Goal: Task Accomplishment & Management: Manage account settings

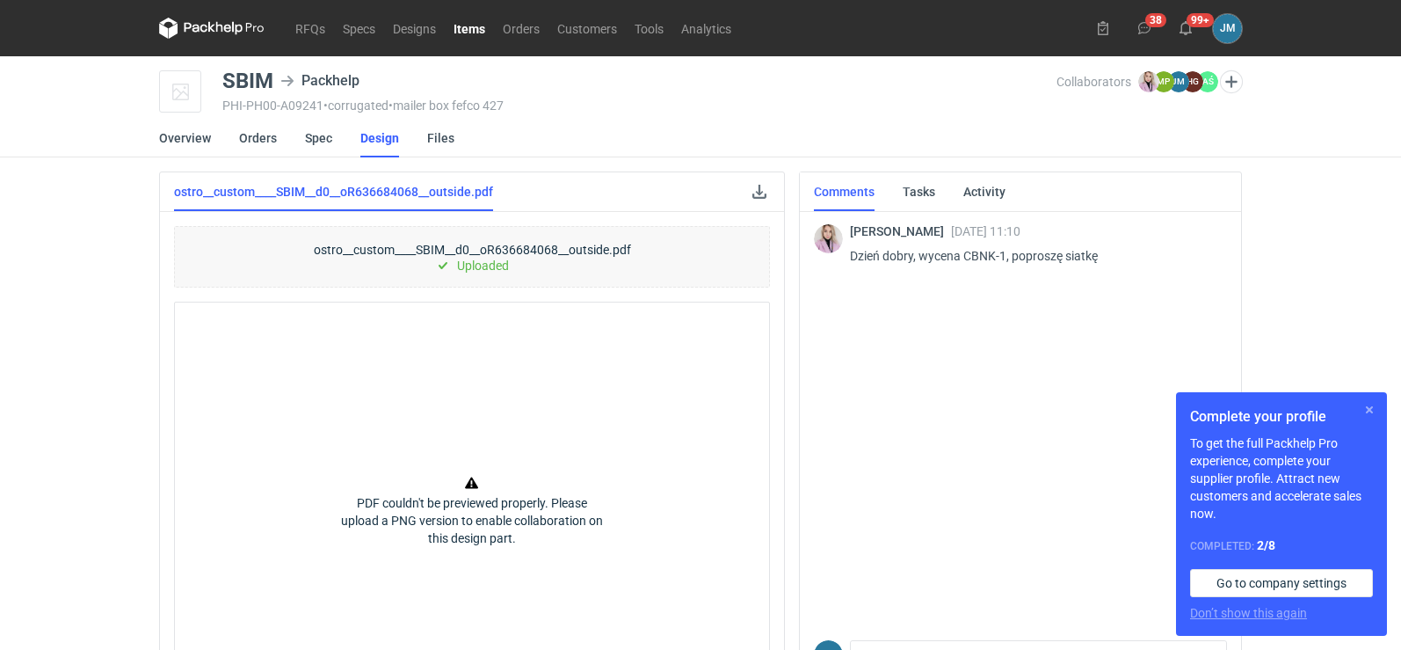
click at [1372, 415] on button "button" at bounding box center [1369, 409] width 21 height 21
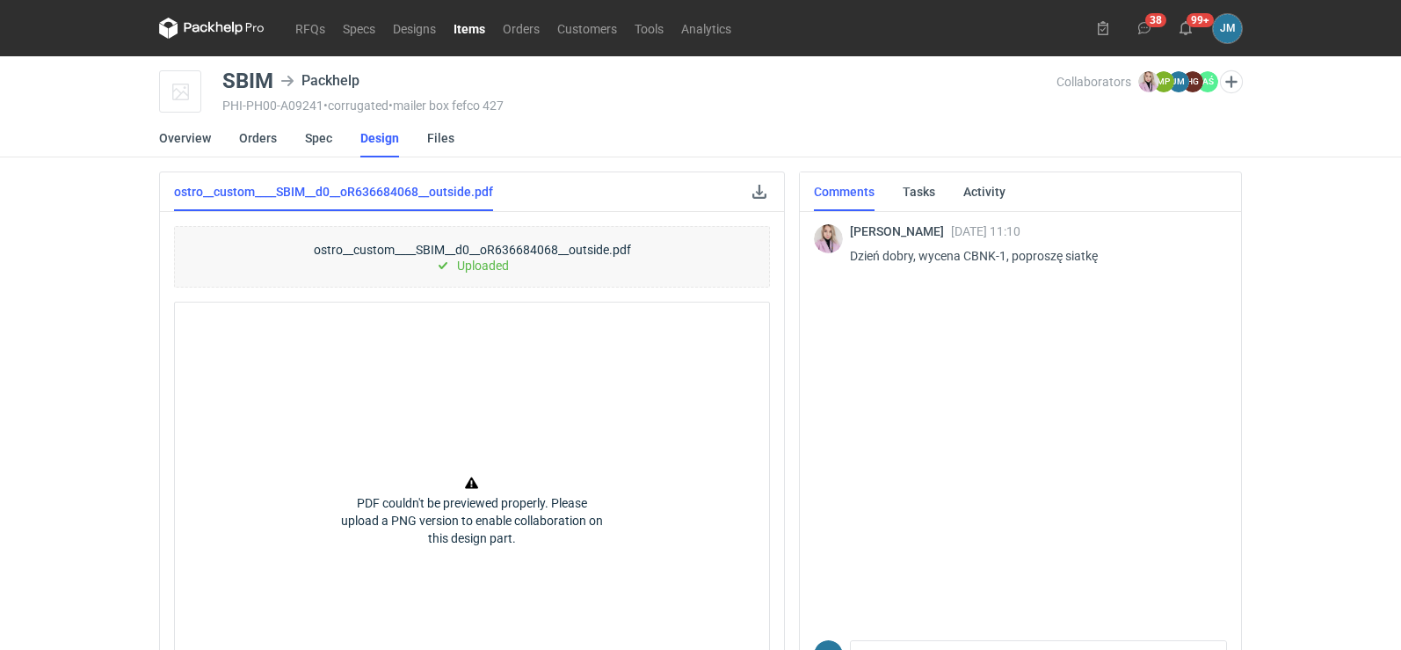
click at [199, 31] on icon at bounding box center [196, 28] width 23 height 10
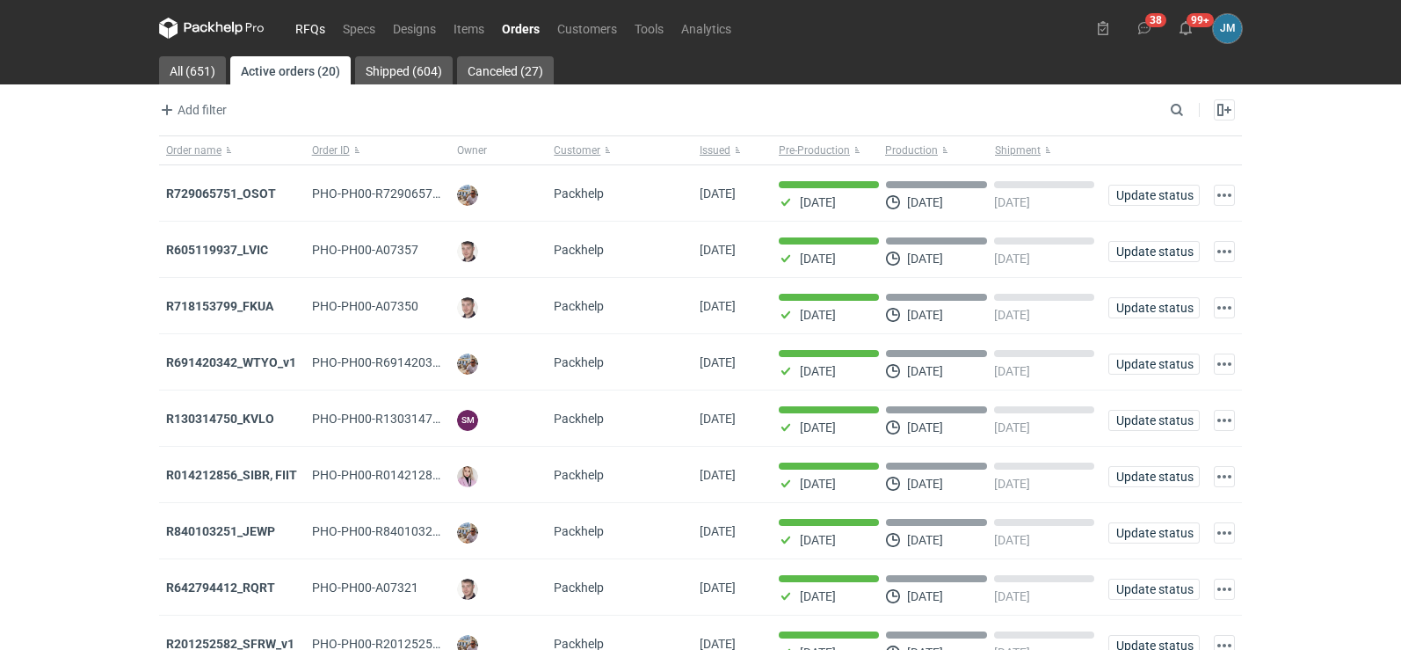
click at [308, 28] on link "RFQs" at bounding box center [310, 28] width 47 height 21
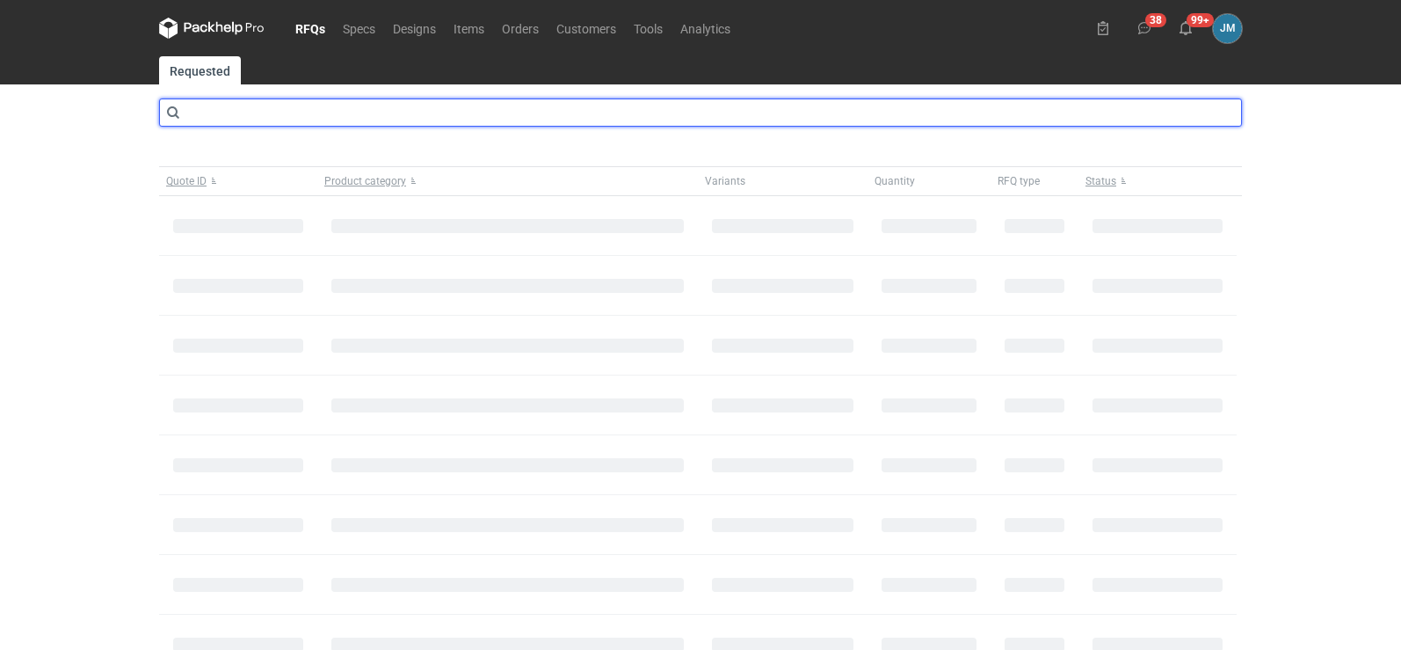
click at [214, 114] on input "text" at bounding box center [700, 112] width 1083 height 28
type input "CBNK"
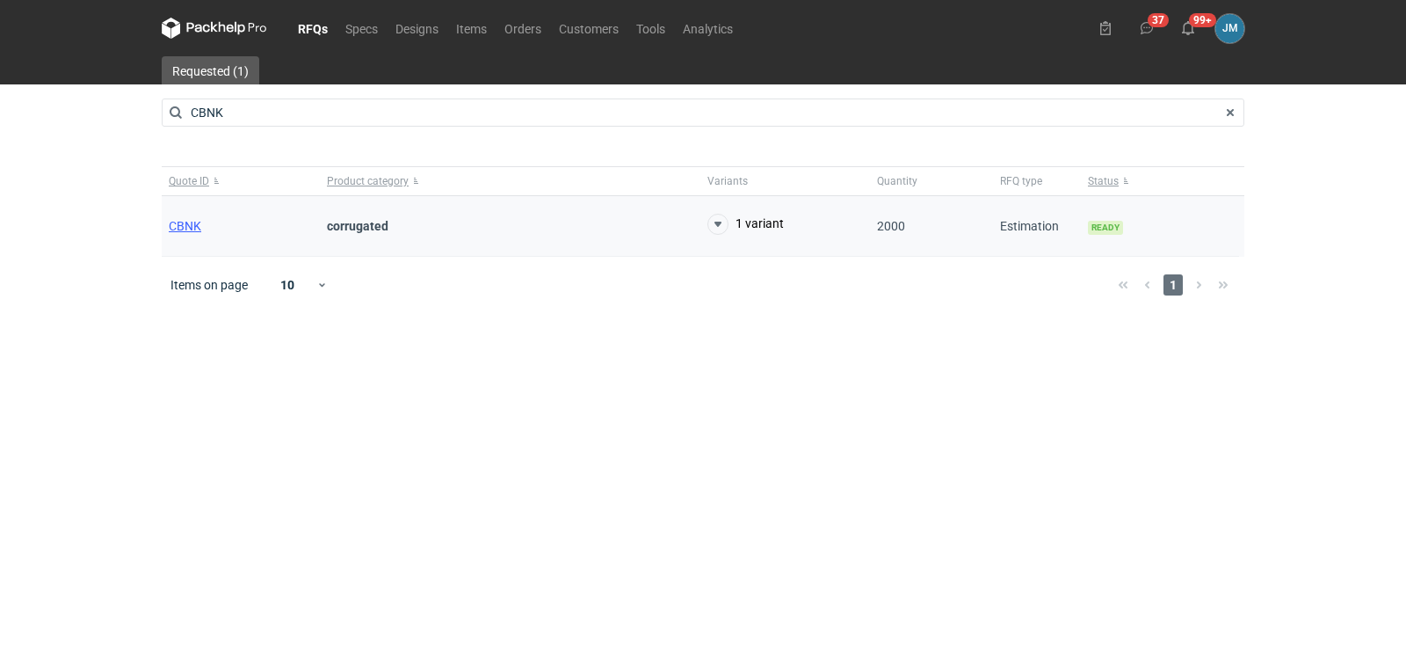
click at [171, 235] on div "CBNK" at bounding box center [241, 226] width 158 height 61
click at [176, 230] on span "CBNK" at bounding box center [185, 226] width 33 height 14
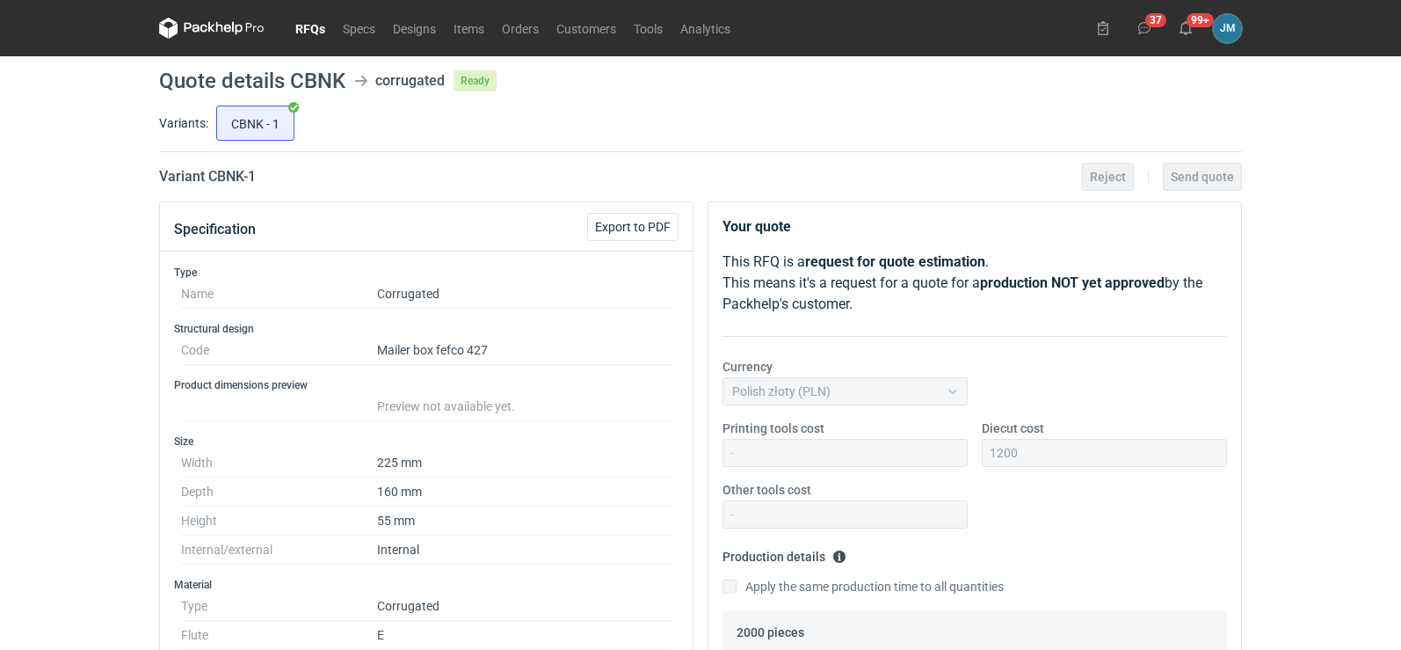
click at [214, 31] on icon at bounding box center [211, 28] width 105 height 21
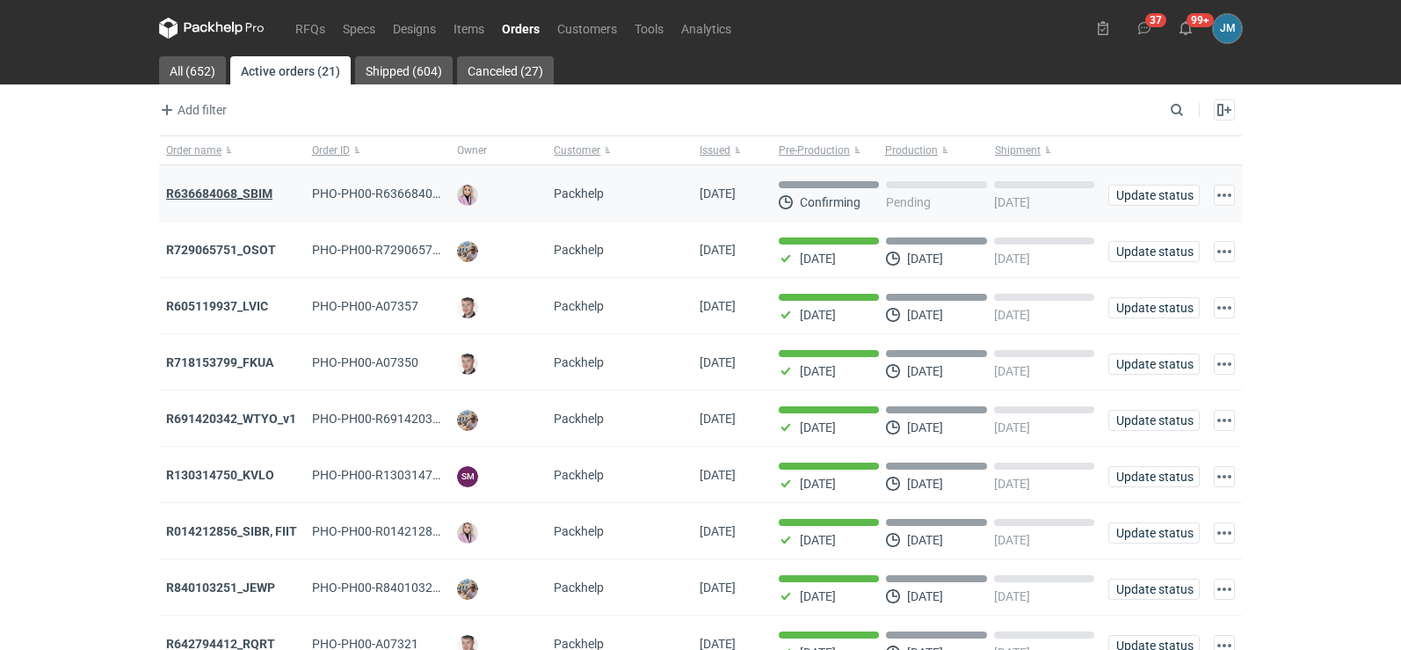
click at [211, 192] on strong "R636684068_SBIM" at bounding box center [219, 193] width 106 height 14
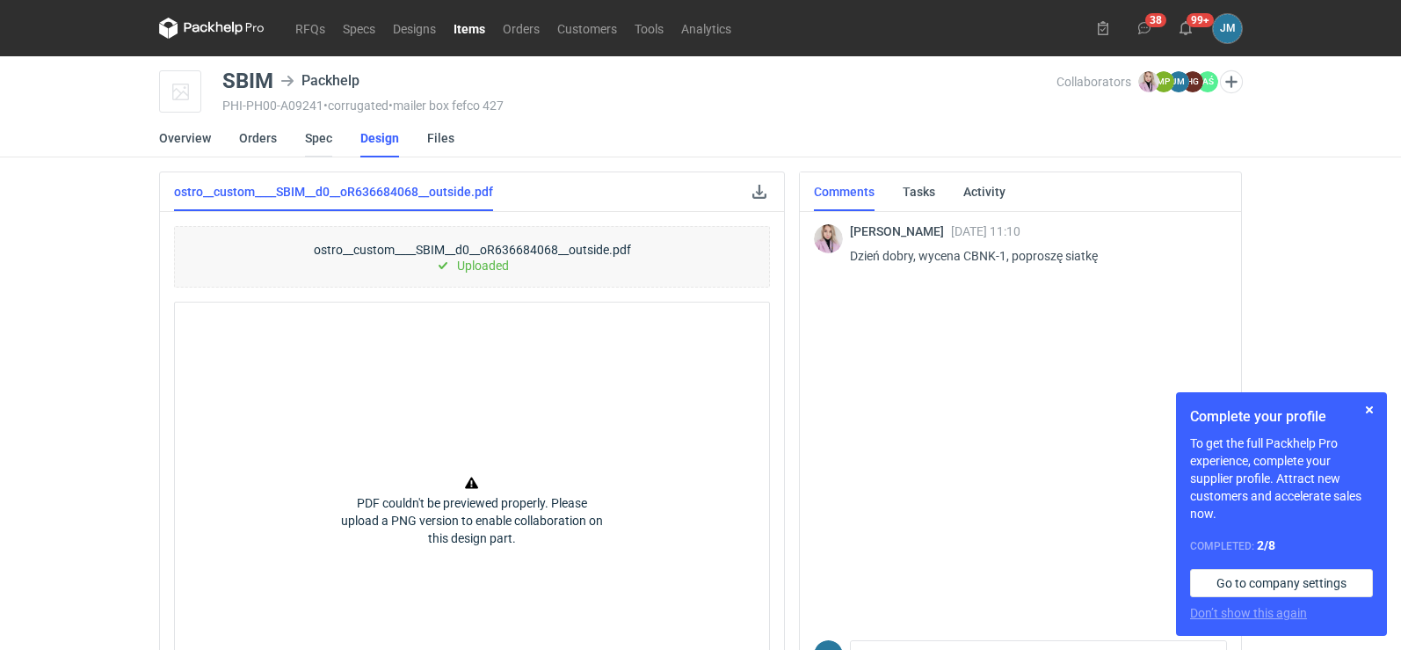
click at [309, 138] on link "Spec" at bounding box center [318, 138] width 27 height 39
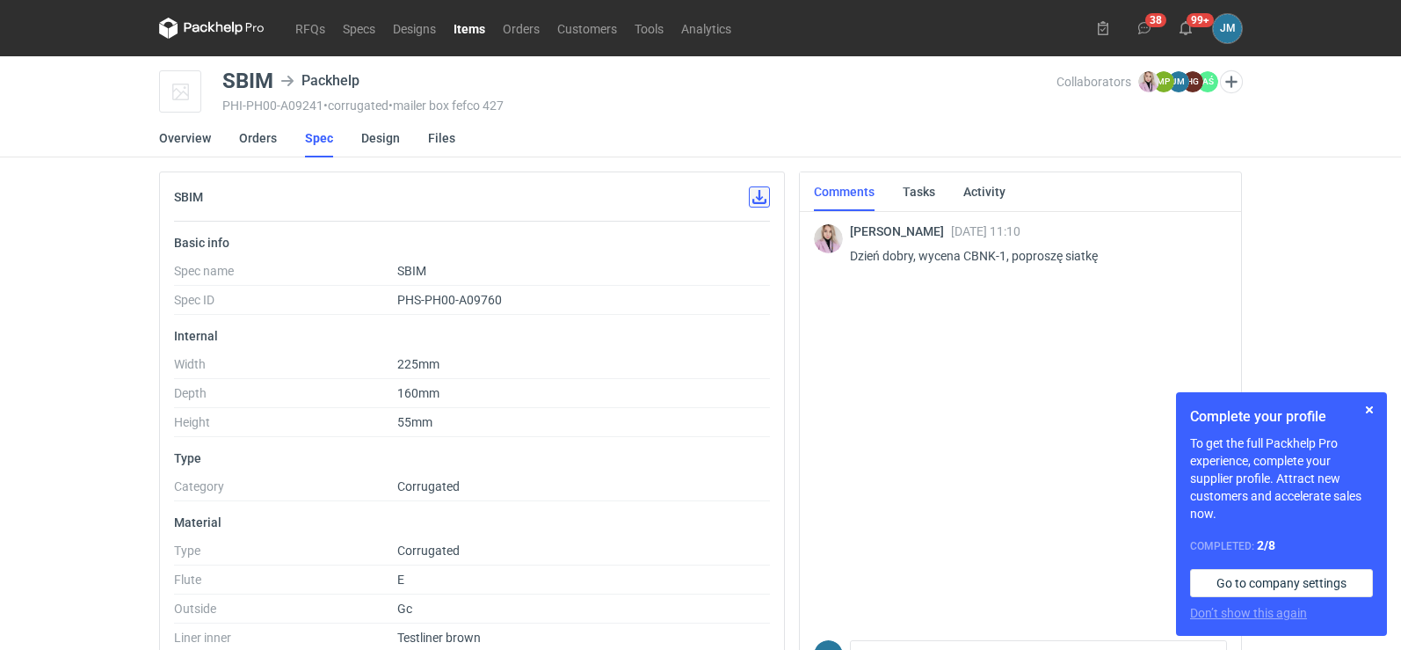
click at [756, 201] on button "button" at bounding box center [759, 196] width 21 height 21
drag, startPoint x: 965, startPoint y: 259, endPoint x: 993, endPoint y: 259, distance: 28.1
click at [993, 259] on p "Dzień dobry, wycena CBNK-1, poproszę siatkę" at bounding box center [1031, 255] width 363 height 21
copy p "CBNK"
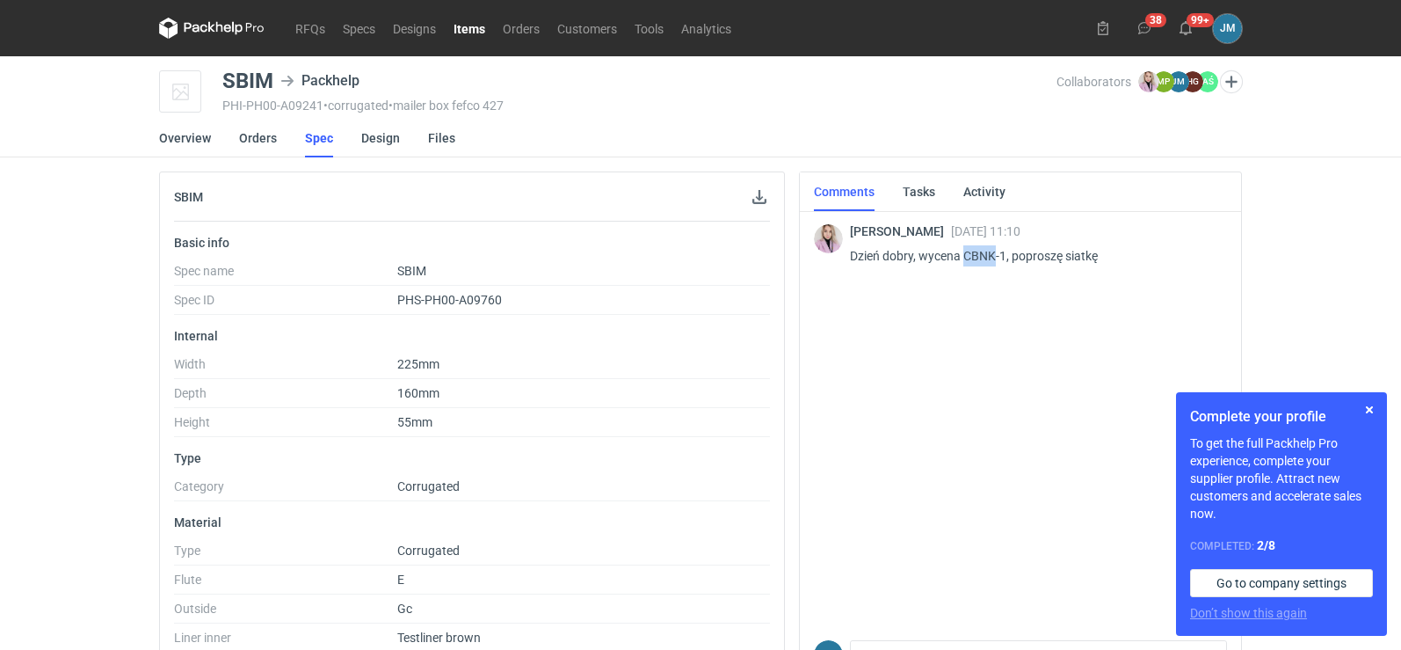
click at [236, 38] on icon at bounding box center [211, 28] width 105 height 21
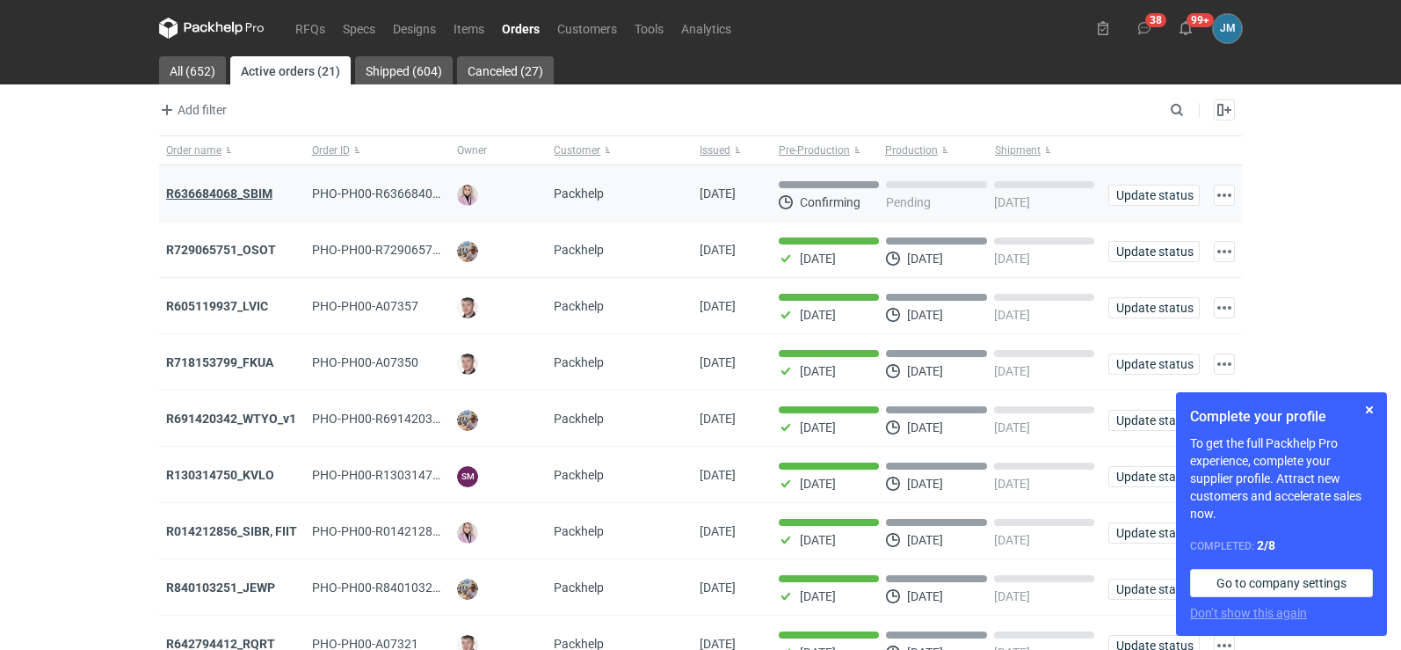
click at [197, 197] on strong "R636684068_SBIM" at bounding box center [219, 193] width 106 height 14
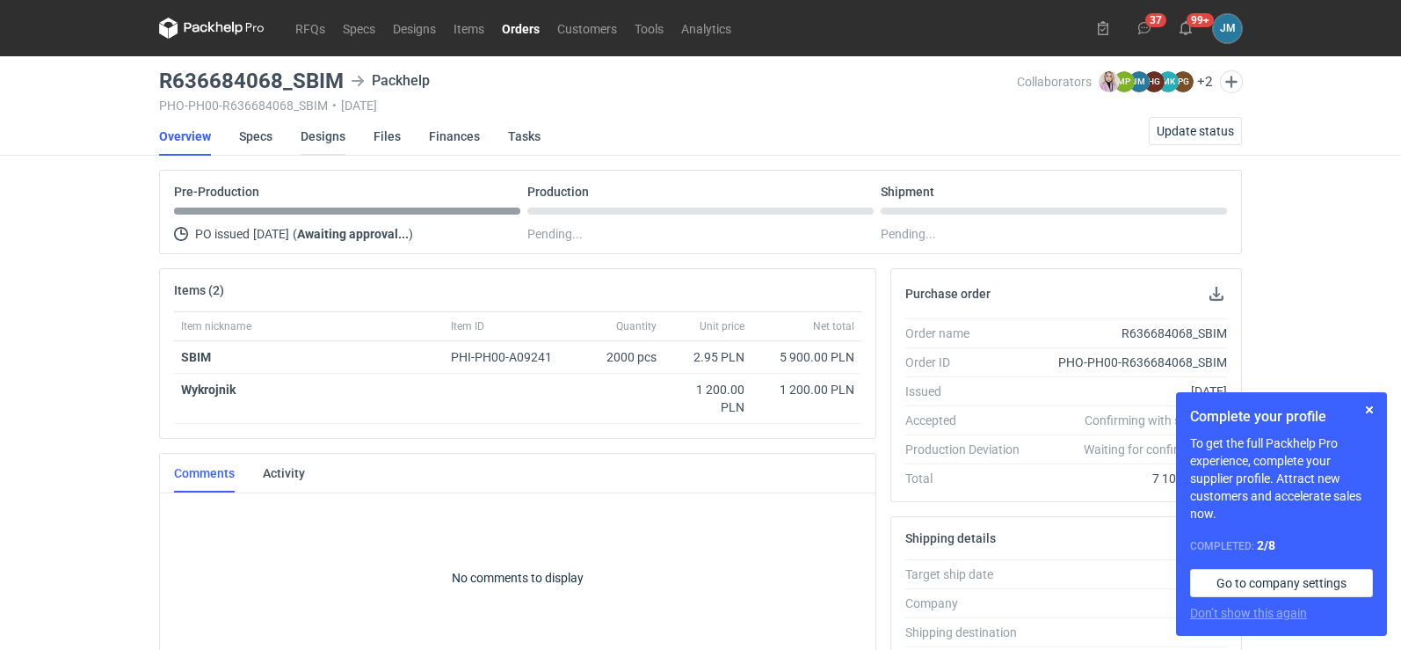
click at [313, 132] on link "Designs" at bounding box center [323, 136] width 45 height 39
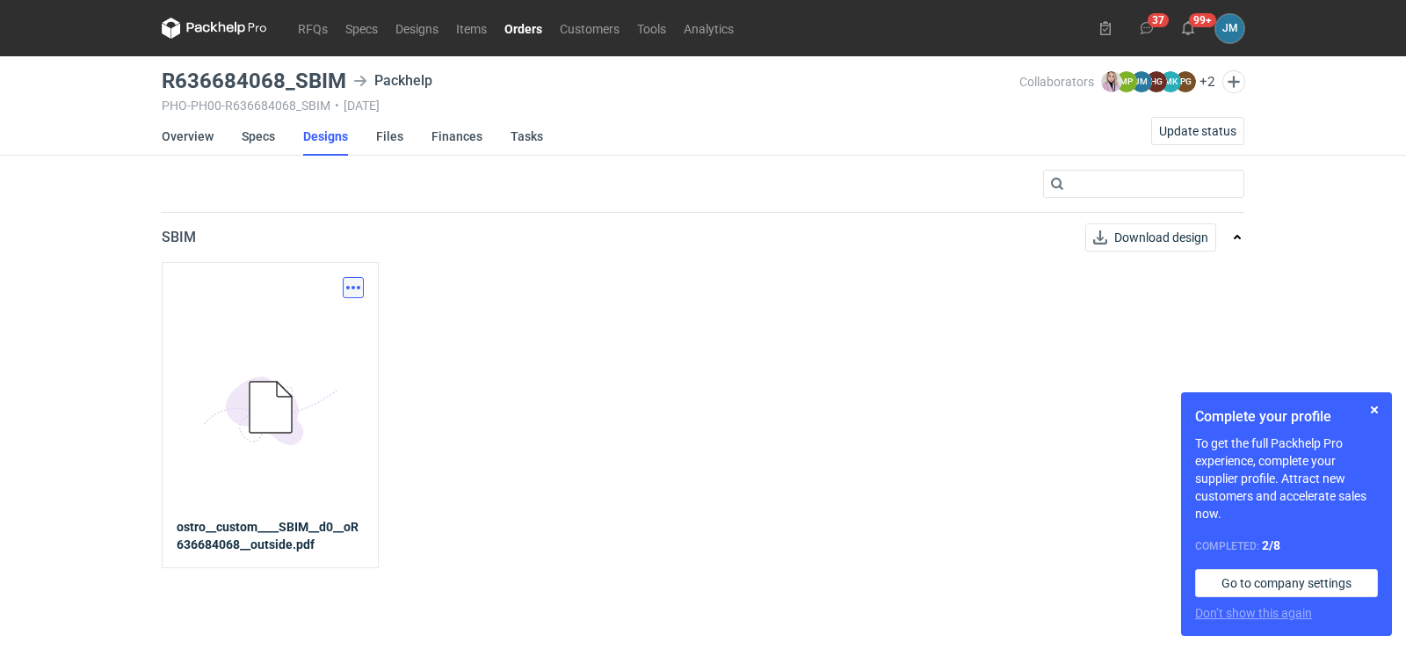
click at [345, 287] on button "button" at bounding box center [353, 287] width 21 height 21
click at [308, 330] on link "Download design part" at bounding box center [276, 326] width 162 height 28
click at [394, 137] on link "Files" at bounding box center [389, 136] width 27 height 39
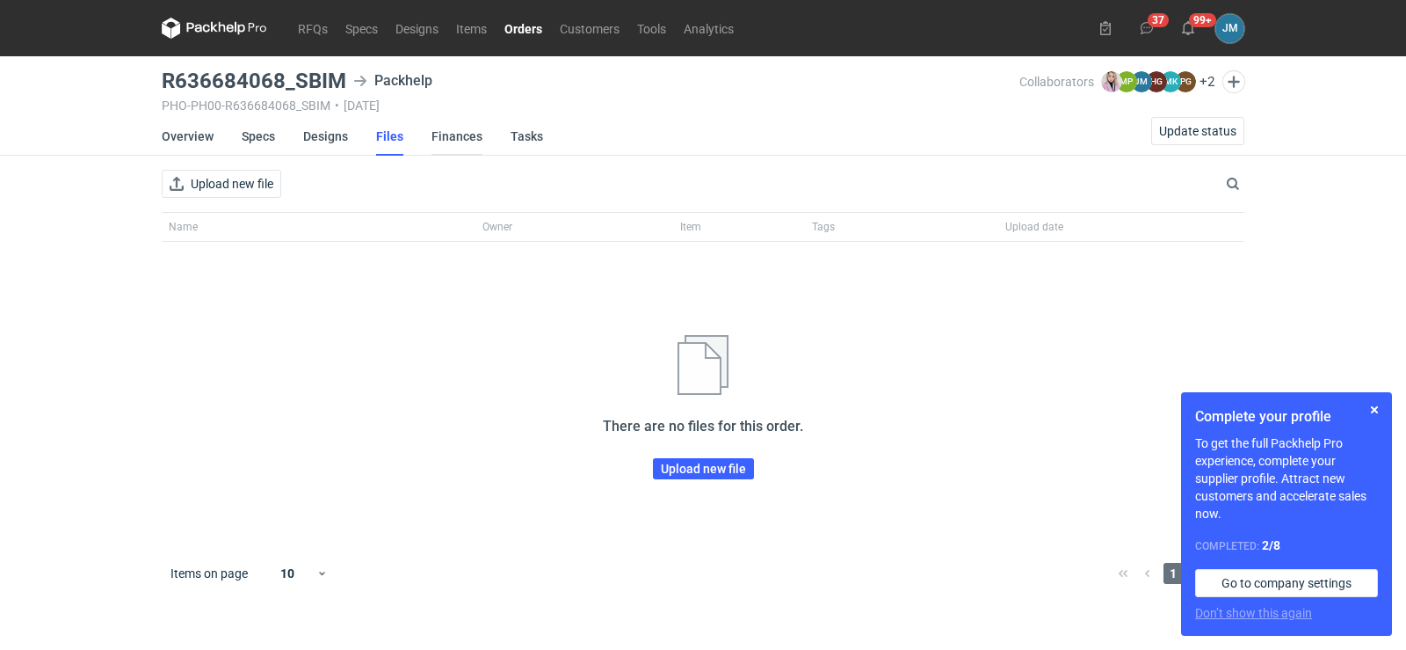
click at [449, 142] on link "Finances" at bounding box center [457, 136] width 51 height 39
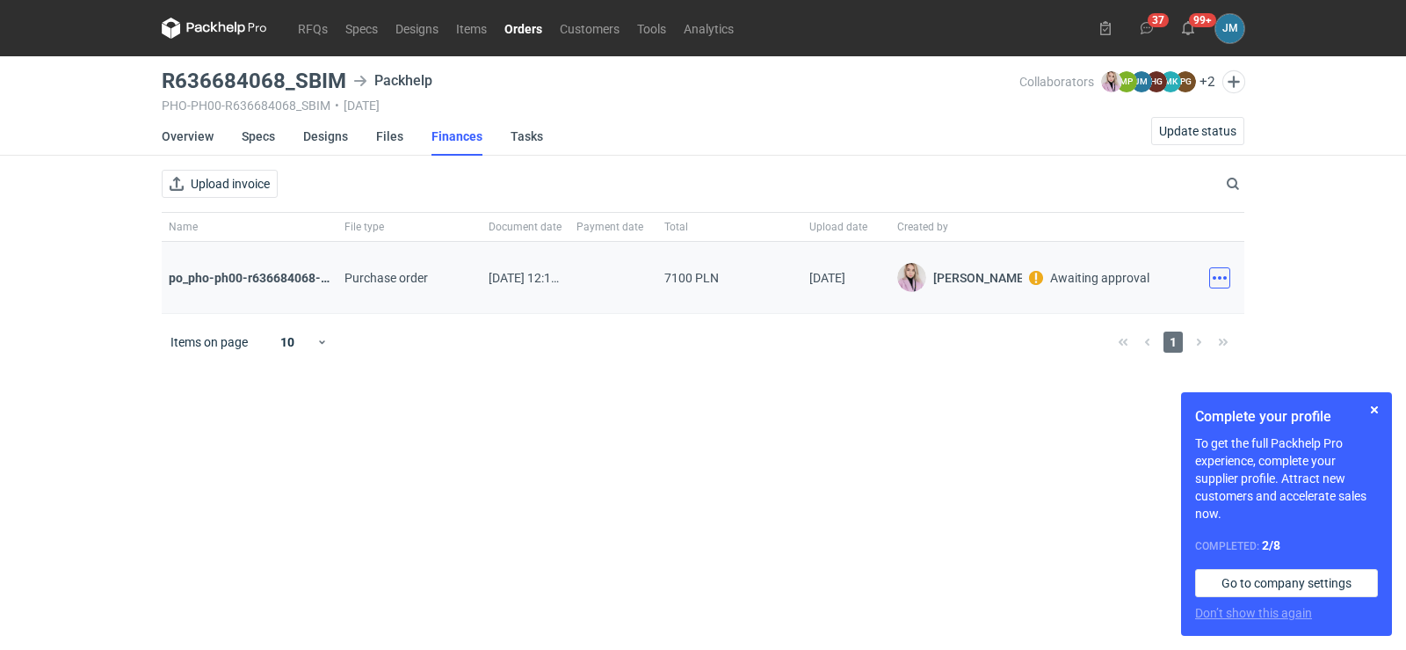
click at [1216, 286] on button "button" at bounding box center [1219, 277] width 21 height 21
click at [1123, 316] on button "Download" at bounding box center [1143, 316] width 162 height 28
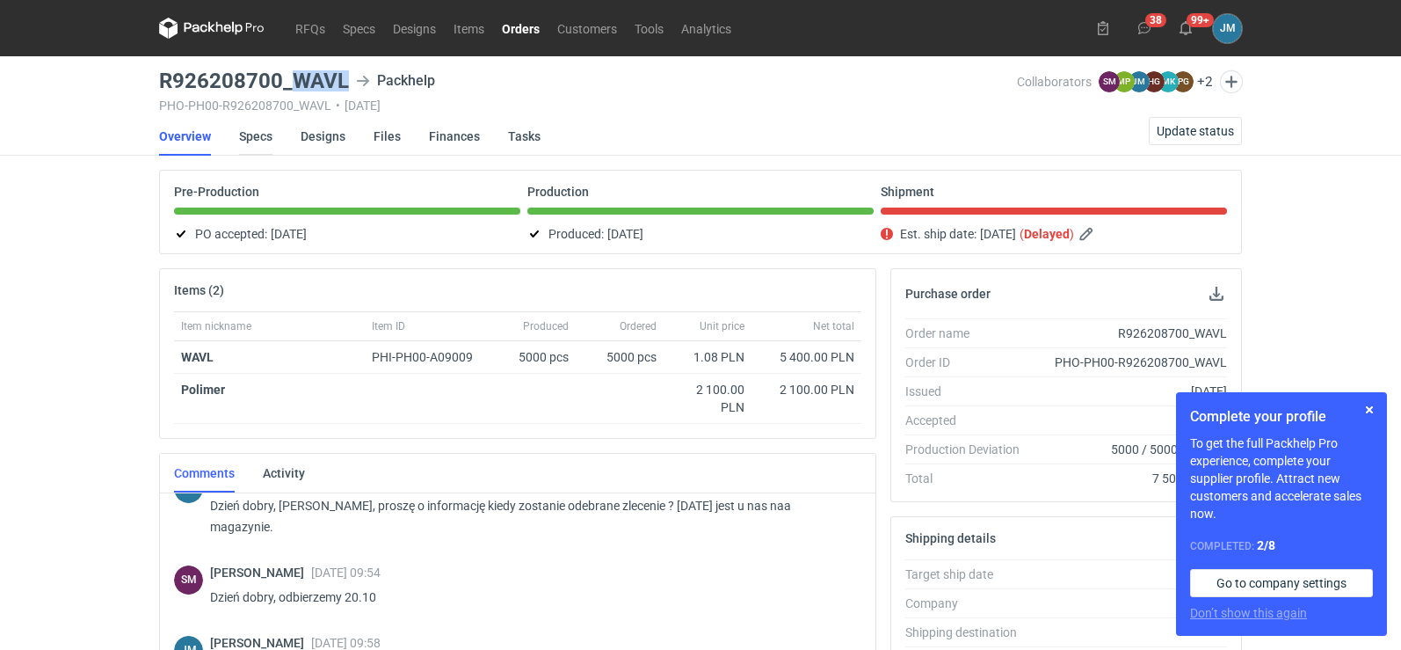
scroll to position [1433, 0]
click at [239, 138] on link "Specs" at bounding box center [255, 136] width 33 height 39
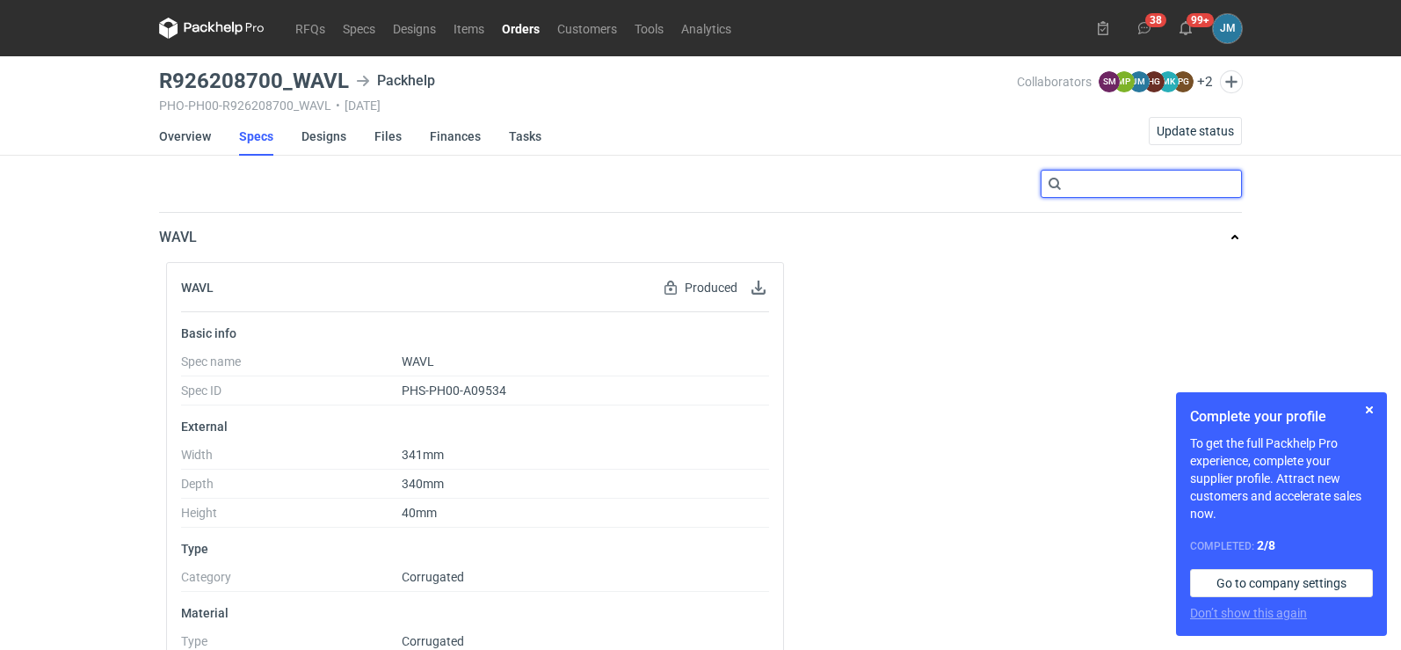
click at [1203, 181] on input "text" at bounding box center [1141, 184] width 201 height 28
click at [223, 33] on icon at bounding box center [211, 28] width 105 height 21
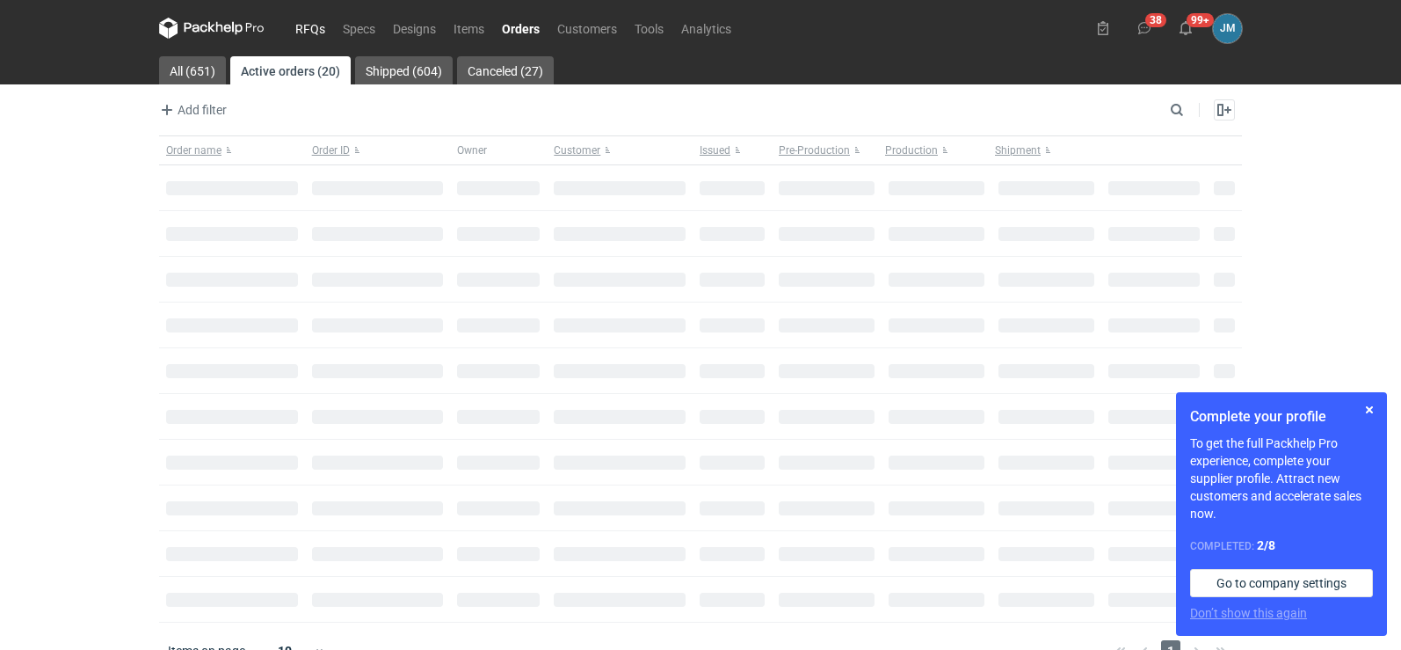
click at [301, 31] on link "RFQs" at bounding box center [310, 28] width 47 height 21
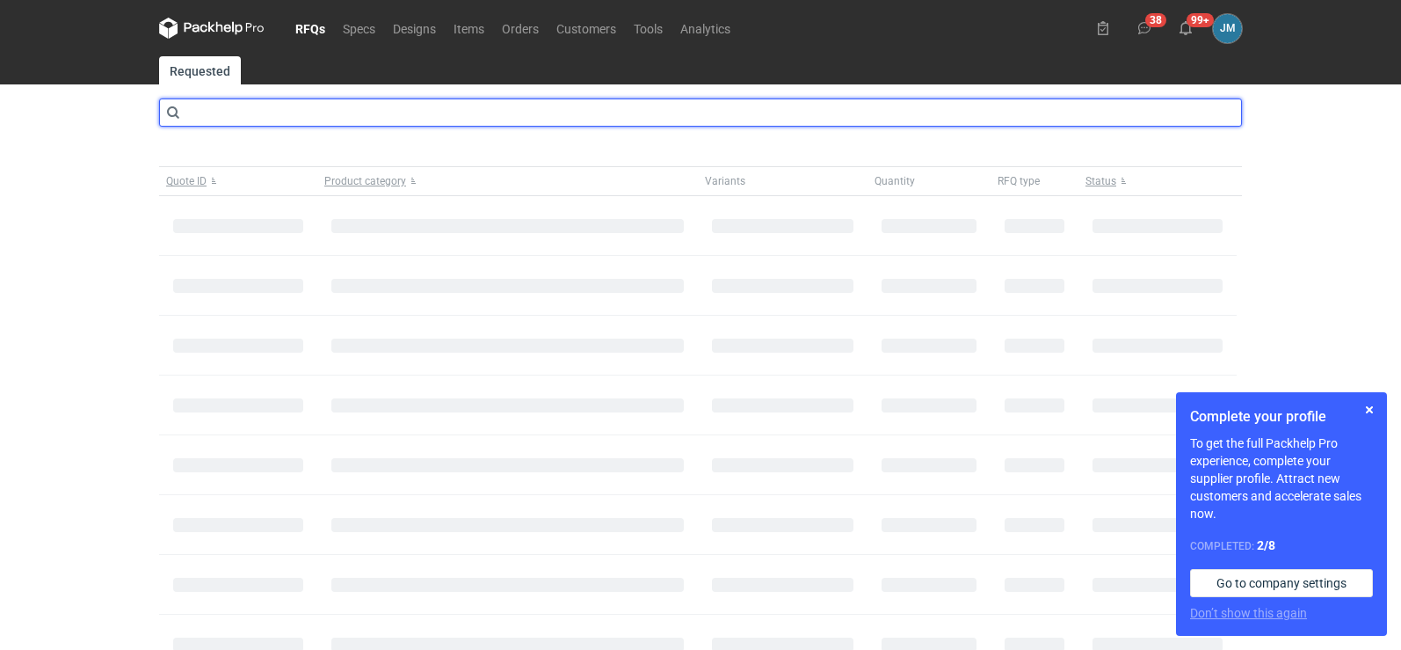
click at [277, 120] on input "text" at bounding box center [700, 112] width 1083 height 28
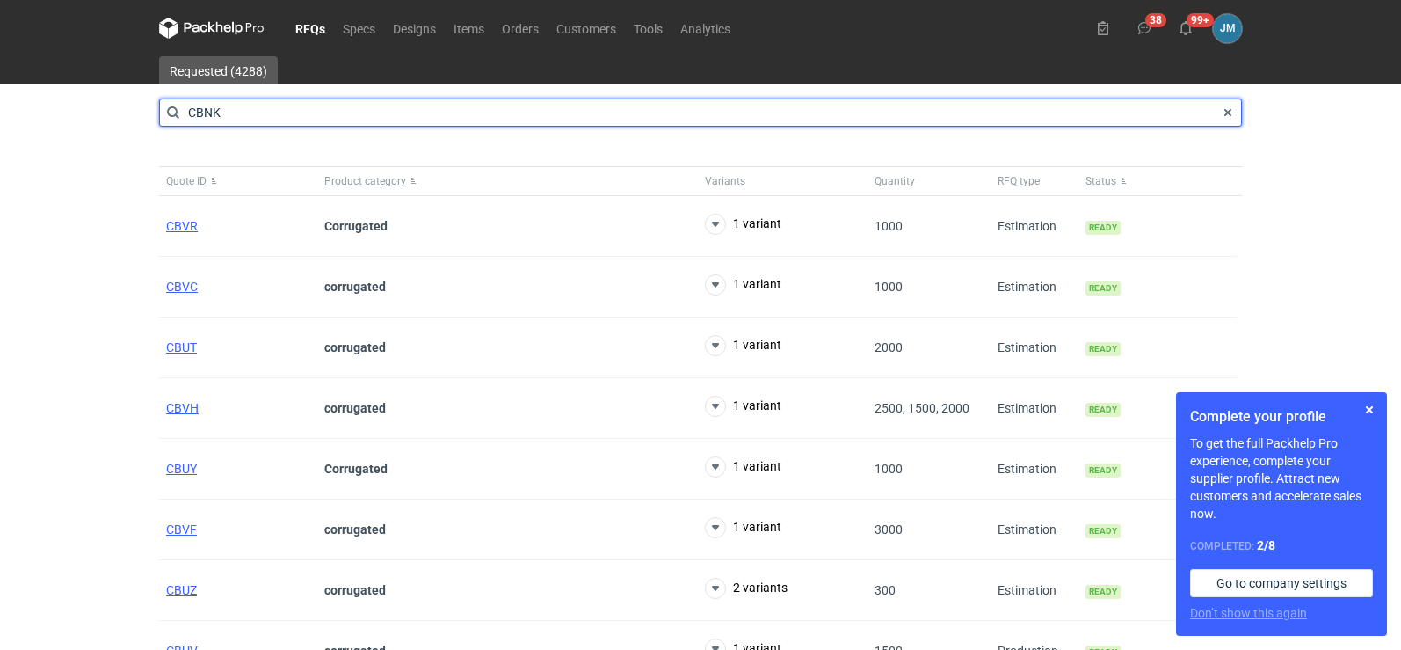
type input "CBNK"
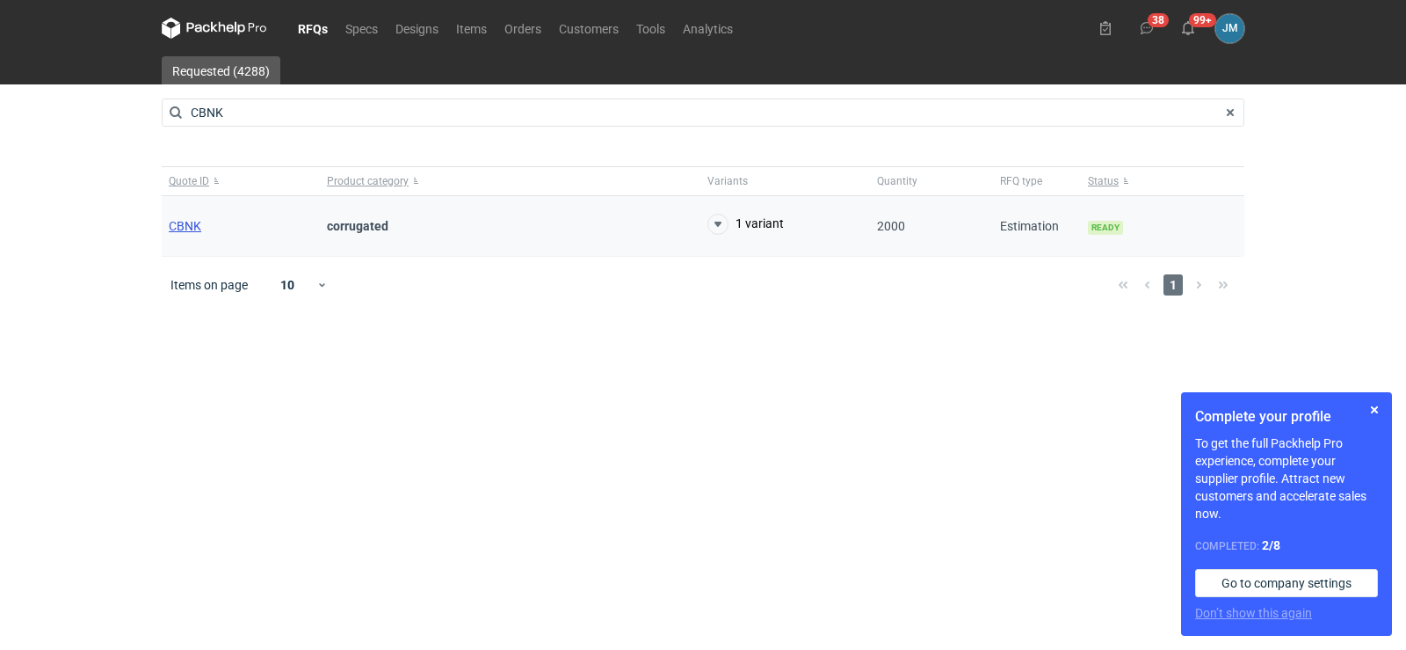
click at [184, 227] on span "CBNK" at bounding box center [185, 226] width 33 height 14
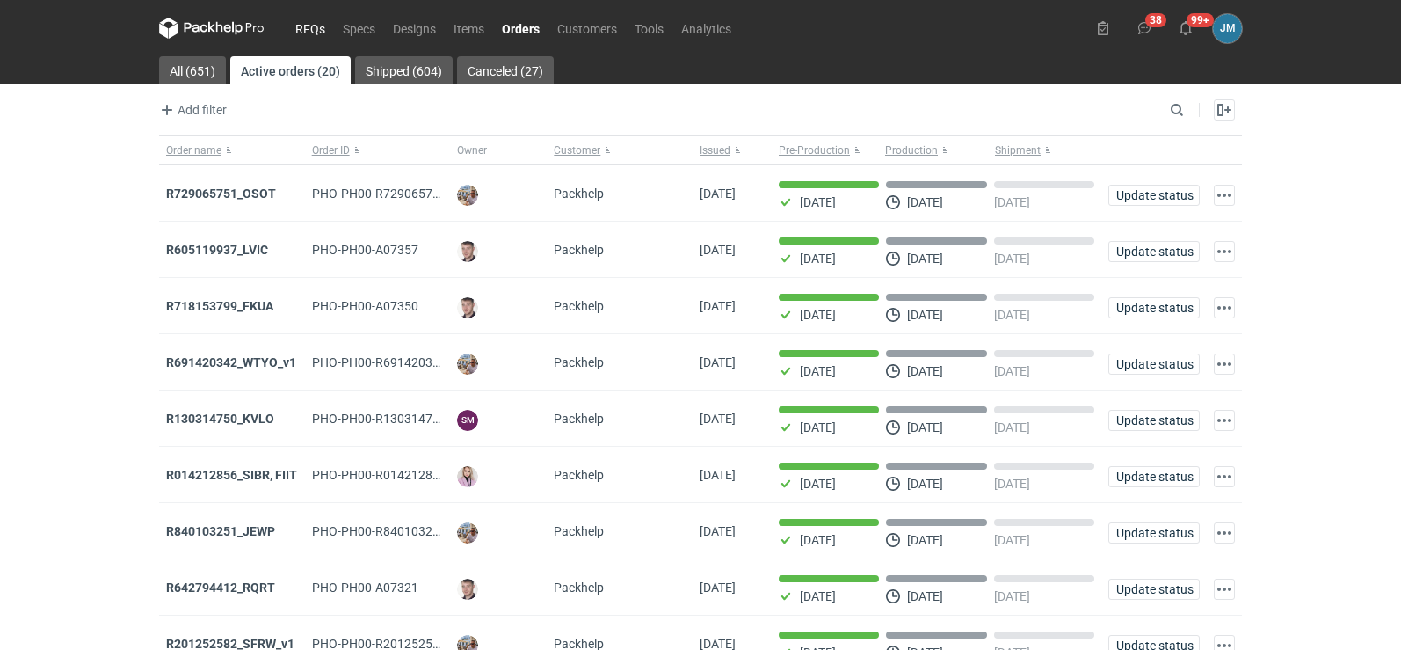
click at [322, 33] on link "RFQs" at bounding box center [310, 28] width 47 height 21
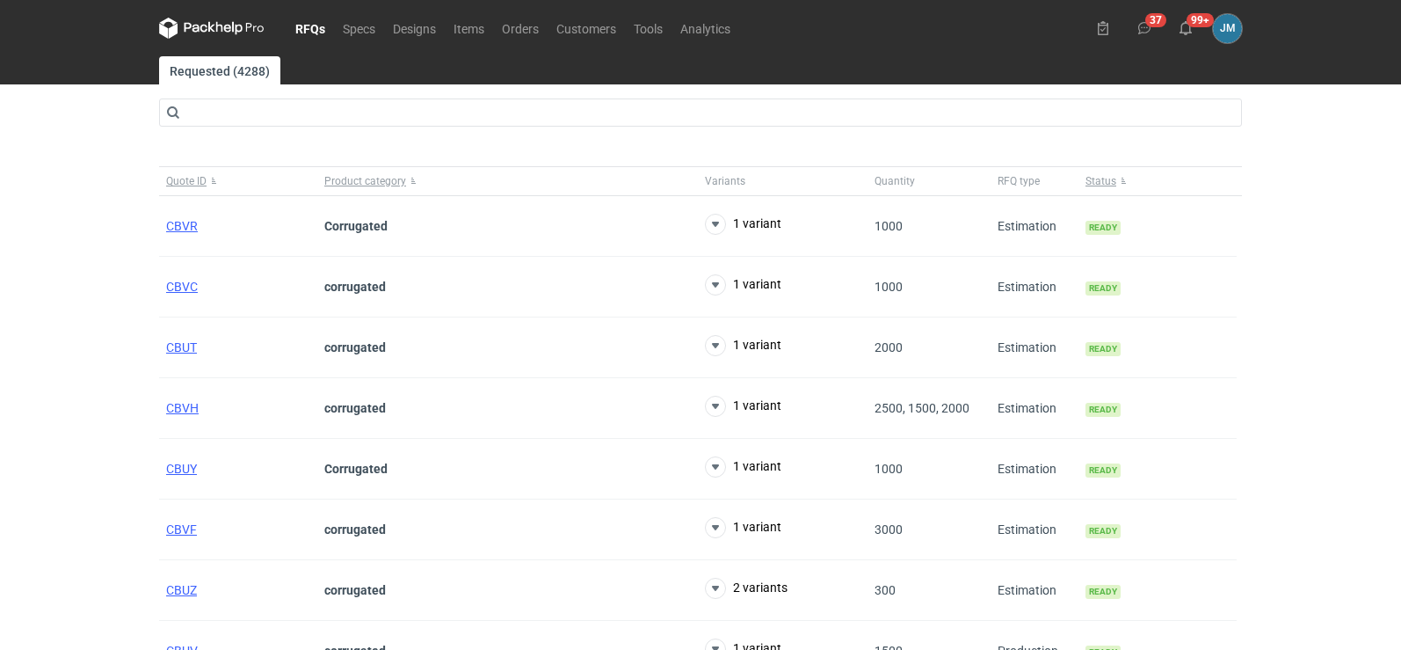
click at [267, 96] on main "Requested (4288) Quote ID Product category Variants Quantity RFQ type Status CB…" at bounding box center [700, 457] width 1097 height 802
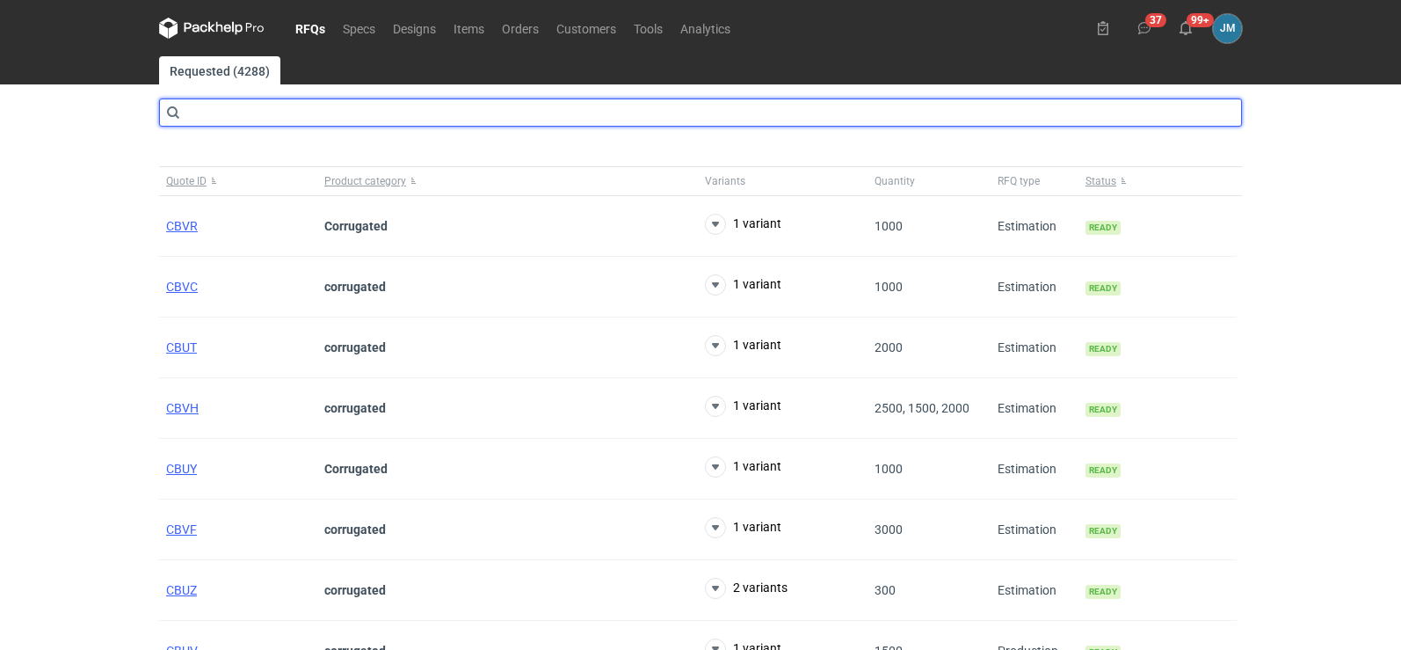
click at [265, 105] on input "text" at bounding box center [700, 112] width 1083 height 28
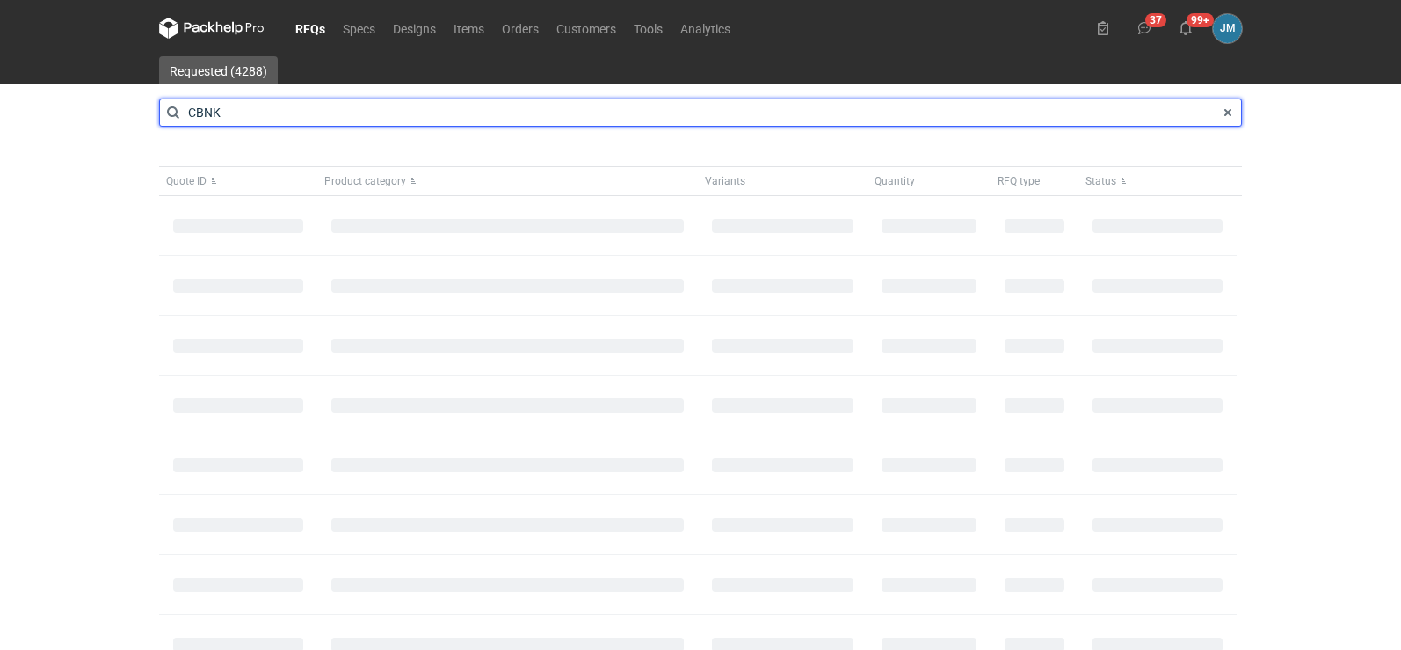
type input "CBNK"
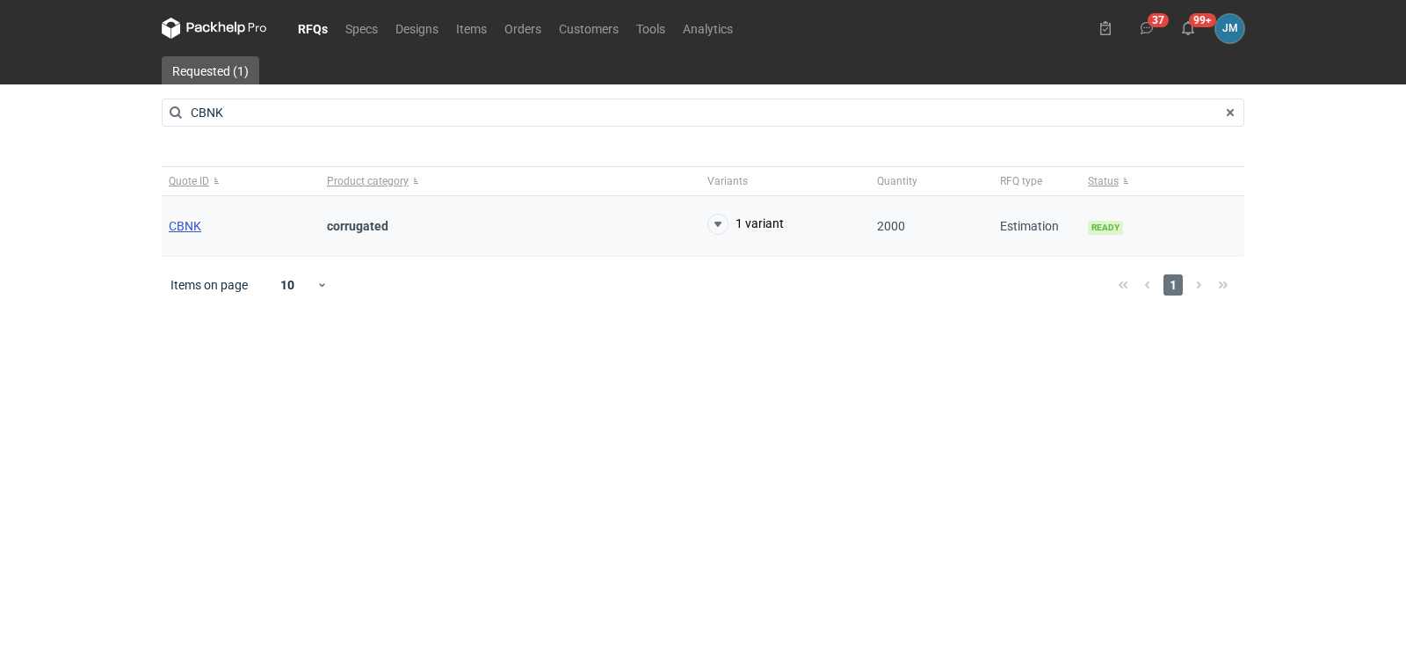
click at [182, 220] on span "CBNK" at bounding box center [185, 226] width 33 height 14
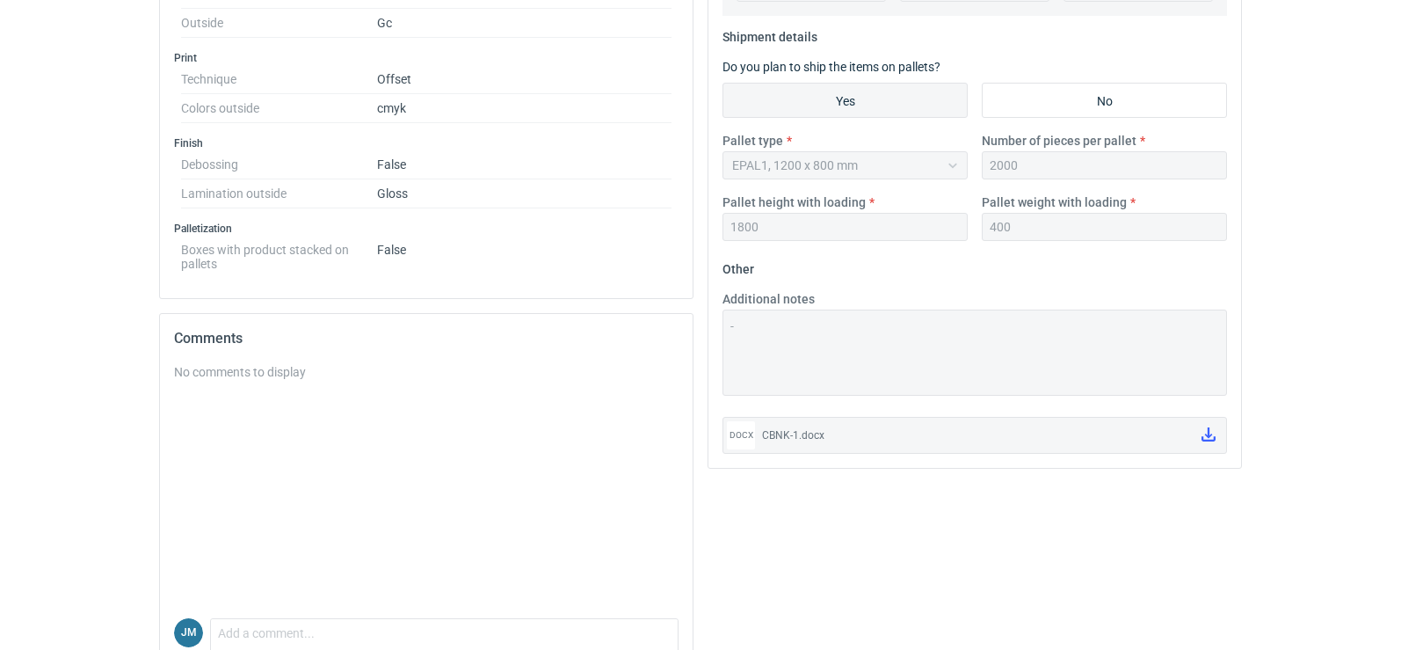
scroll to position [784, 0]
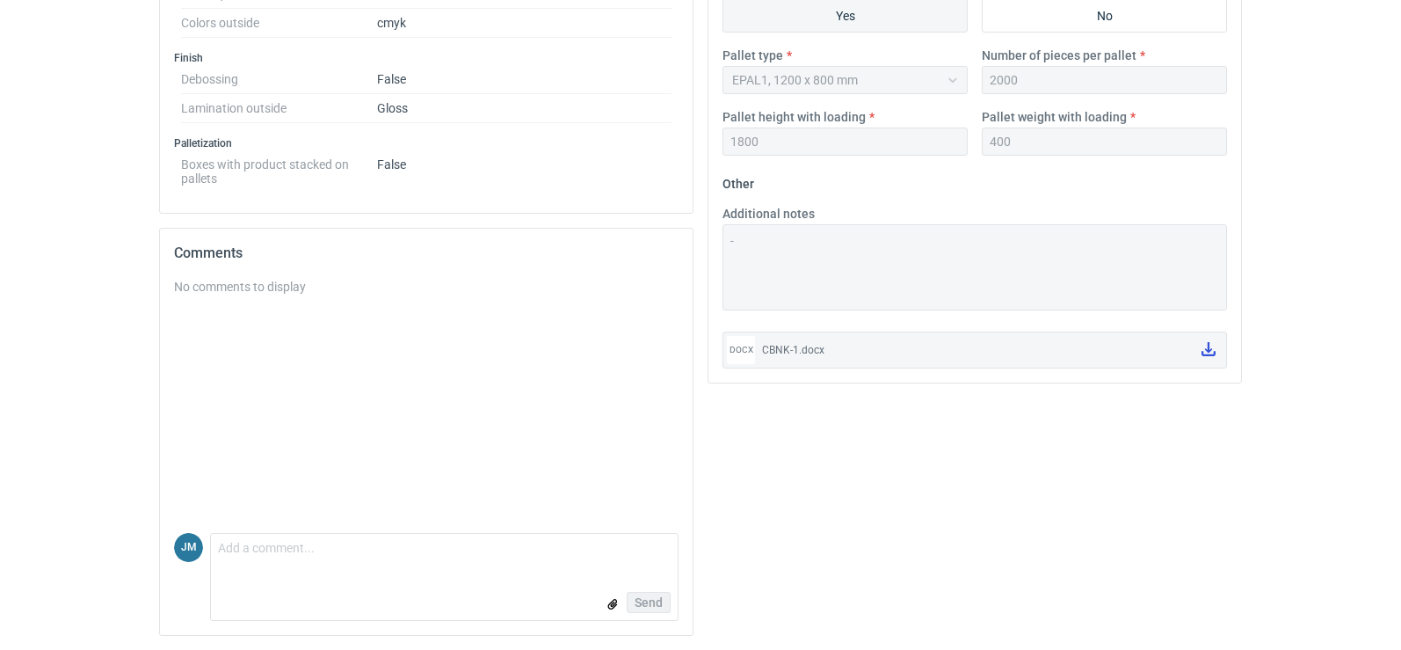
click at [1207, 345] on icon at bounding box center [1208, 349] width 14 height 14
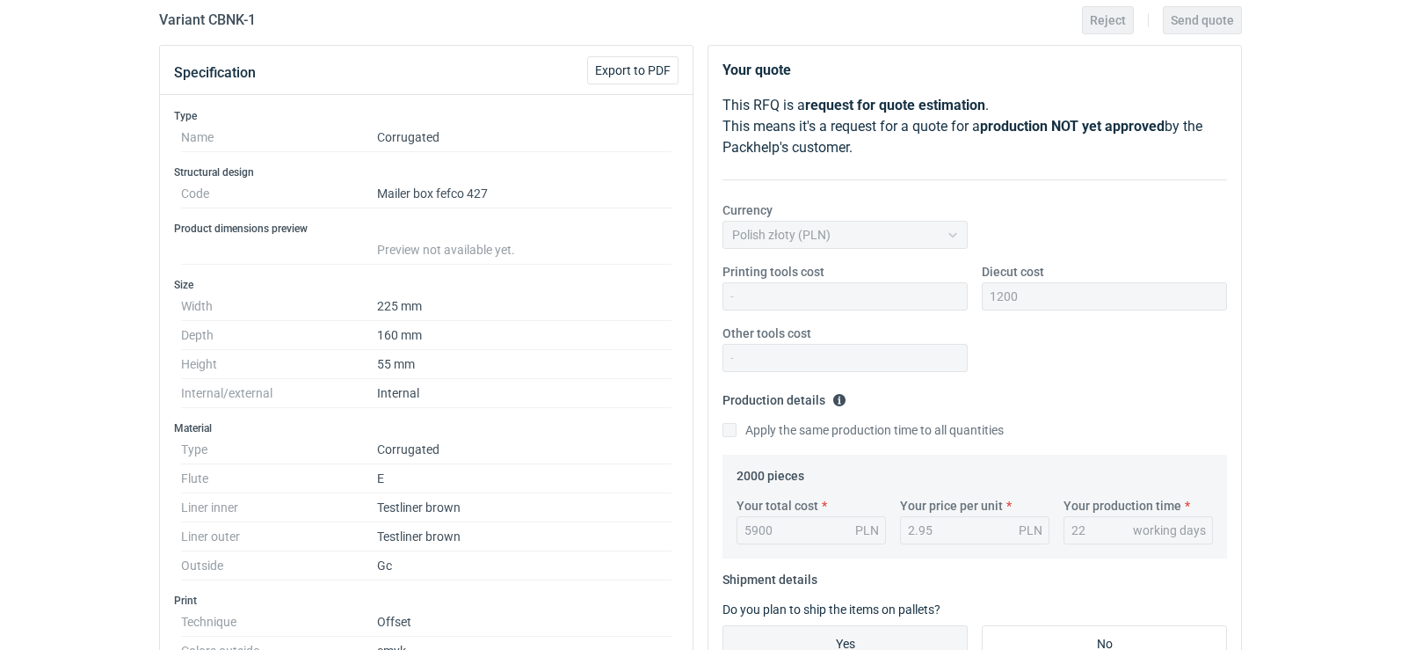
scroll to position [0, 0]
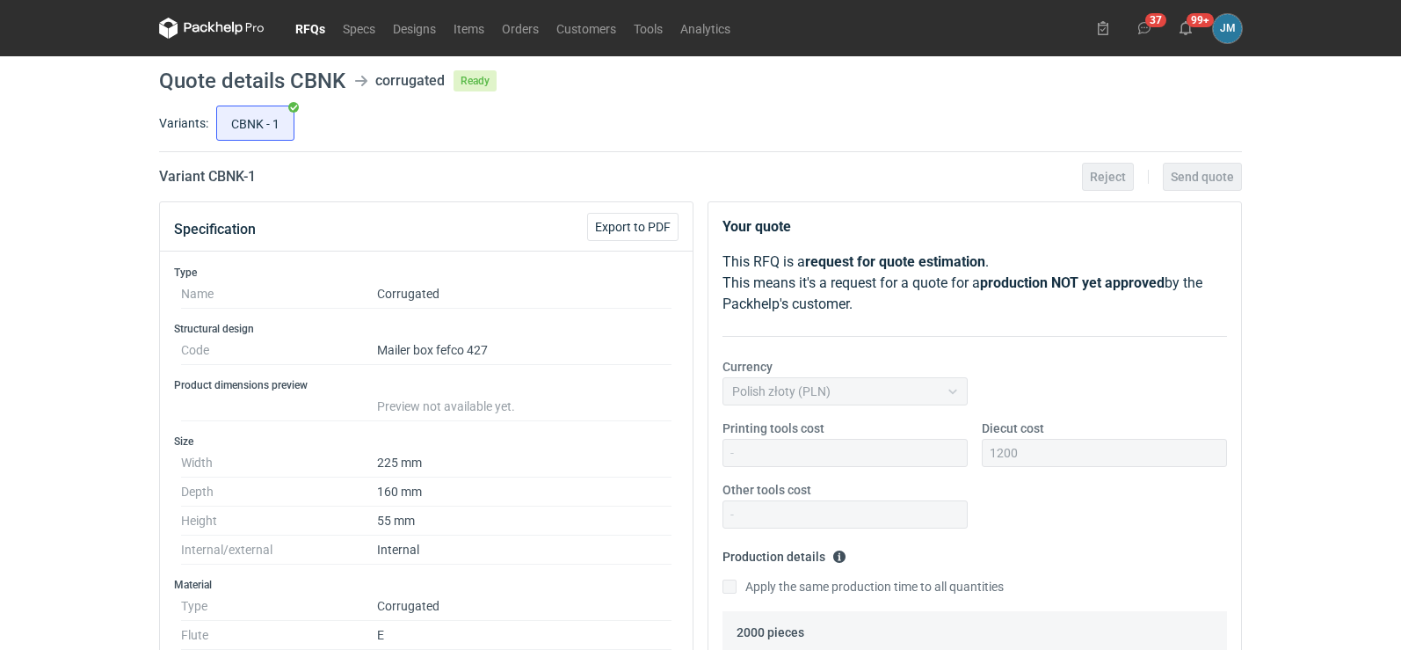
click at [206, 25] on icon at bounding box center [196, 28] width 23 height 10
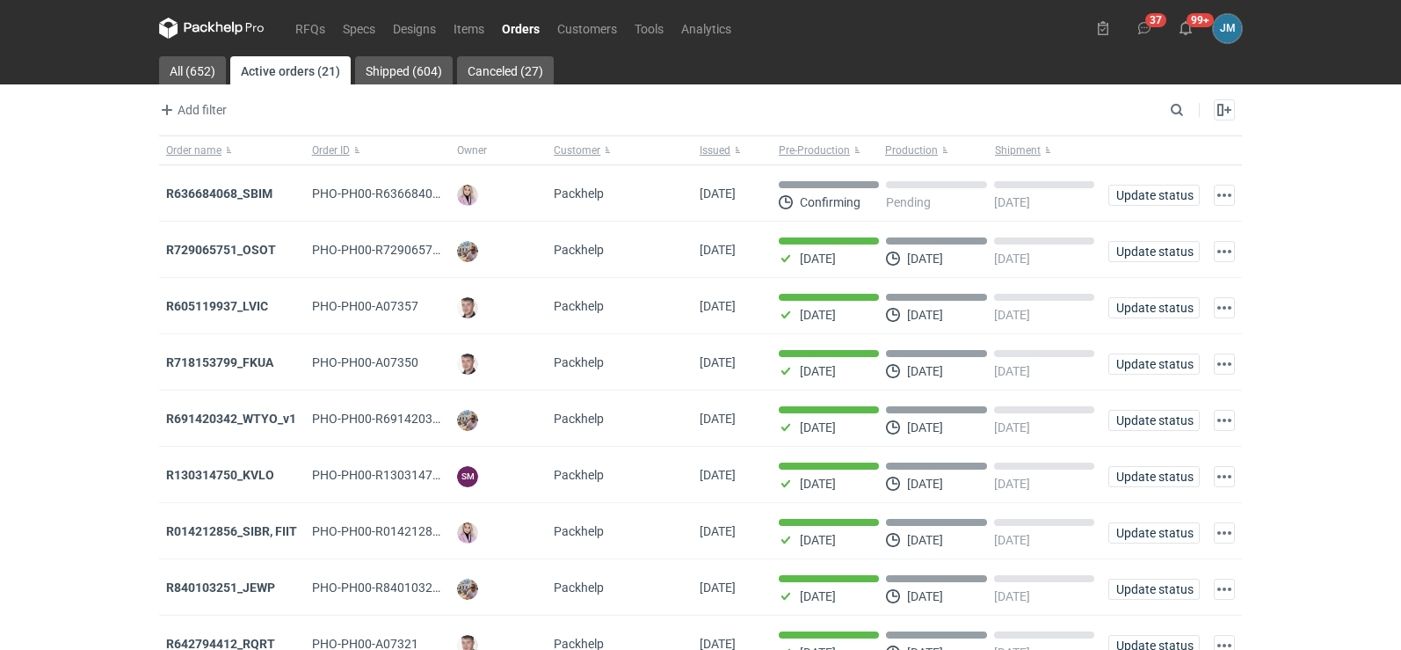
click at [219, 32] on icon at bounding box center [211, 28] width 105 height 21
click at [208, 200] on strong "R636684068_SBIM" at bounding box center [219, 193] width 106 height 14
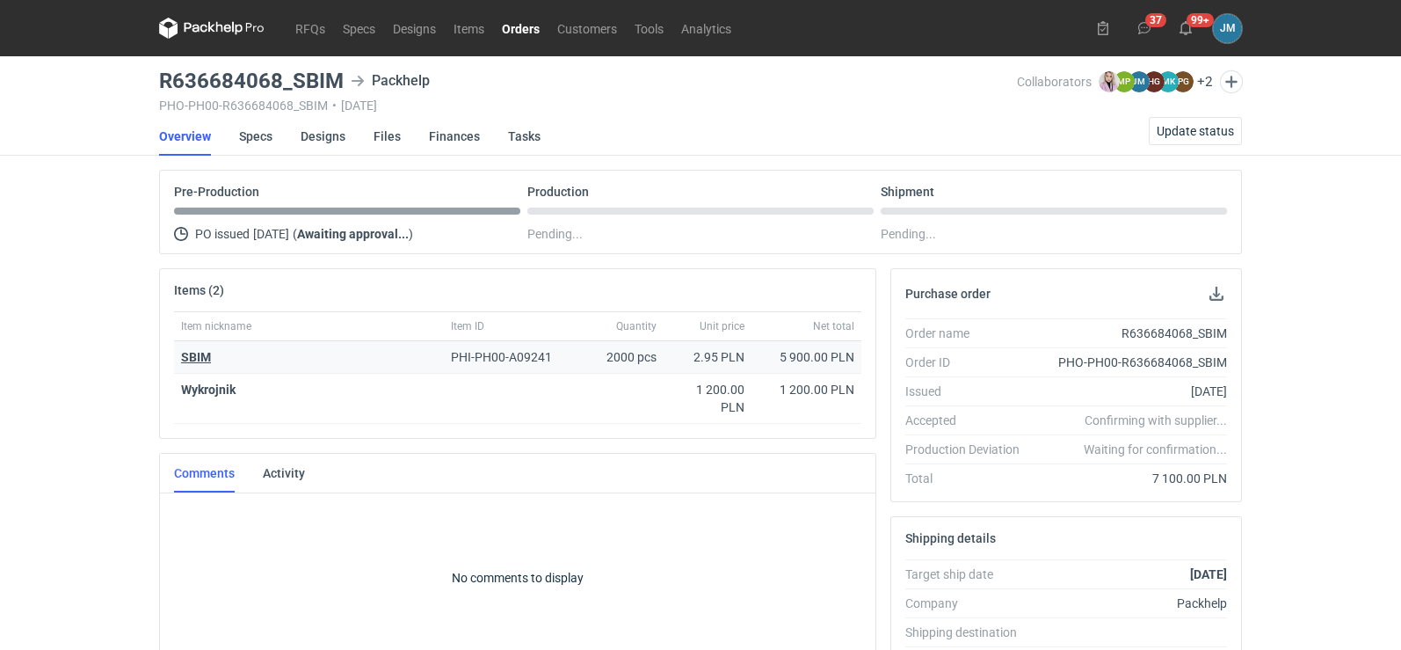
click at [195, 359] on strong "SBIM" at bounding box center [196, 357] width 30 height 14
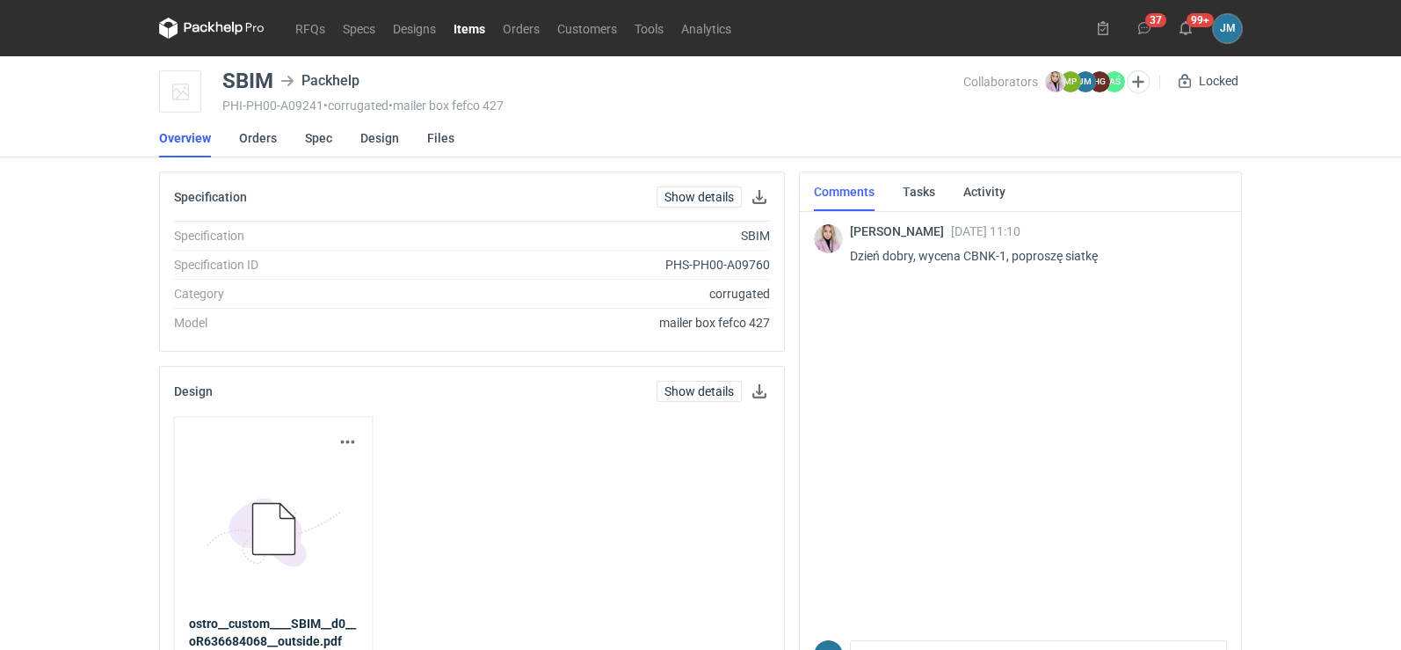
click at [204, 33] on icon at bounding box center [211, 28] width 105 height 21
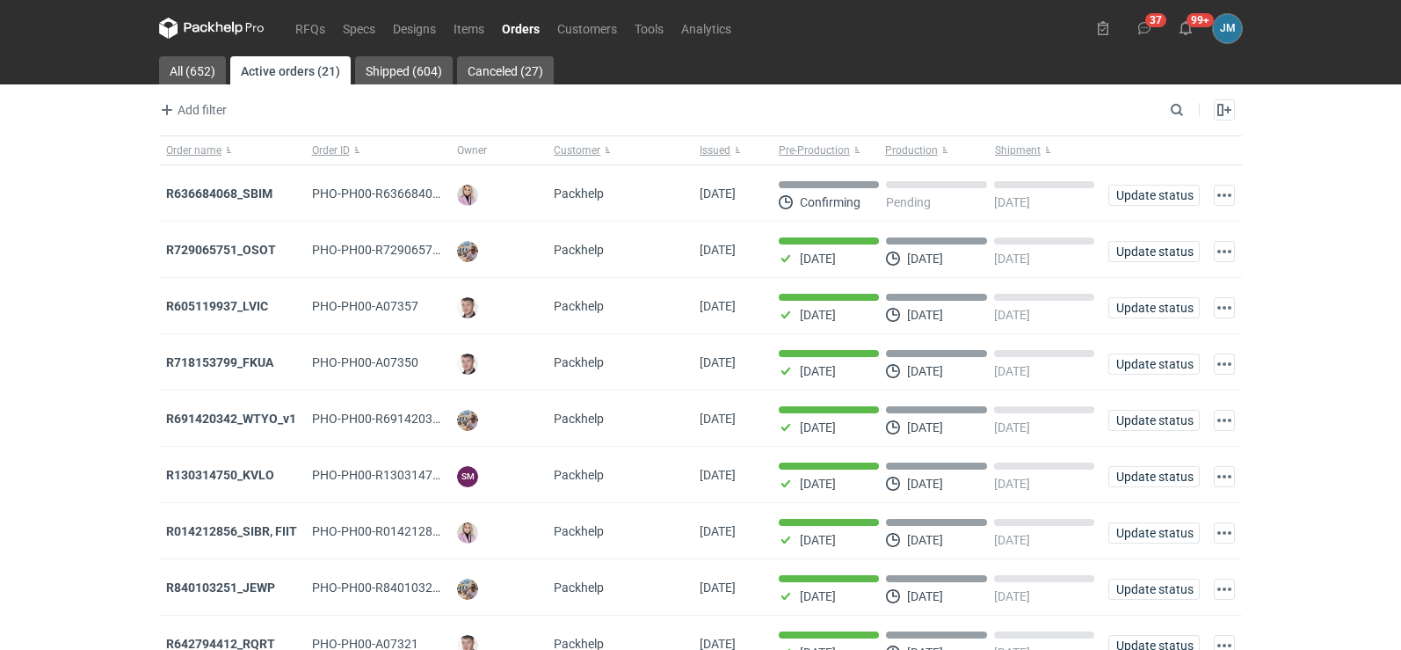
click at [202, 24] on icon at bounding box center [211, 28] width 105 height 21
click at [237, 197] on strong "R636684068_SBIM" at bounding box center [219, 193] width 106 height 14
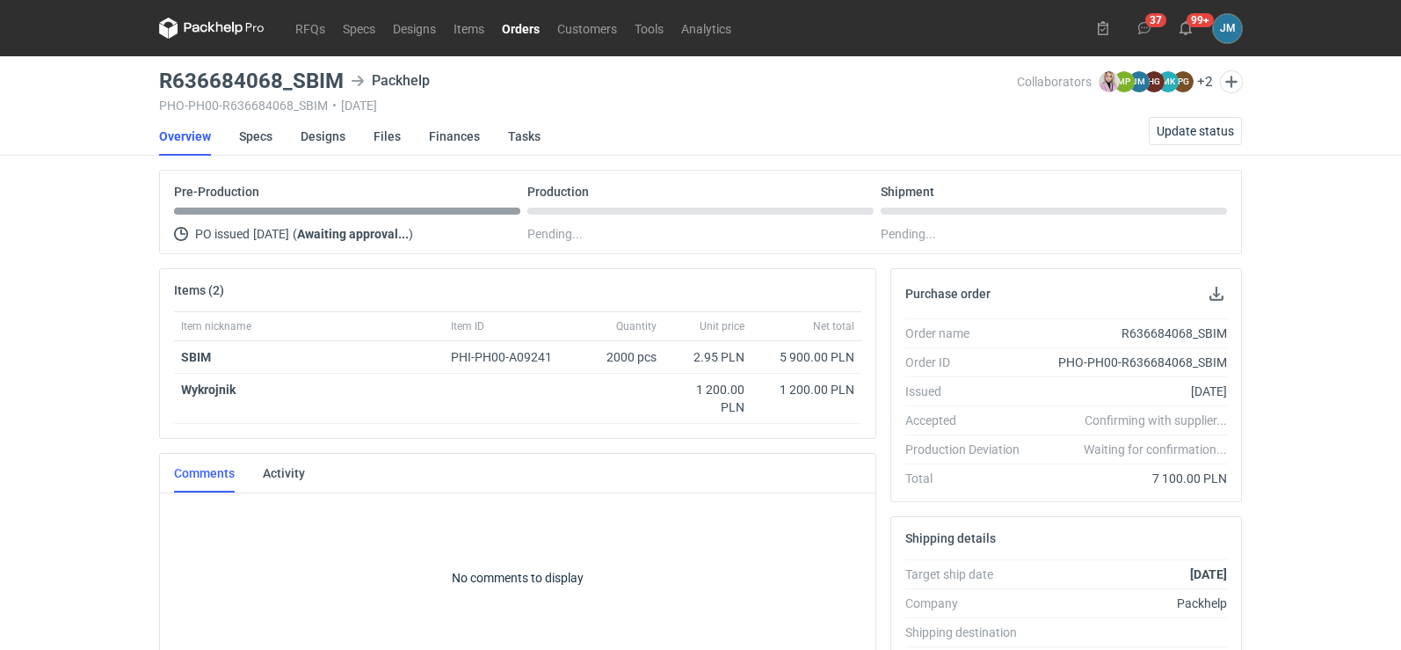
click at [339, 76] on h3 "R636684068_SBIM" at bounding box center [251, 80] width 185 height 21
drag, startPoint x: 341, startPoint y: 77, endPoint x: 158, endPoint y: 81, distance: 182.8
click at [158, 81] on main "R636684068_SBIM Packhelp PHO-PH00-R636684068_SBIM • 14/10/2025 Collaborators Kl…" at bounding box center [700, 592] width 1097 height 1073
copy h3 "R636684068_SBIM"
click at [116, 381] on div "RFQs Specs Designs Items Orders Customers Tools Analytics 37 99+ JM Joanna Myśl…" at bounding box center [700, 325] width 1401 height 650
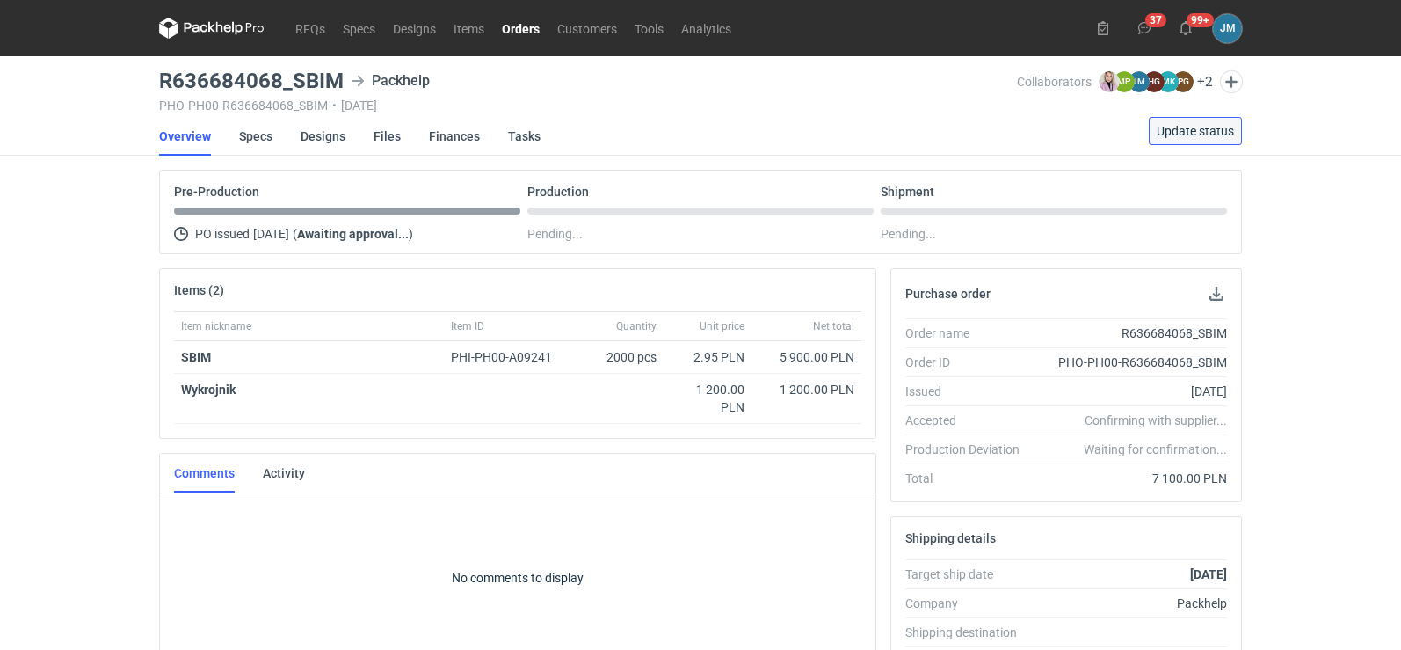
click at [1185, 137] on span "Update status" at bounding box center [1195, 131] width 77 height 12
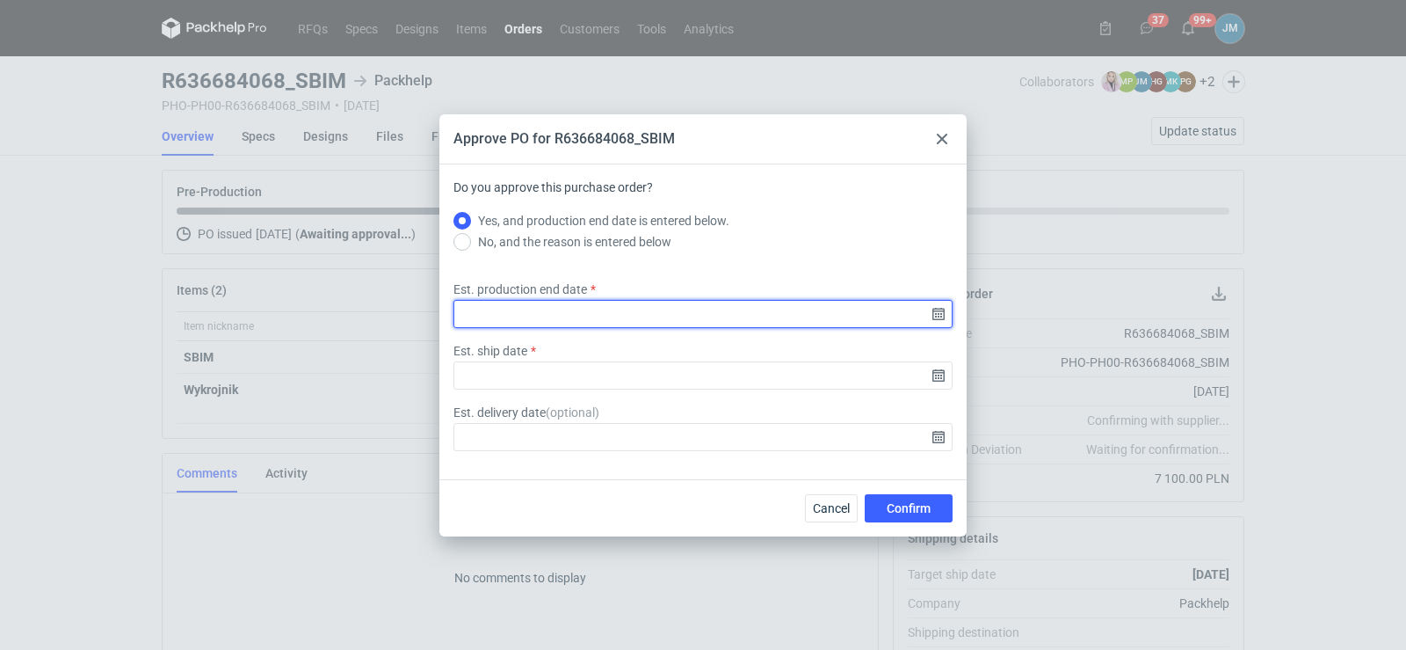
click at [943, 317] on input "Est. production end date" at bounding box center [703, 314] width 499 height 28
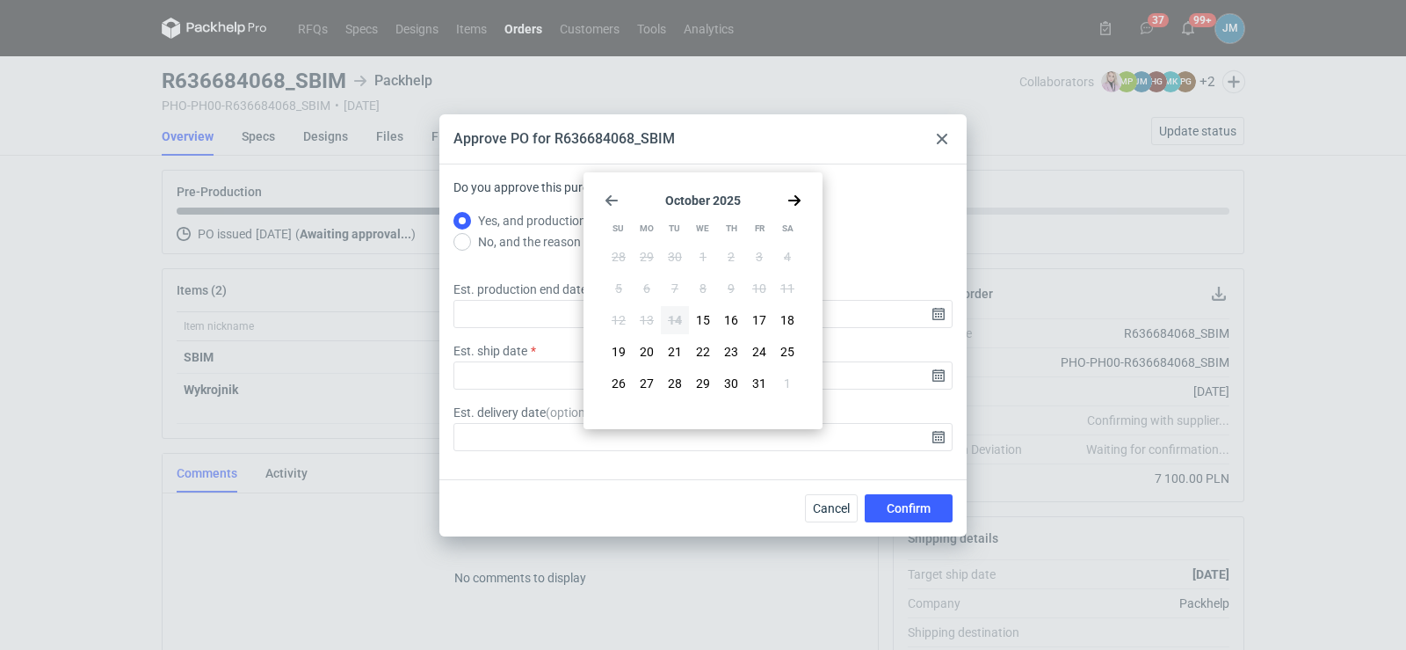
click at [797, 200] on use "Go forward 1 month" at bounding box center [794, 200] width 12 height 11
click at [733, 312] on span "13" at bounding box center [731, 320] width 14 height 18
type input "2025-11-13"
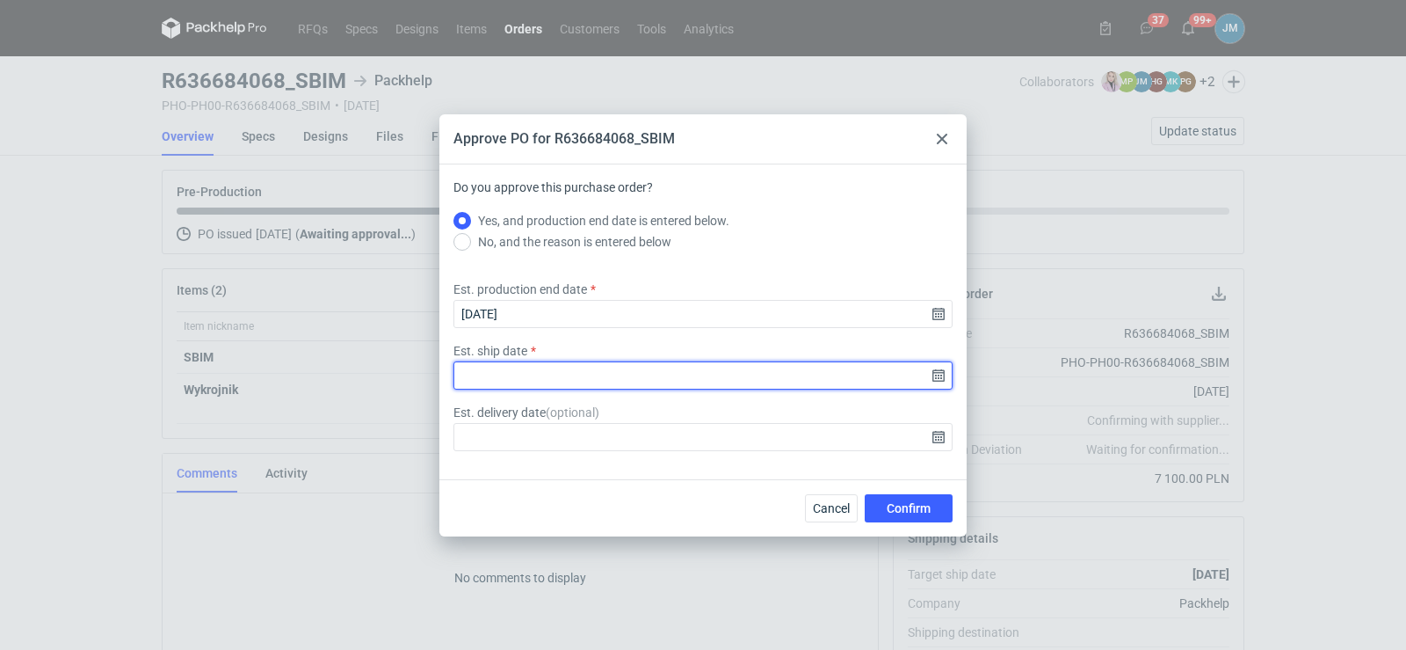
click at [939, 366] on input "Est. ship date" at bounding box center [703, 375] width 499 height 28
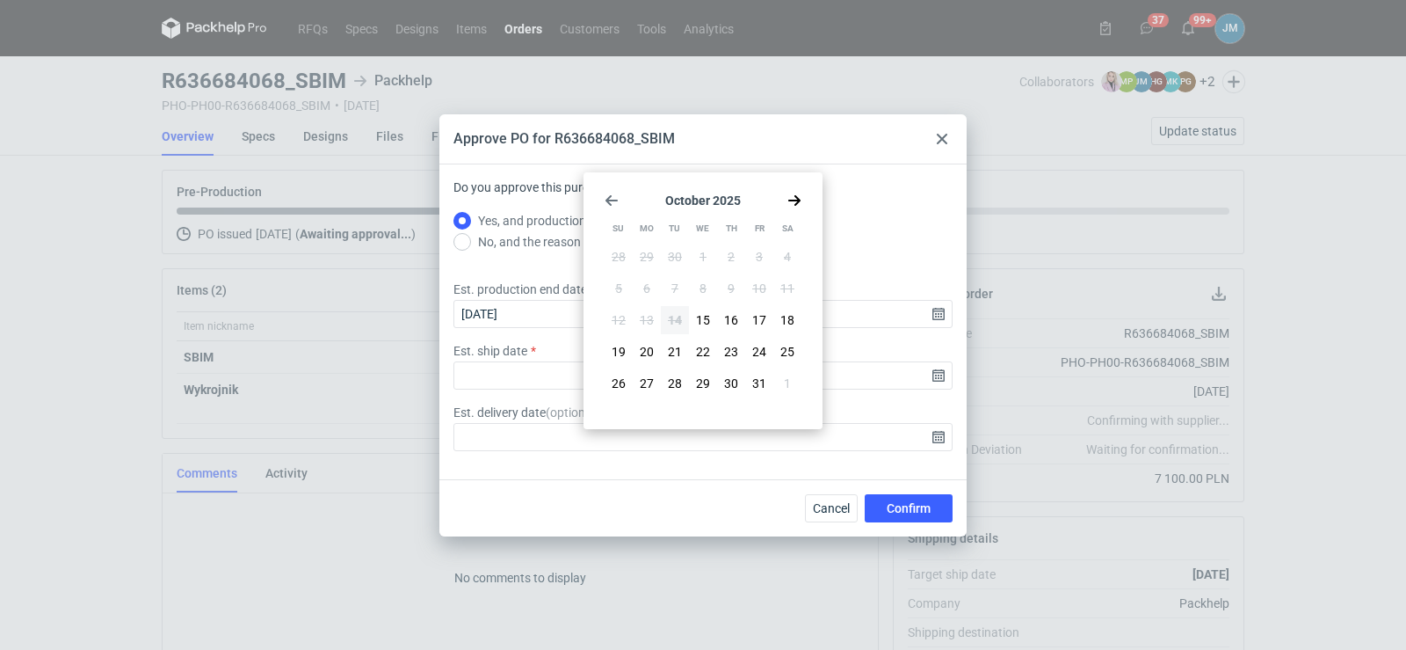
click at [795, 193] on icon "Go forward 1 month" at bounding box center [794, 200] width 14 height 14
click at [758, 315] on span "14" at bounding box center [759, 320] width 14 height 18
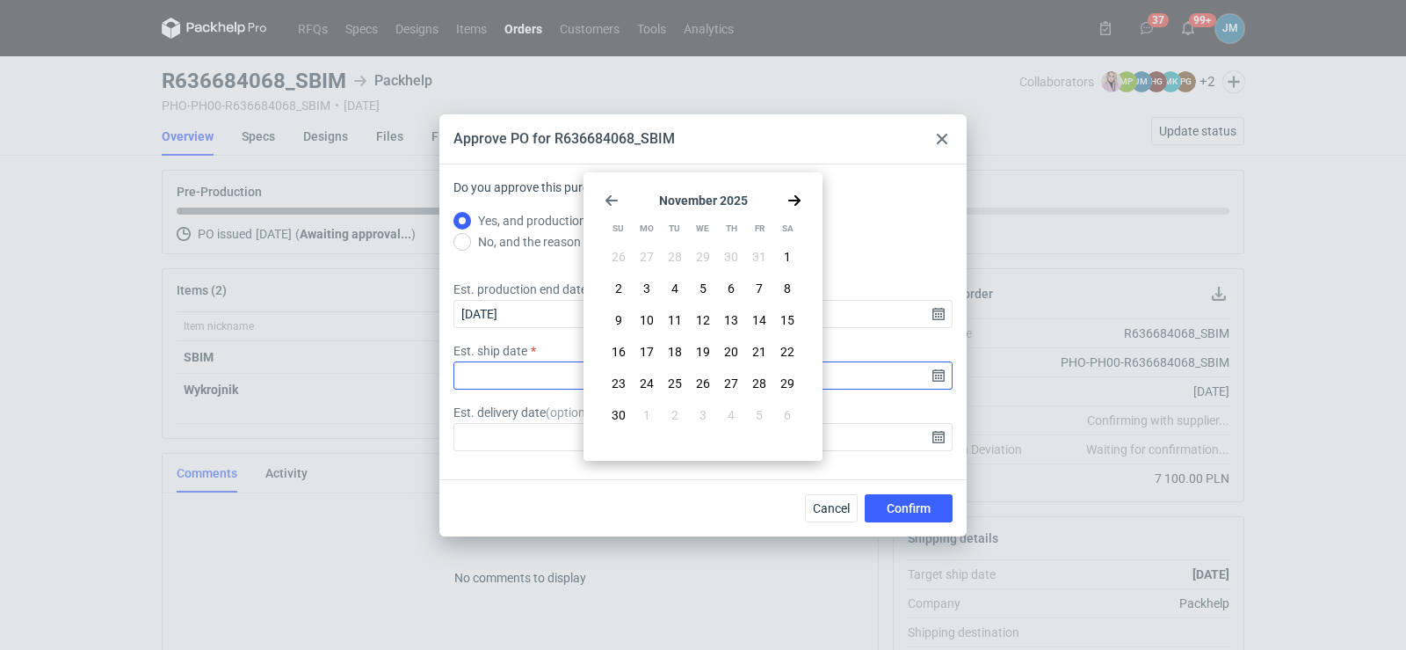
type input "2025-11-14"
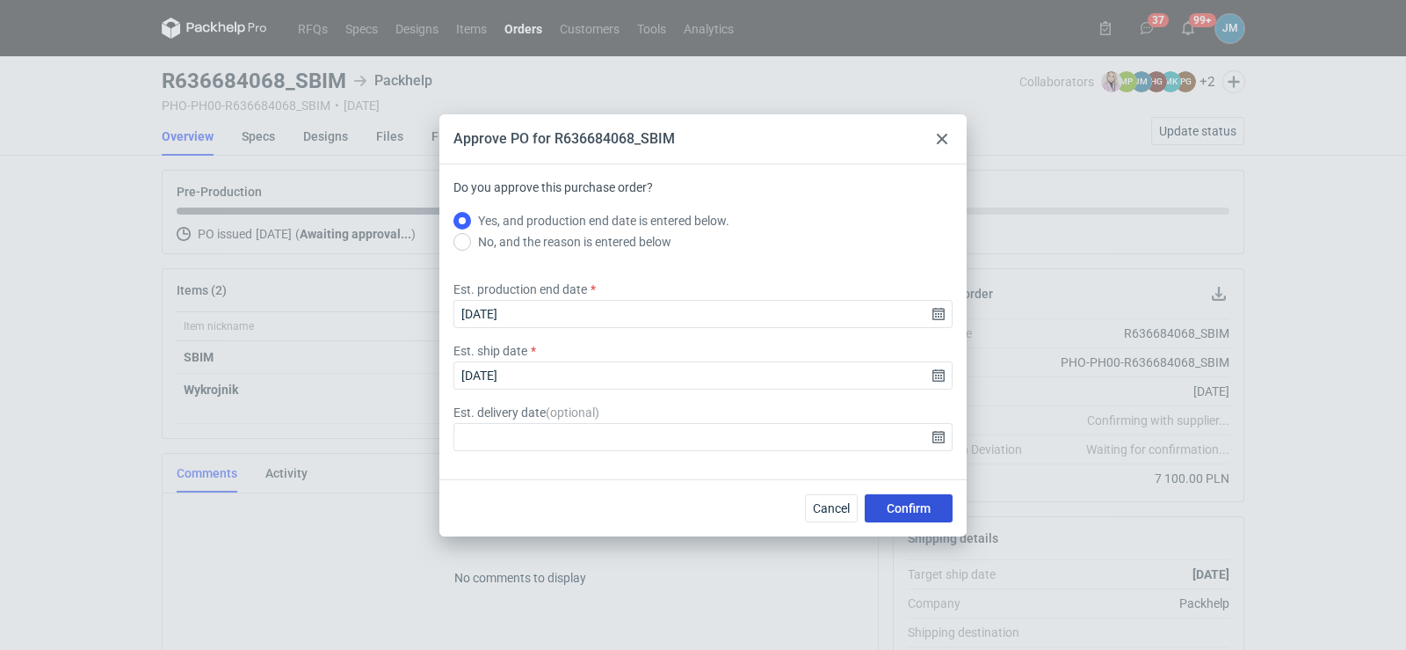
click at [900, 513] on span "Confirm" at bounding box center [909, 508] width 44 height 12
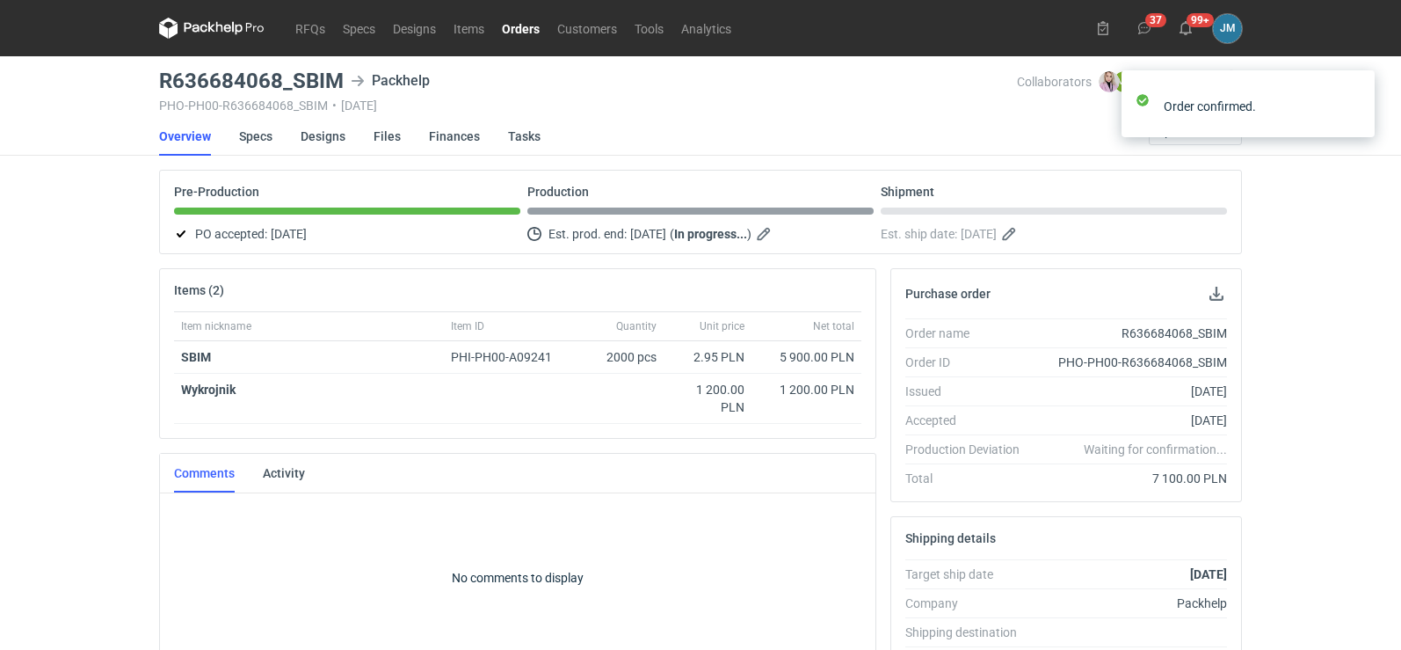
click at [0, 358] on div "RFQs Specs Designs Items Orders Customers Tools Analytics 37 99+ JM Joanna Myśl…" at bounding box center [700, 325] width 1401 height 650
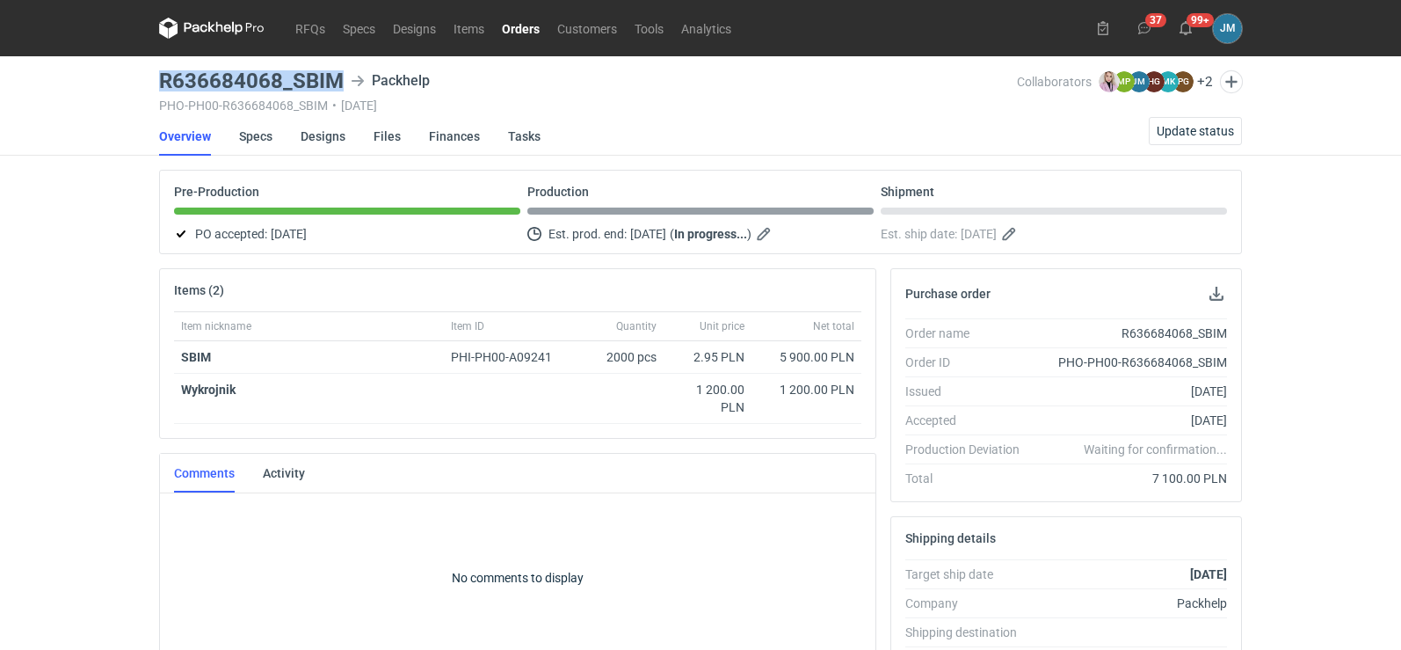
drag, startPoint x: 345, startPoint y: 84, endPoint x: 138, endPoint y: 84, distance: 206.5
click at [138, 84] on div "RFQs Specs Designs Items Orders Customers Tools Analytics 37 99+ JM Joanna Myśl…" at bounding box center [700, 325] width 1401 height 650
copy h3 "R636684068_SBIM"
click at [0, 473] on div "RFQs Specs Designs Items Orders Customers Tools Analytics 37 99+ JM Joanna Myśl…" at bounding box center [700, 325] width 1401 height 650
click at [229, 30] on icon at bounding box center [211, 28] width 105 height 21
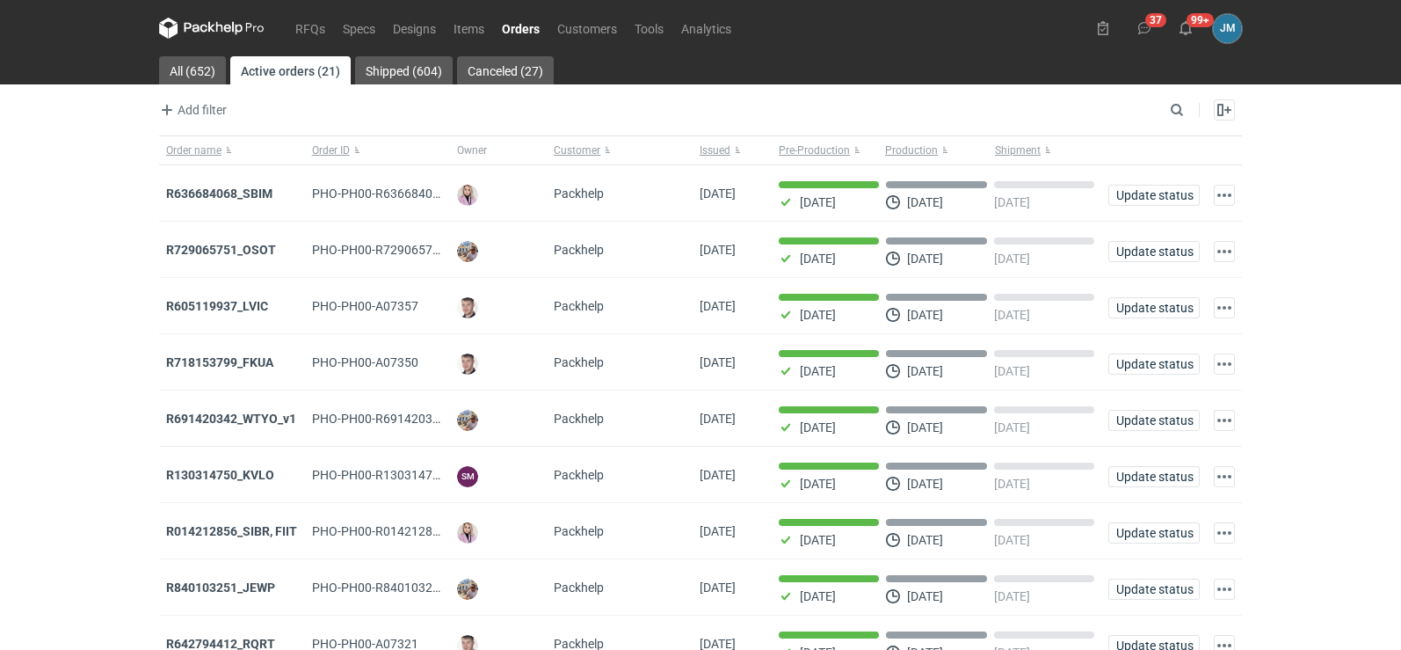
click at [247, 20] on icon at bounding box center [211, 28] width 105 height 21
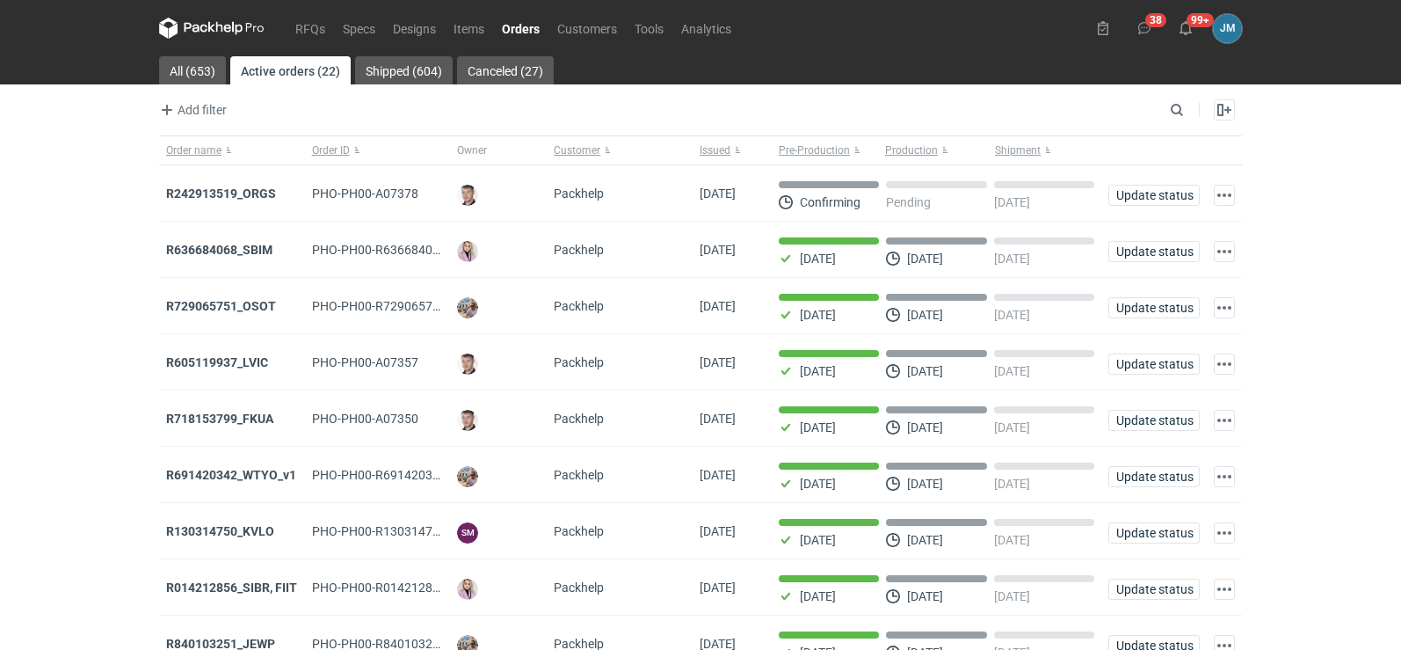
click at [210, 28] on icon at bounding box center [211, 28] width 105 height 21
click at [231, 193] on strong "R242913519_ORGS" at bounding box center [221, 193] width 110 height 14
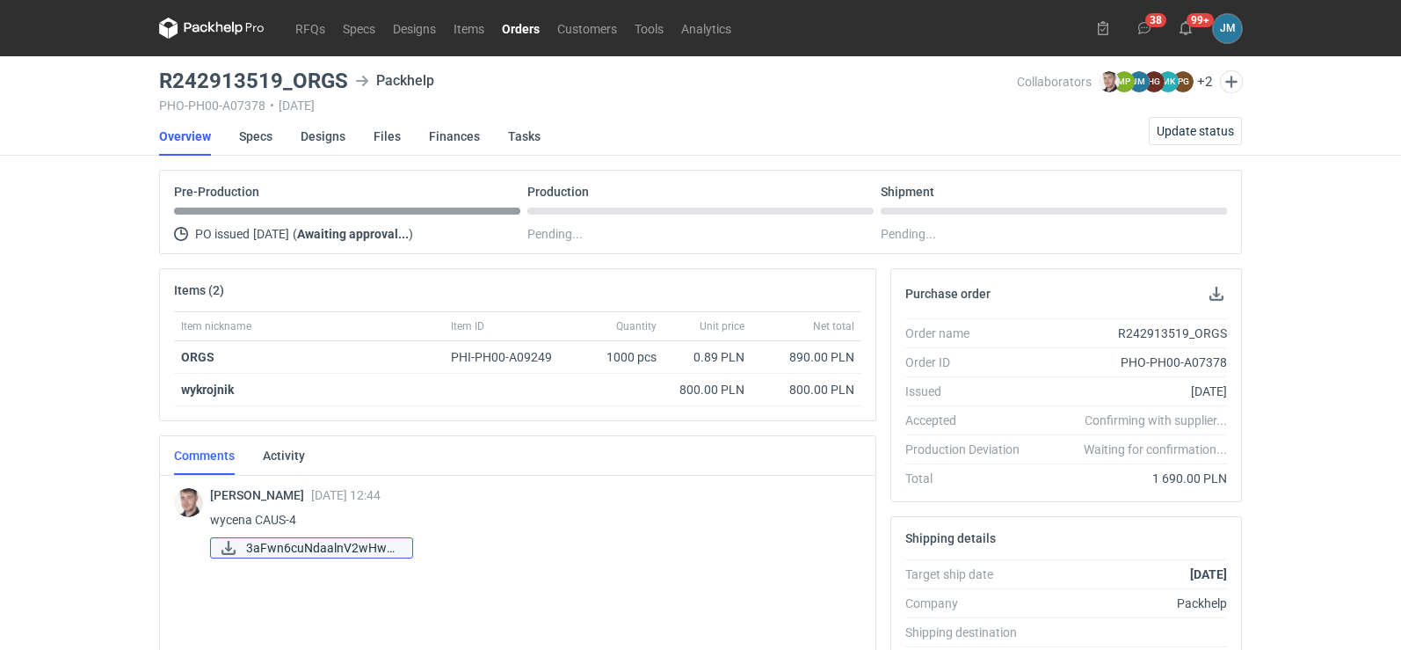
click at [257, 550] on span "3aFwn6cuNdaalnV2wHwK..." at bounding box center [322, 547] width 152 height 19
click at [215, 26] on icon at bounding box center [211, 28] width 105 height 21
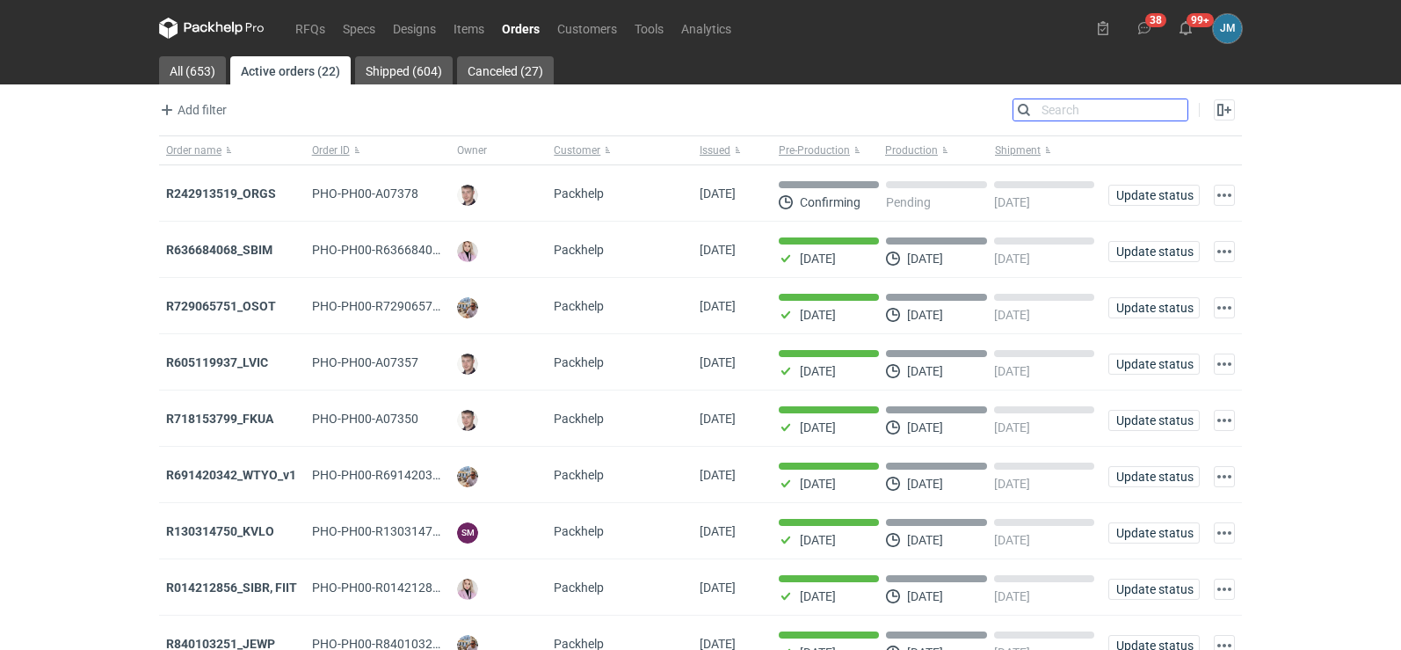
click at [1171, 103] on input "Search" at bounding box center [1100, 109] width 174 height 21
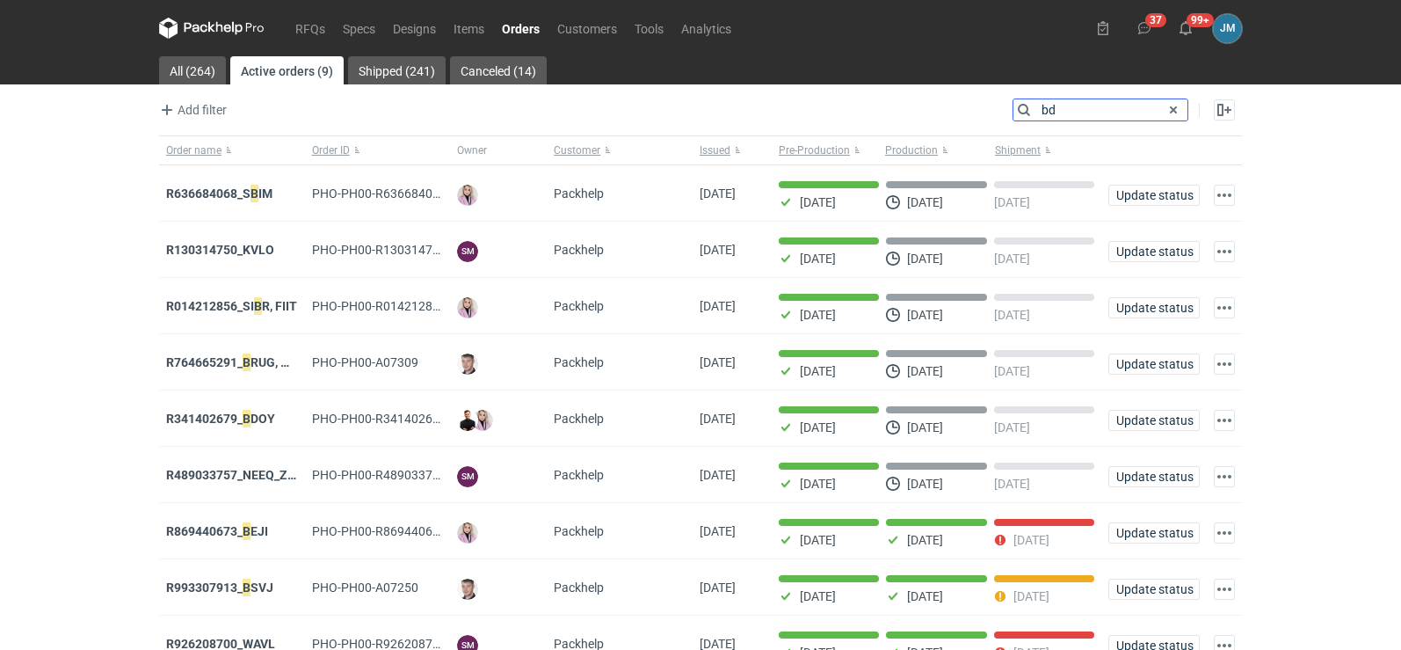
type input "bd"
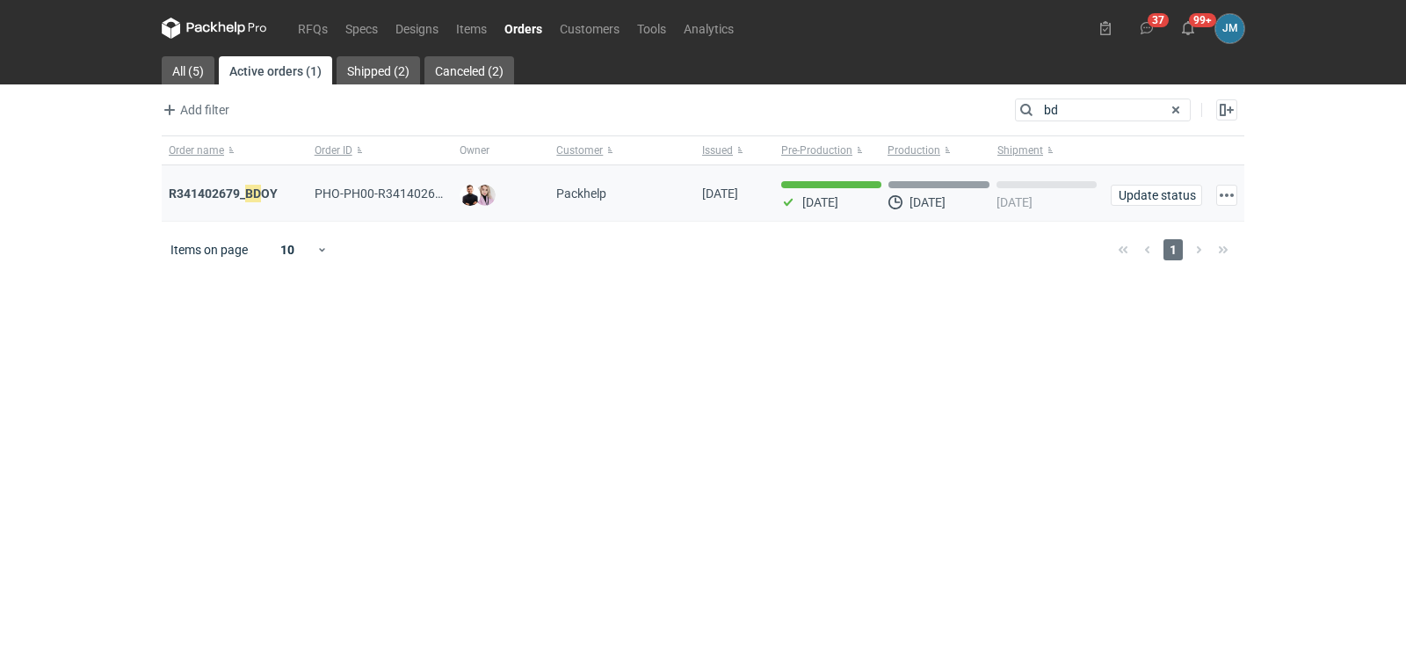
click at [202, 180] on div "R341402679_ BD OY" at bounding box center [235, 193] width 146 height 56
click at [215, 185] on div "R341402679_ BD OY" at bounding box center [235, 194] width 132 height 18
click at [214, 194] on strong "R341402679_ BD OY" at bounding box center [223, 193] width 109 height 19
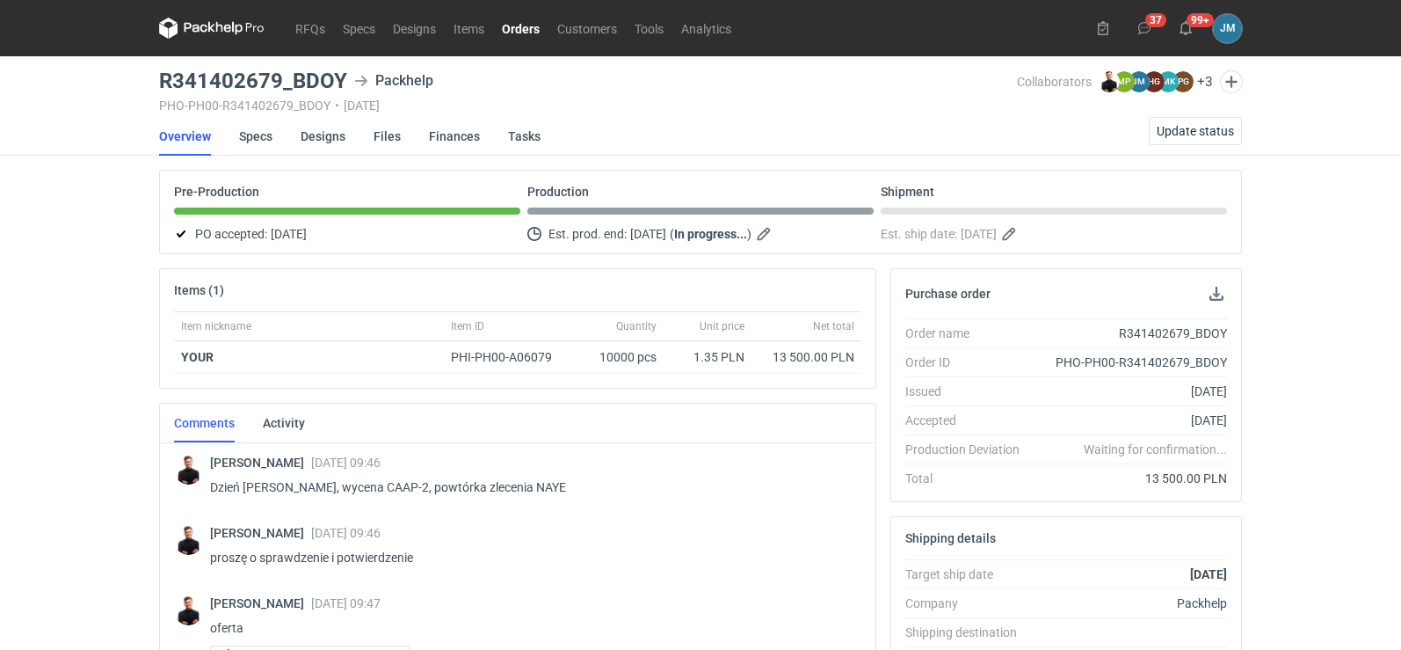
click at [210, 34] on icon at bounding box center [211, 28] width 105 height 21
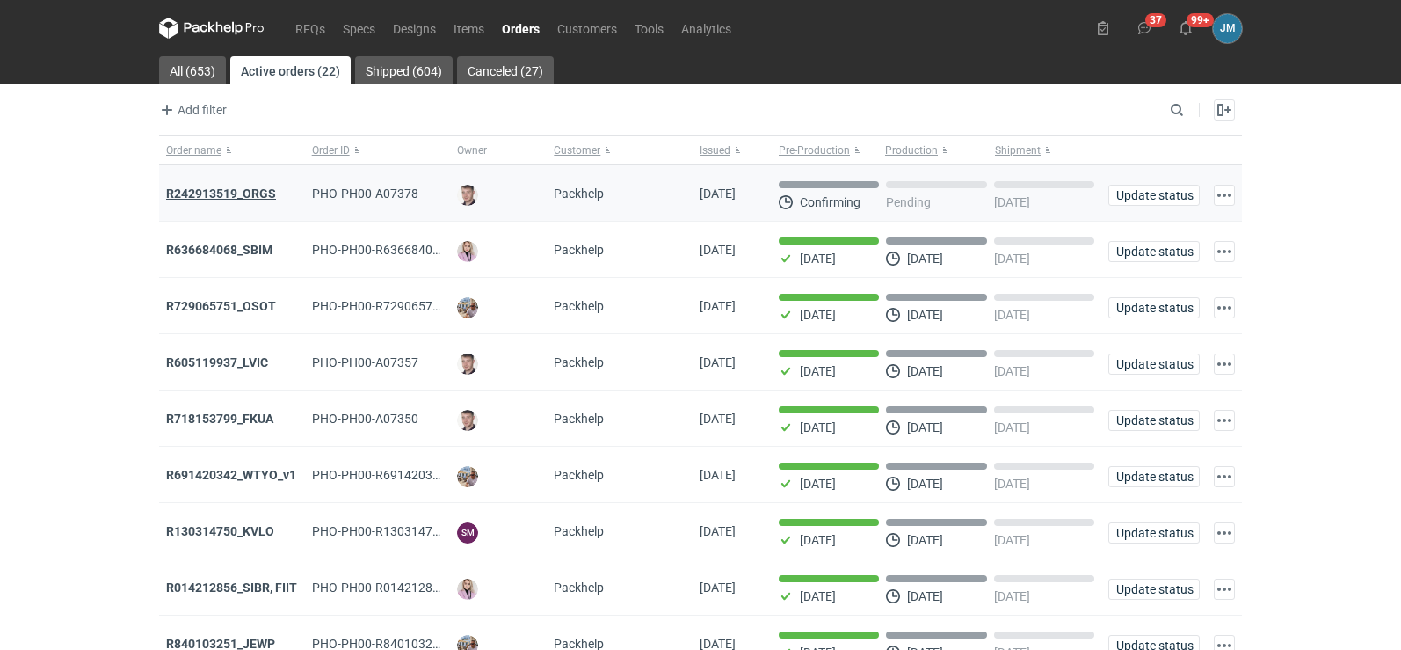
click at [259, 197] on strong "R242913519_ORGS" at bounding box center [221, 193] width 110 height 14
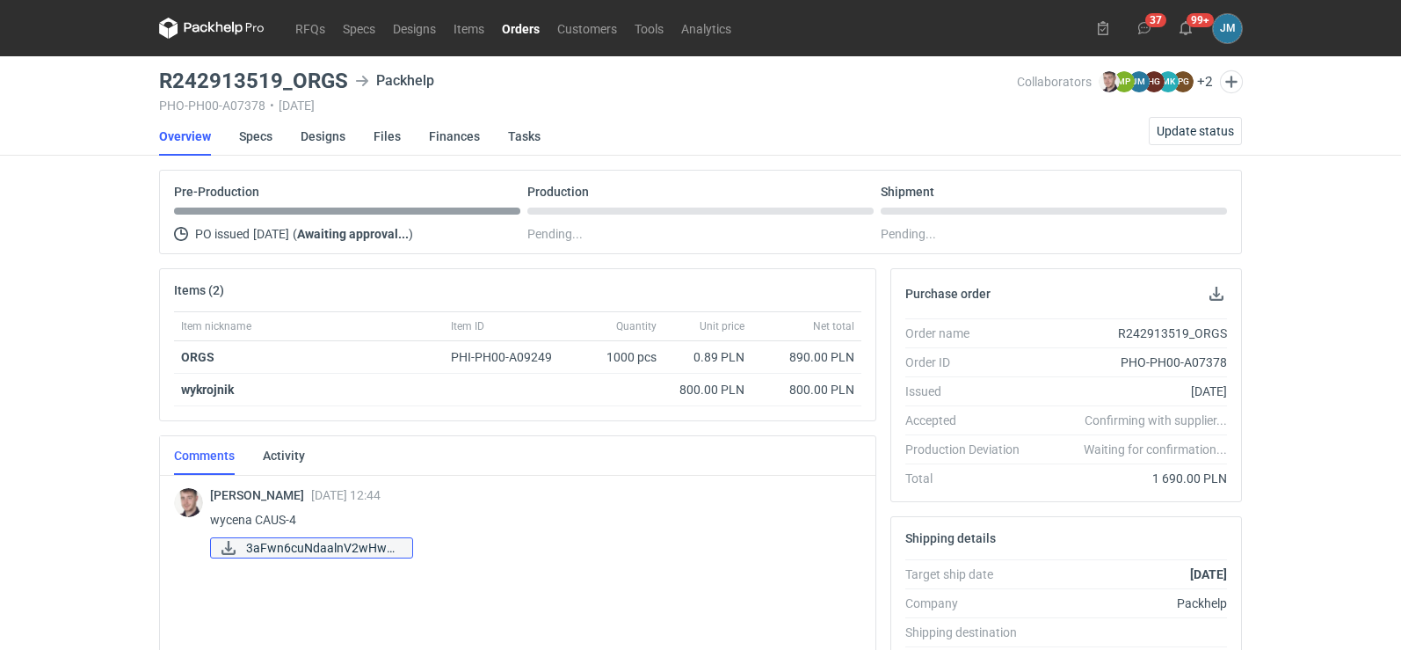
click at [344, 545] on span "3aFwn6cuNdaalnV2wHwK..." at bounding box center [322, 547] width 152 height 19
click at [257, 131] on link "Specs" at bounding box center [255, 136] width 33 height 39
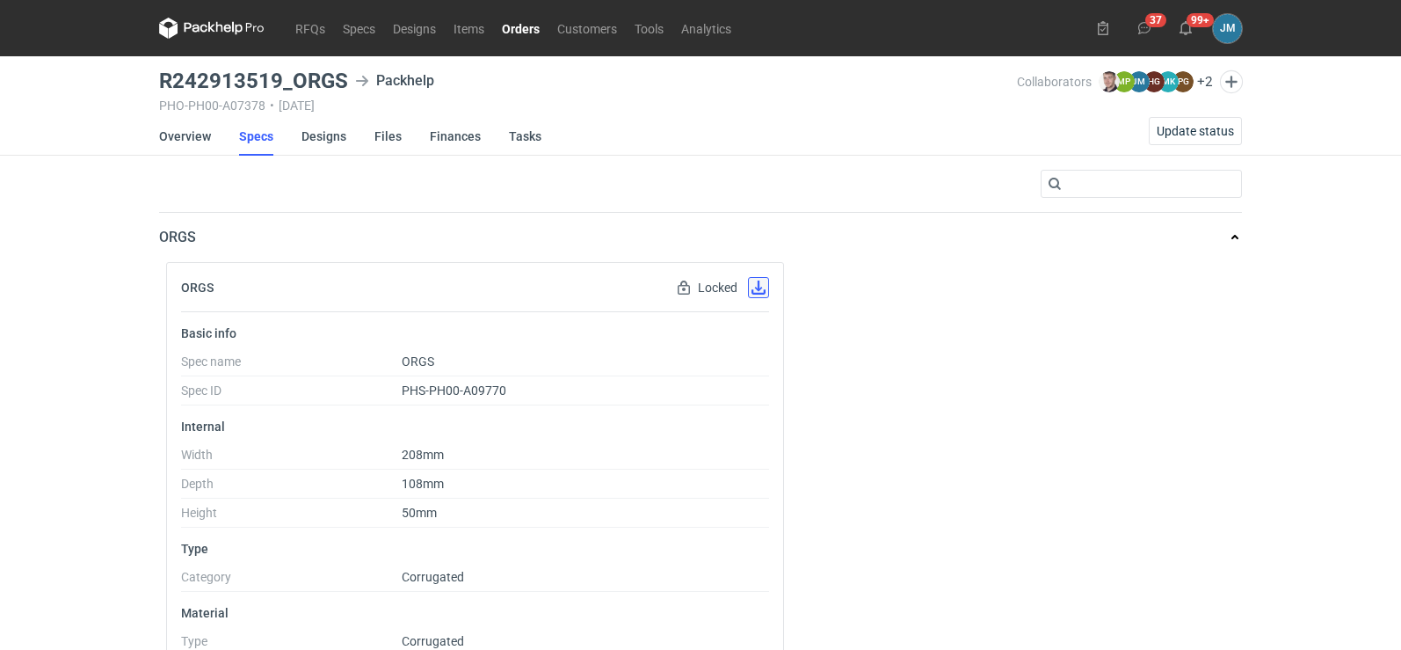
click at [753, 286] on button "button" at bounding box center [758, 287] width 21 height 21
click at [330, 133] on link "Designs" at bounding box center [323, 136] width 45 height 39
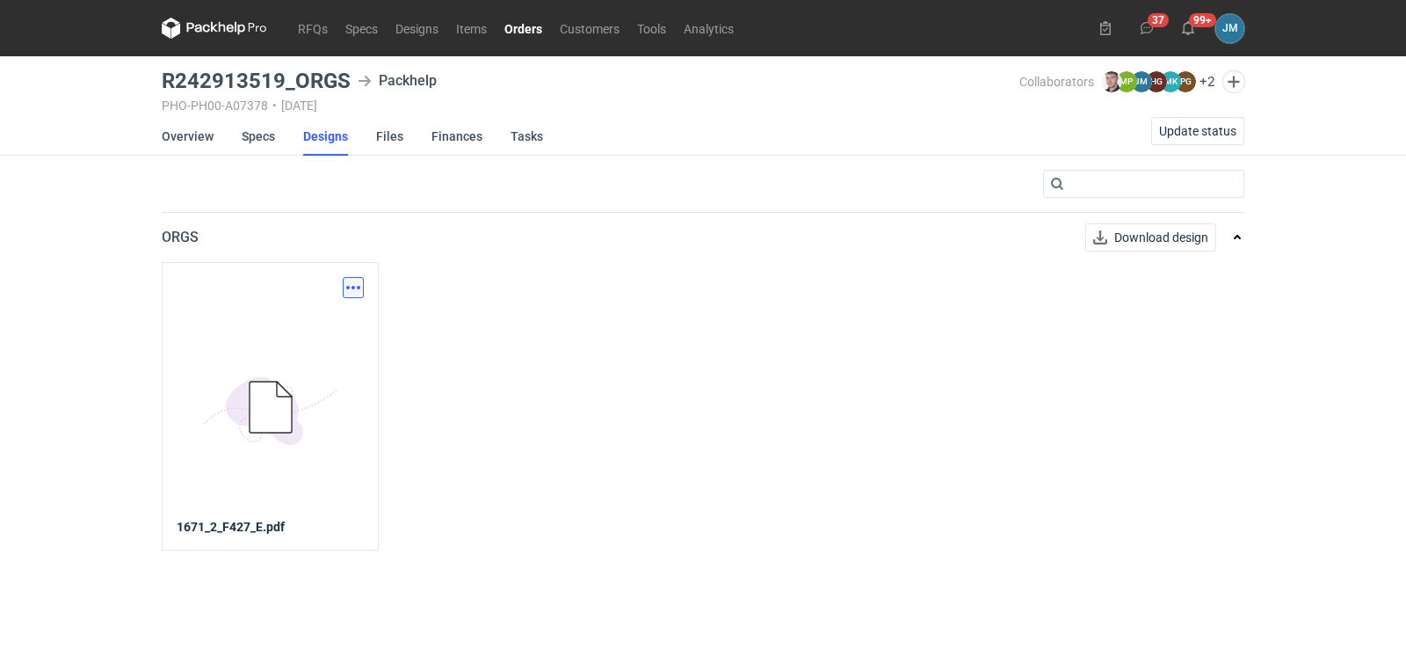
click at [357, 293] on button "button" at bounding box center [353, 287] width 21 height 21
click at [309, 322] on link "Download design part" at bounding box center [276, 326] width 162 height 28
click at [392, 140] on link "Files" at bounding box center [389, 136] width 27 height 39
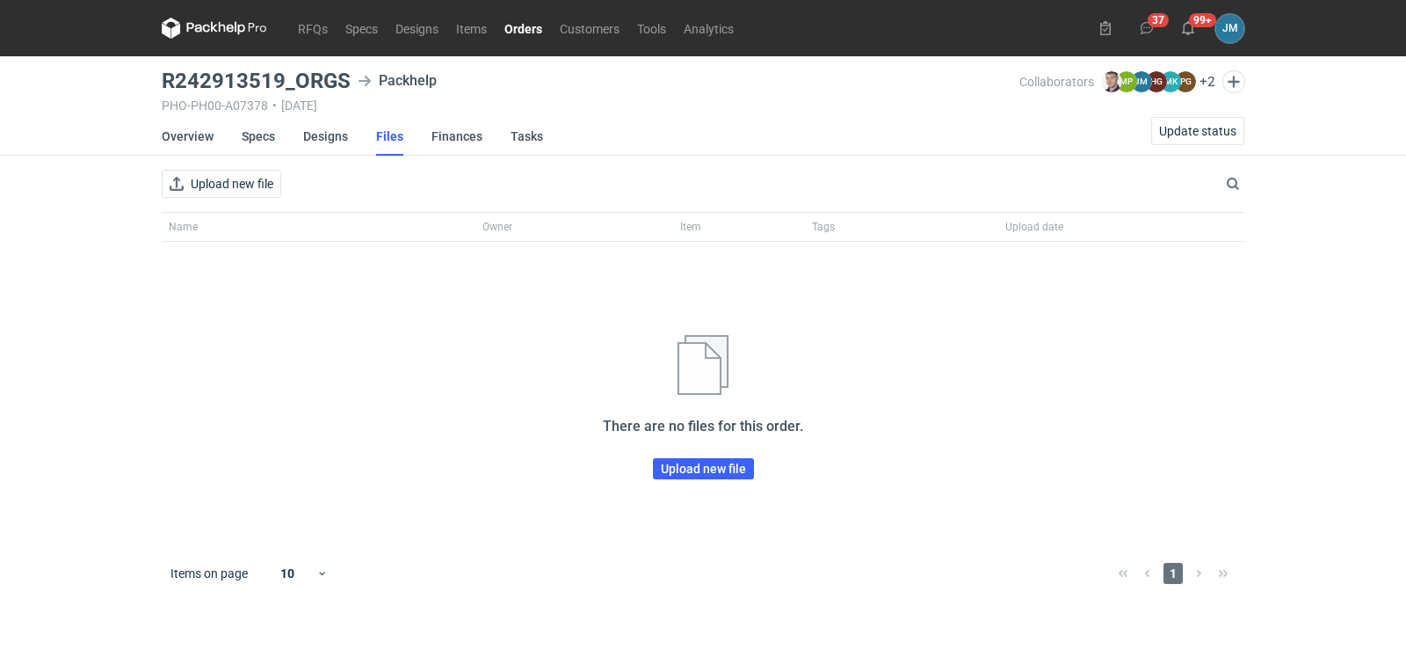
click at [428, 138] on li "Files" at bounding box center [403, 136] width 55 height 39
click at [463, 139] on link "Finances" at bounding box center [457, 136] width 51 height 39
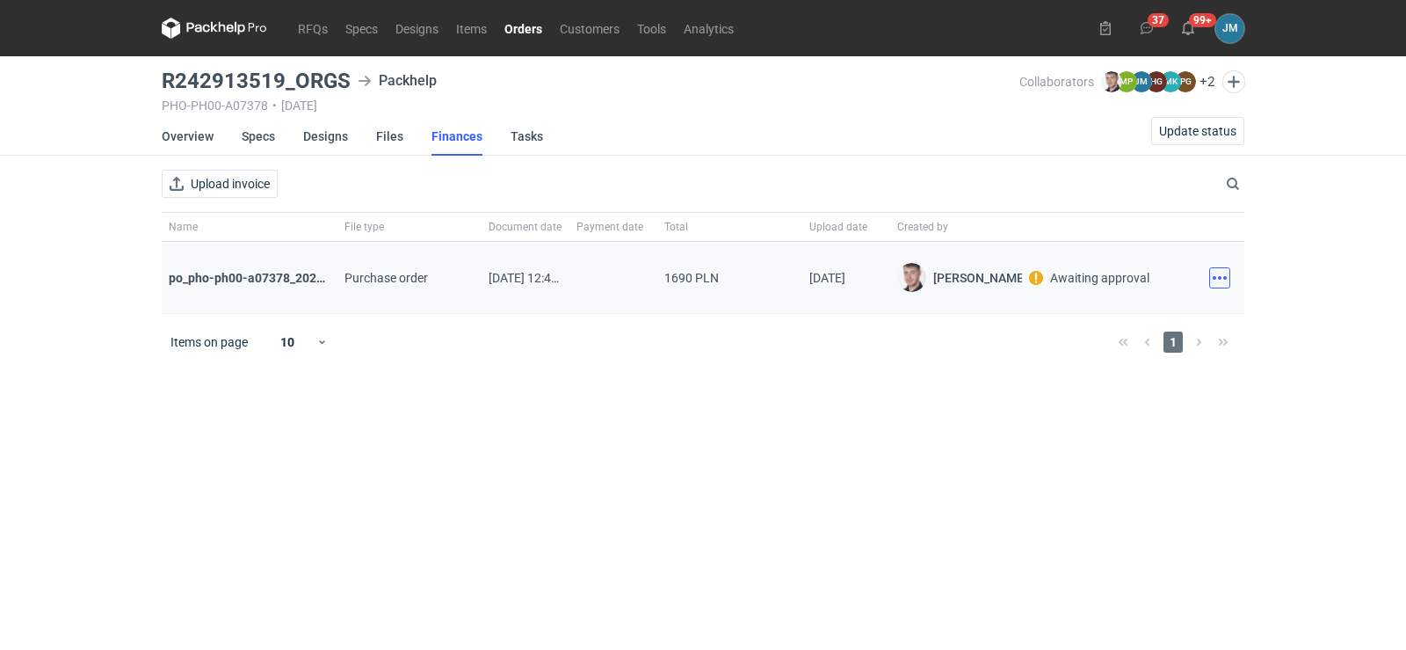
click at [1222, 276] on button "button" at bounding box center [1219, 277] width 21 height 21
click at [1157, 315] on button "Download" at bounding box center [1143, 316] width 162 height 28
click at [195, 21] on icon at bounding box center [214, 28] width 105 height 21
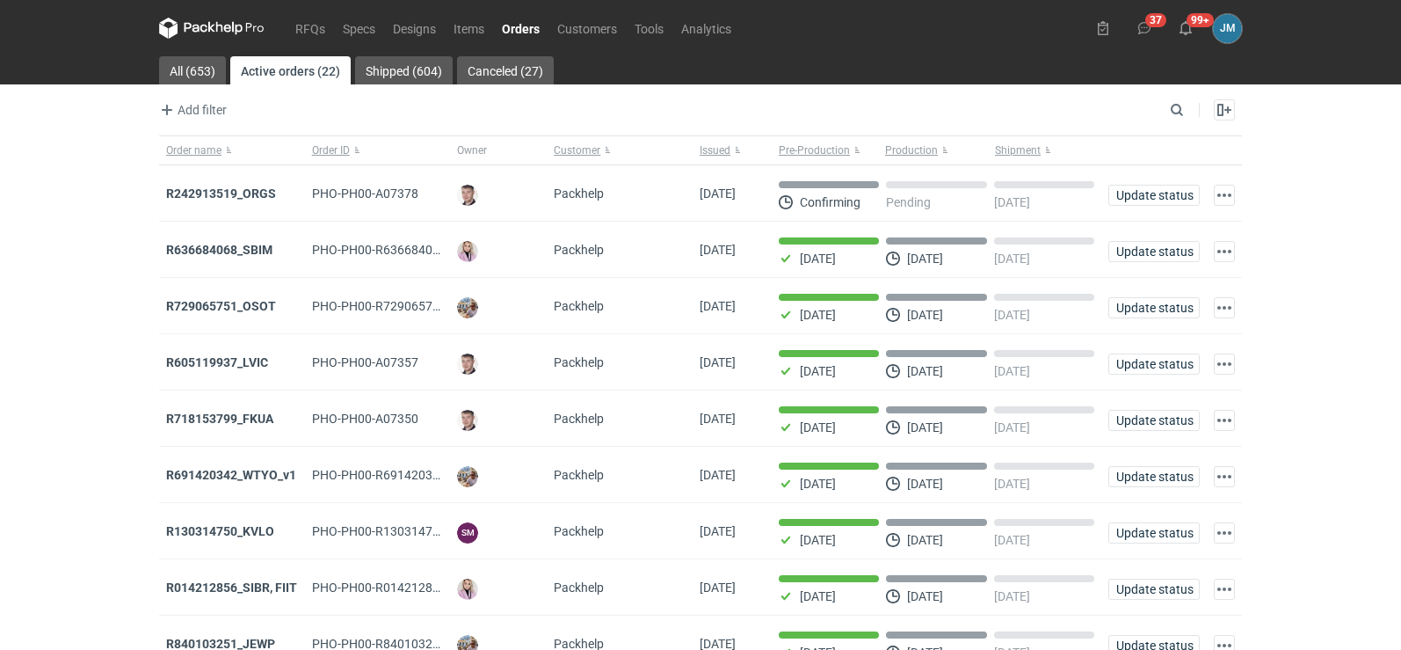
click at [222, 191] on strong "R242913519_ORGS" at bounding box center [221, 193] width 110 height 14
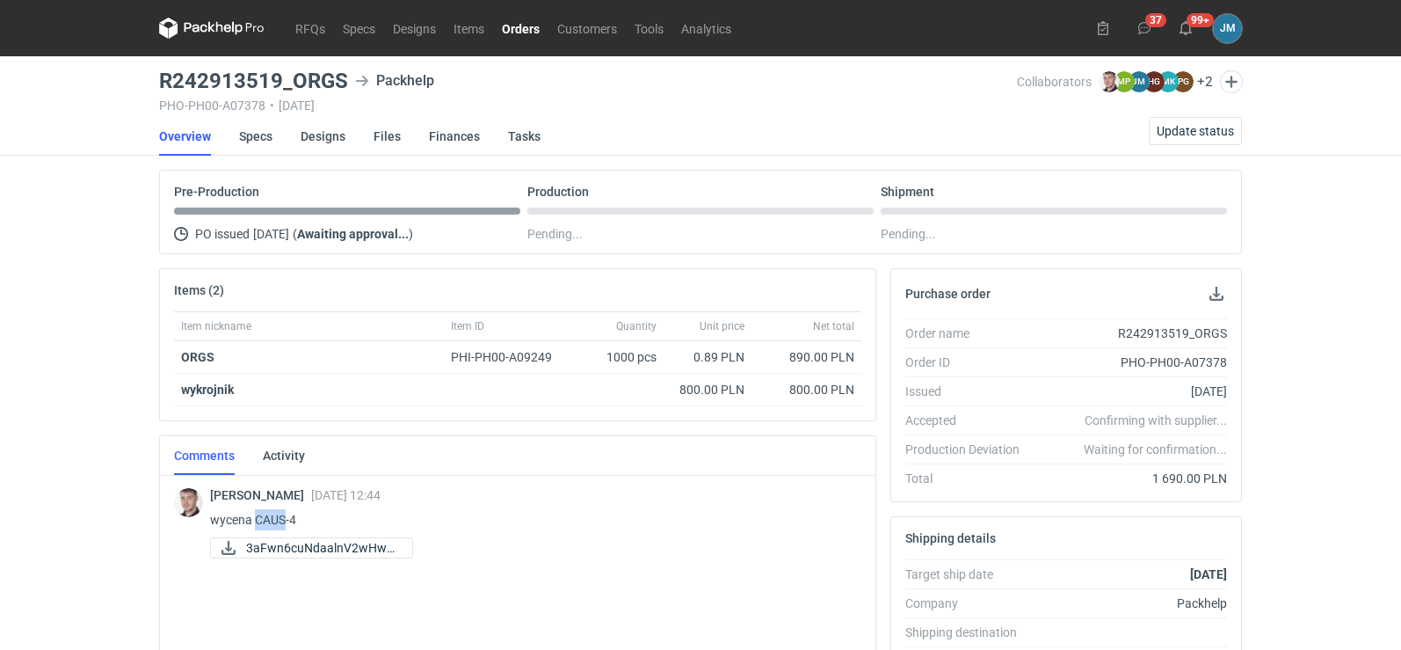
drag, startPoint x: 253, startPoint y: 515, endPoint x: 284, endPoint y: 518, distance: 30.9
click at [284, 518] on p "wycena CAUS-4" at bounding box center [528, 519] width 637 height 21
copy p "CAUS"
click at [293, 30] on link "RFQs" at bounding box center [310, 28] width 47 height 21
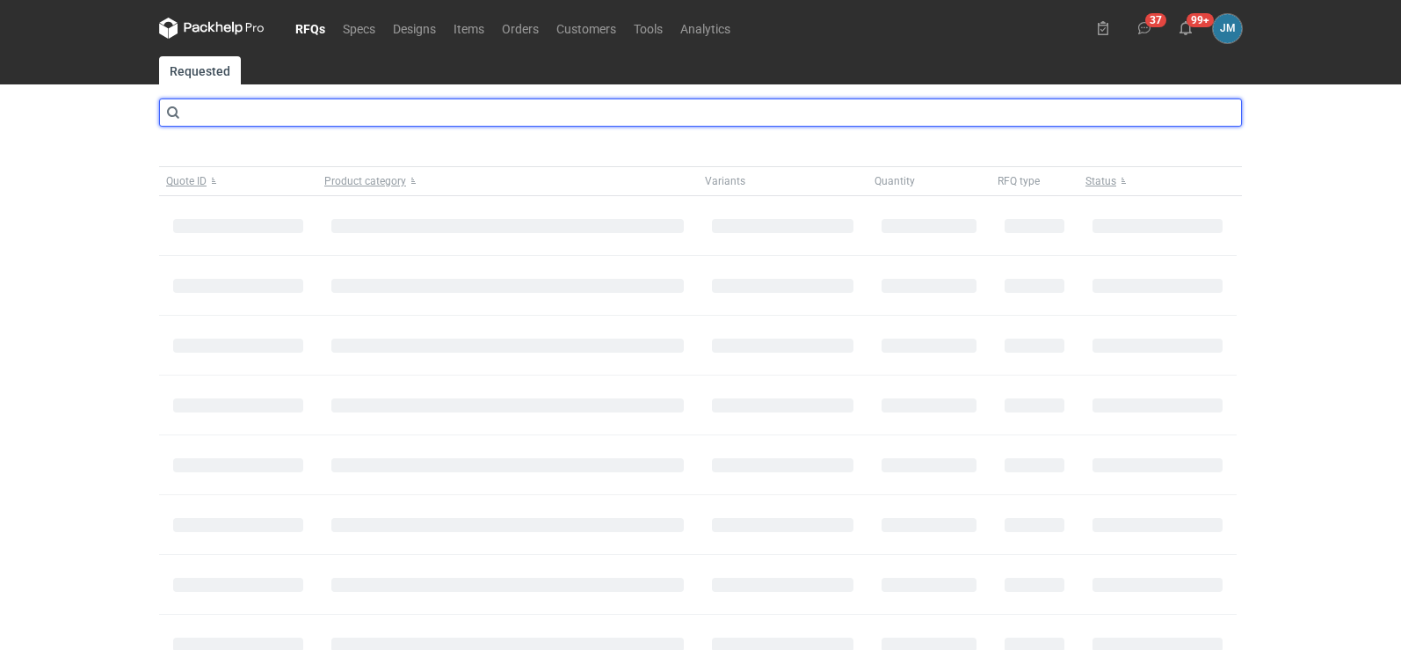
click at [283, 109] on input "text" at bounding box center [700, 112] width 1083 height 28
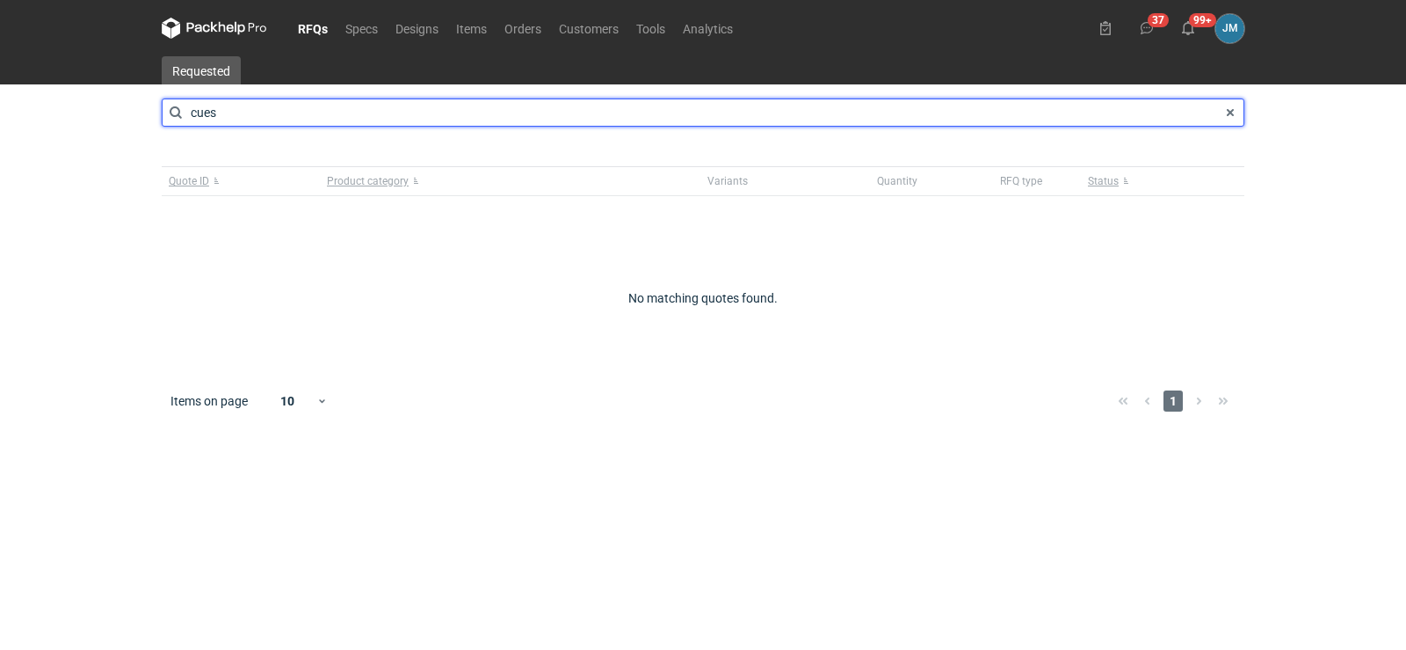
drag, startPoint x: 283, startPoint y: 112, endPoint x: 115, endPoint y: 100, distance: 168.3
click at [115, 100] on div "RFQs Specs Designs Items Orders Customers Tools Analytics 37 99+ JM Joanna Myśl…" at bounding box center [703, 325] width 1406 height 650
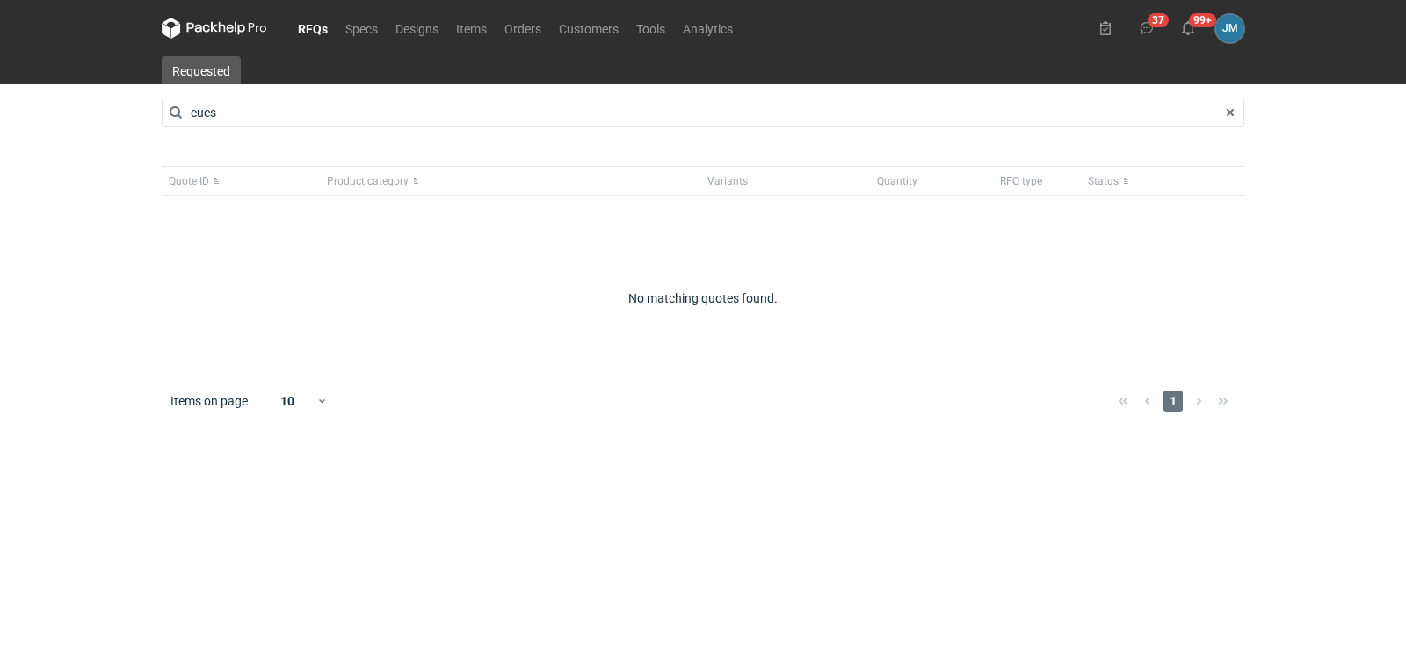
click at [298, 33] on link "RFQs" at bounding box center [312, 28] width 47 height 21
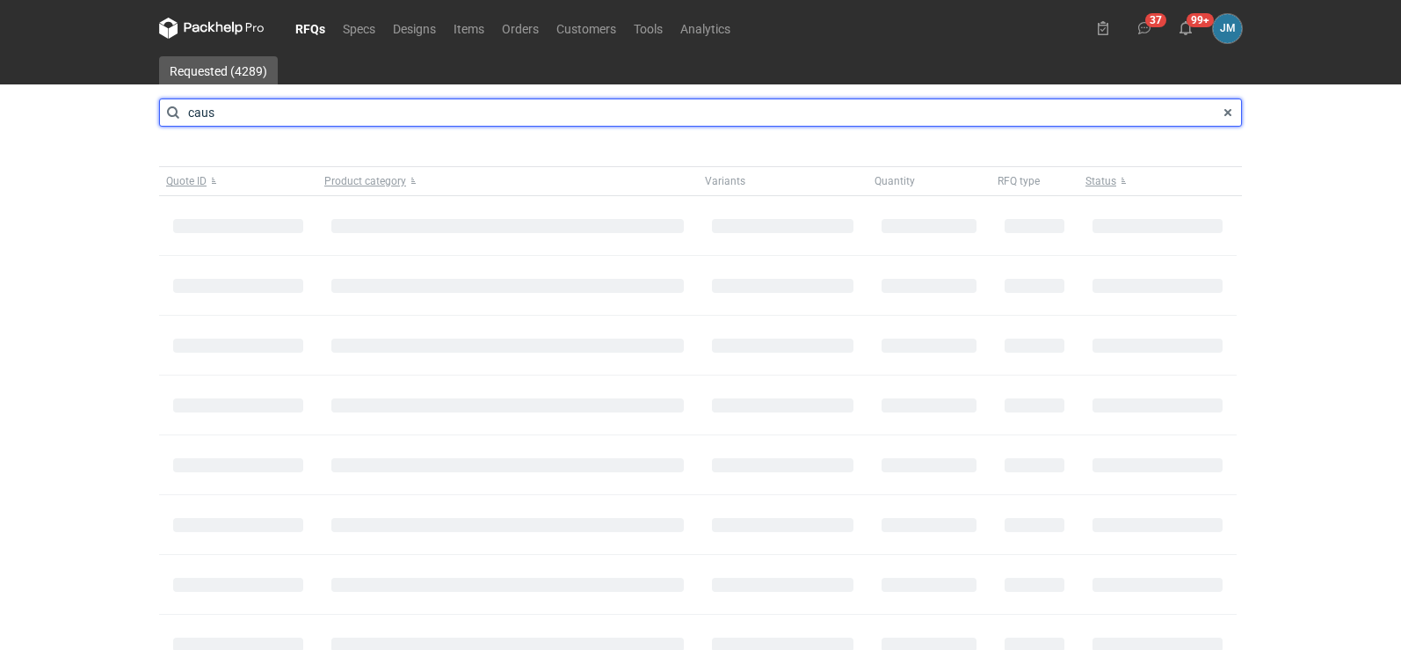
type input "caus"
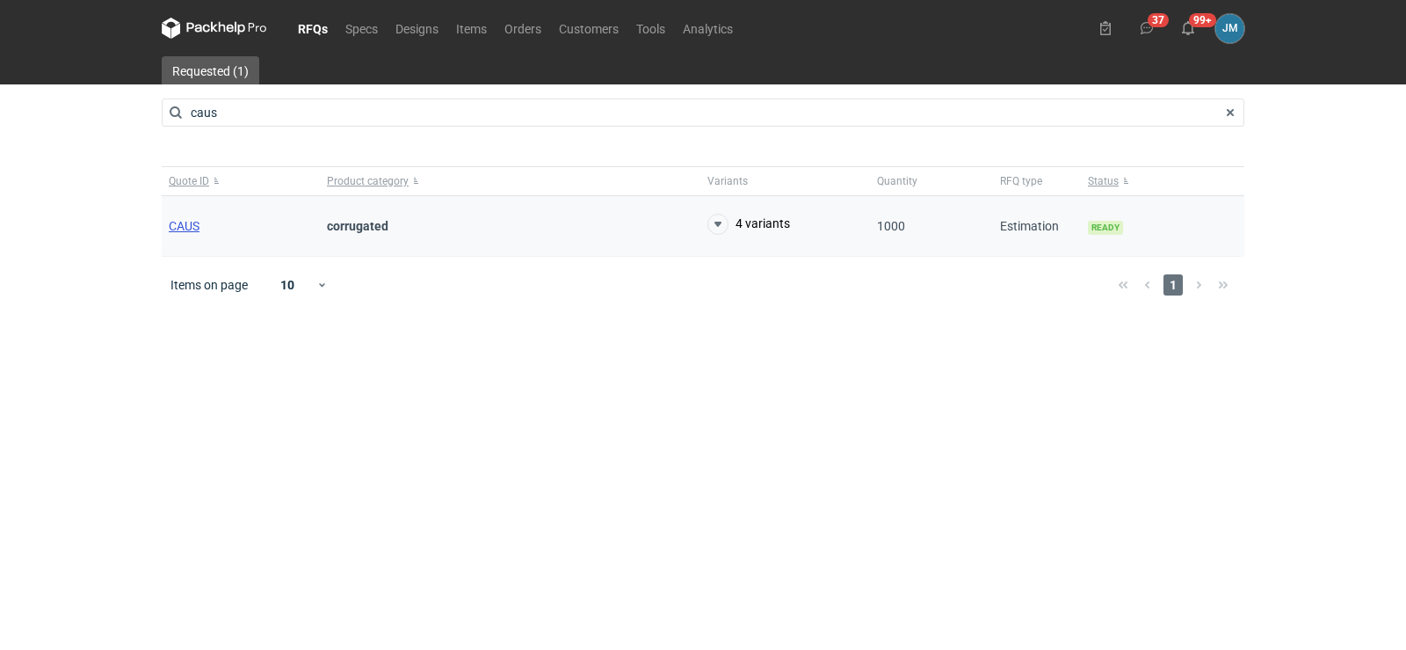
click at [185, 220] on span "CAUS" at bounding box center [184, 226] width 31 height 14
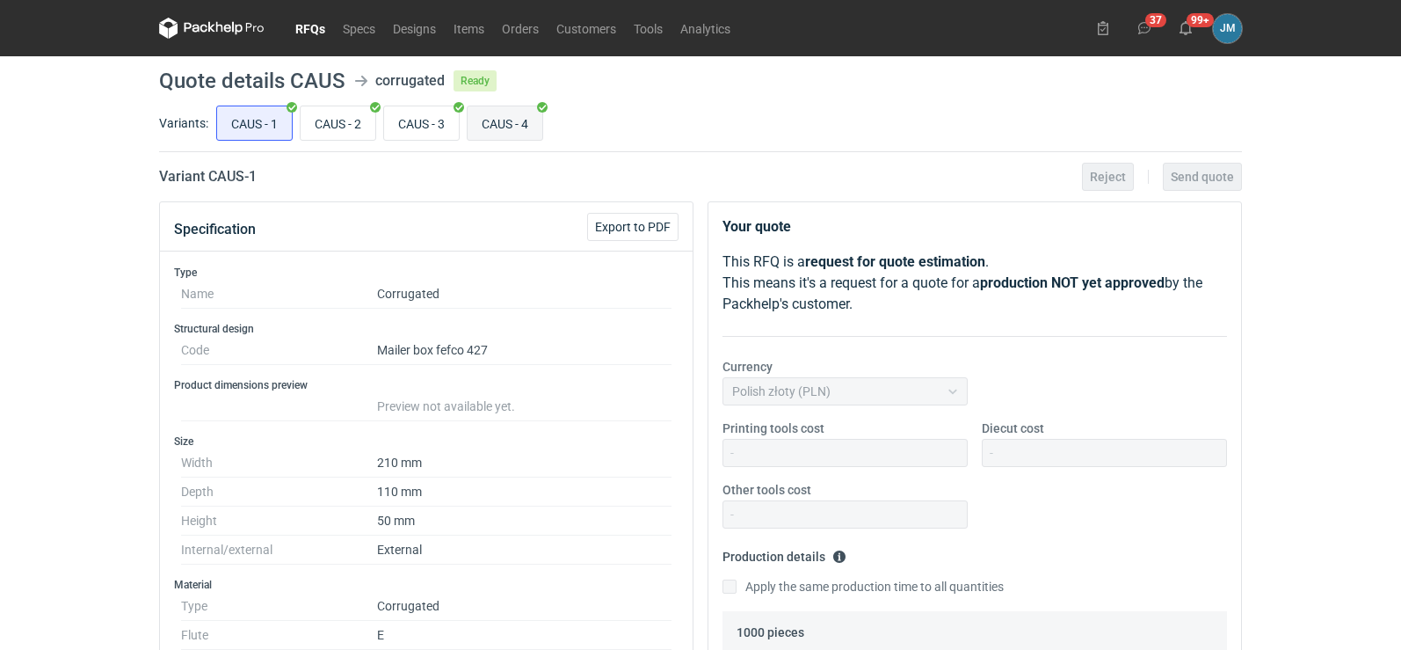
click at [521, 120] on input "CAUS - 4" at bounding box center [505, 122] width 75 height 33
radio input "true"
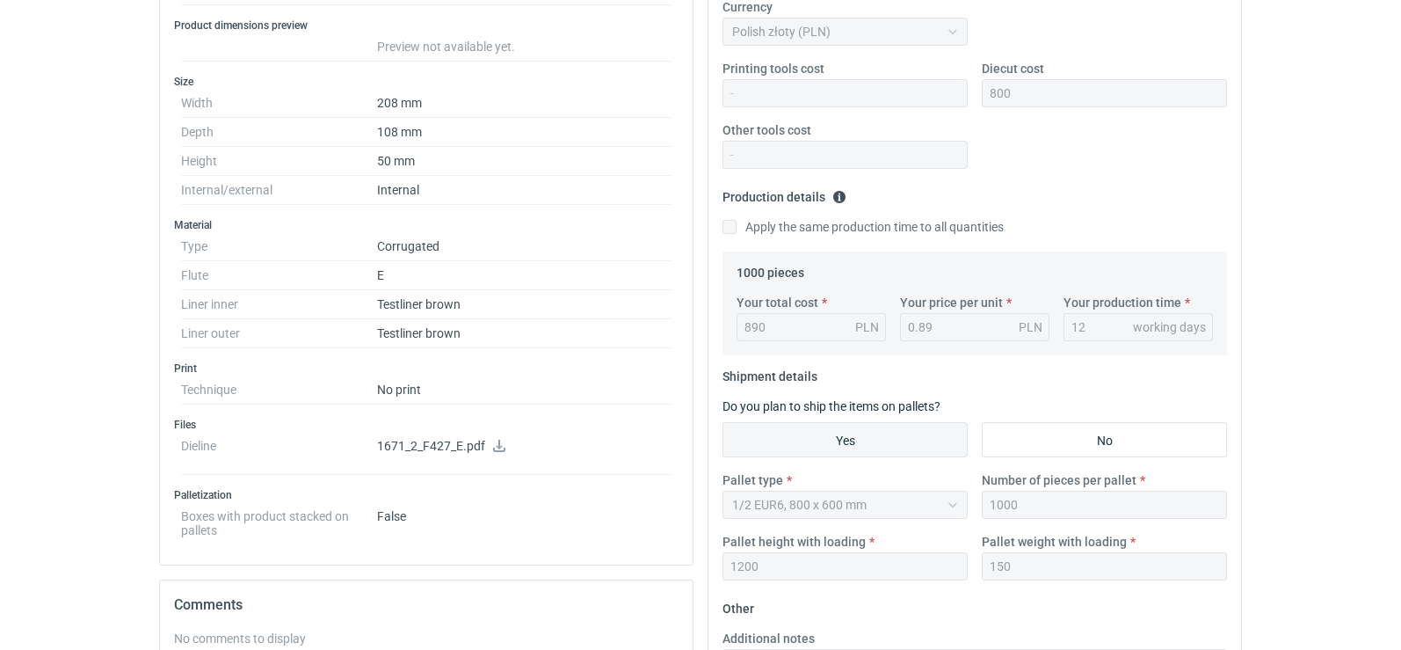
scroll to position [352, 0]
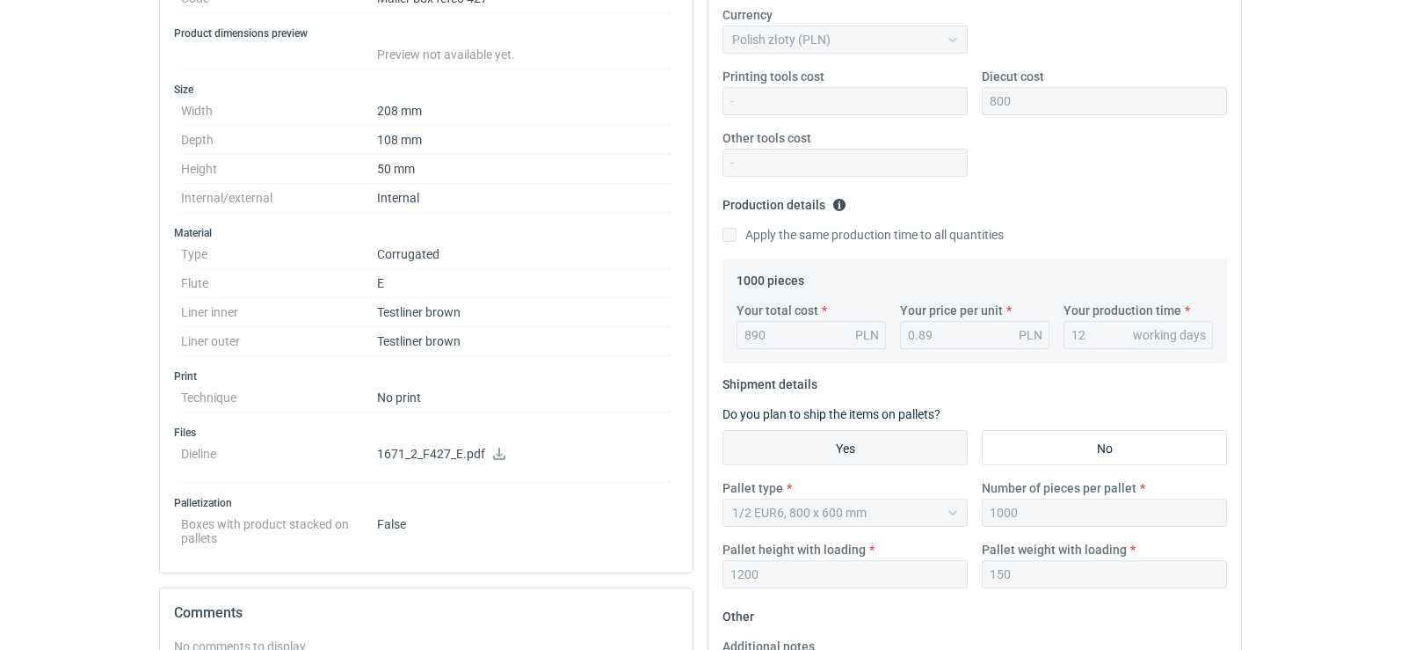
click at [494, 449] on icon at bounding box center [499, 453] width 14 height 12
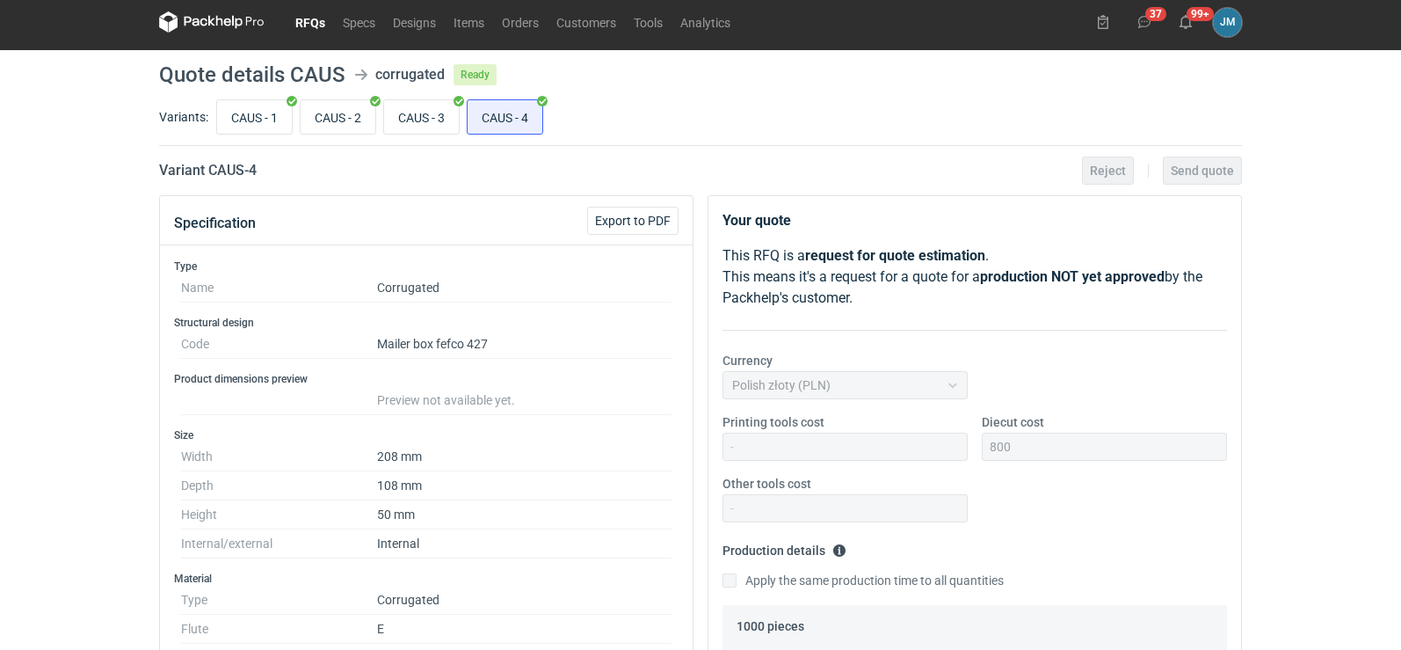
scroll to position [0, 0]
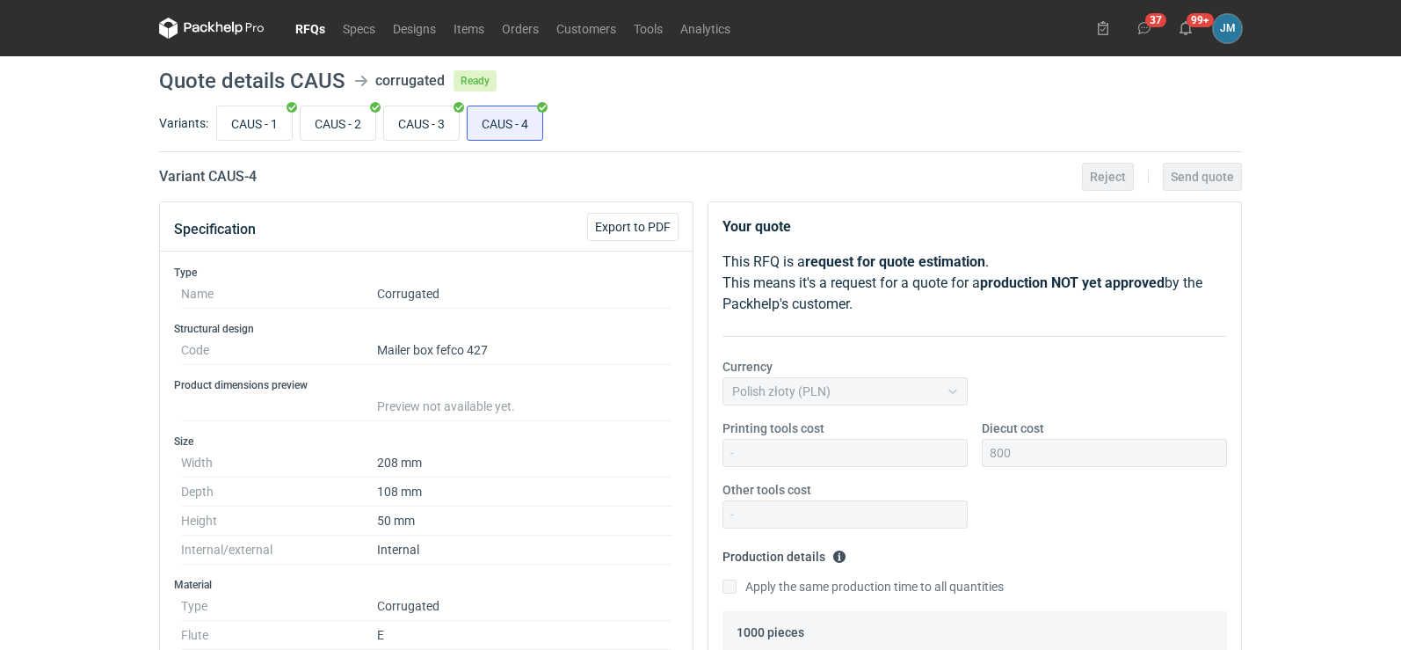
click at [228, 24] on icon at bounding box center [211, 28] width 105 height 21
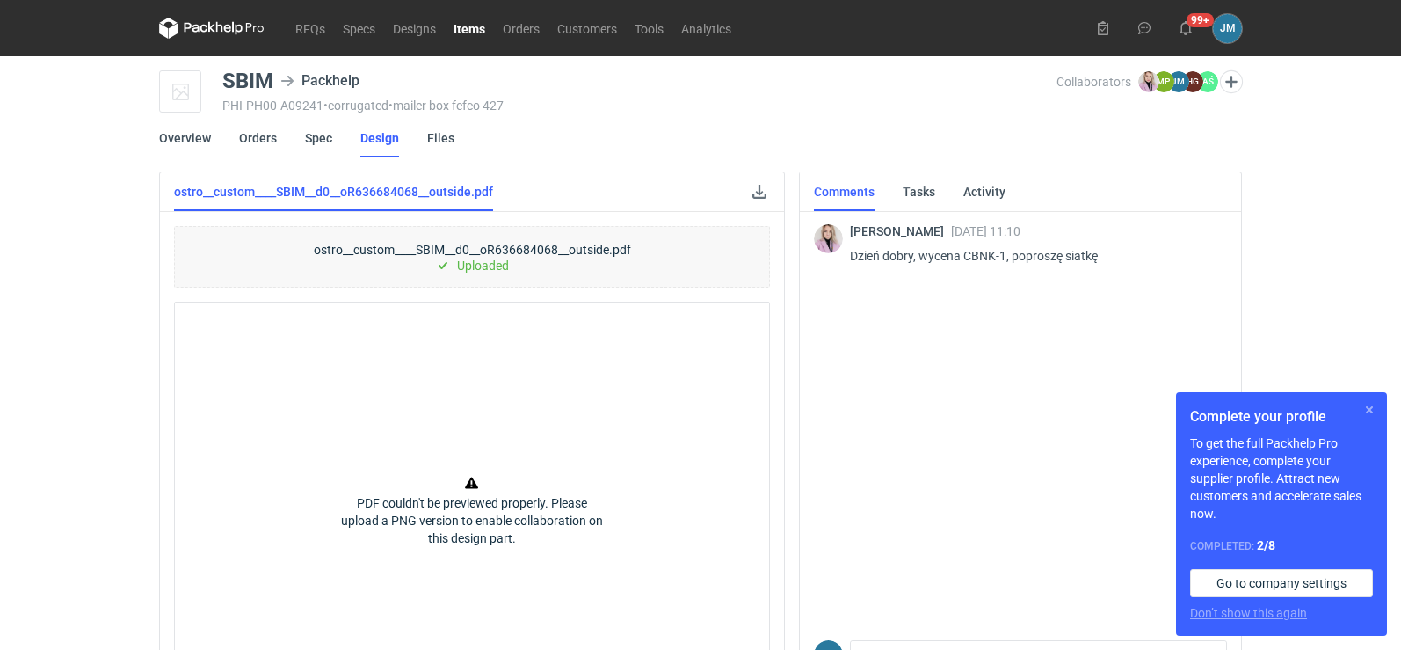
click at [1368, 414] on button "button" at bounding box center [1369, 409] width 21 height 21
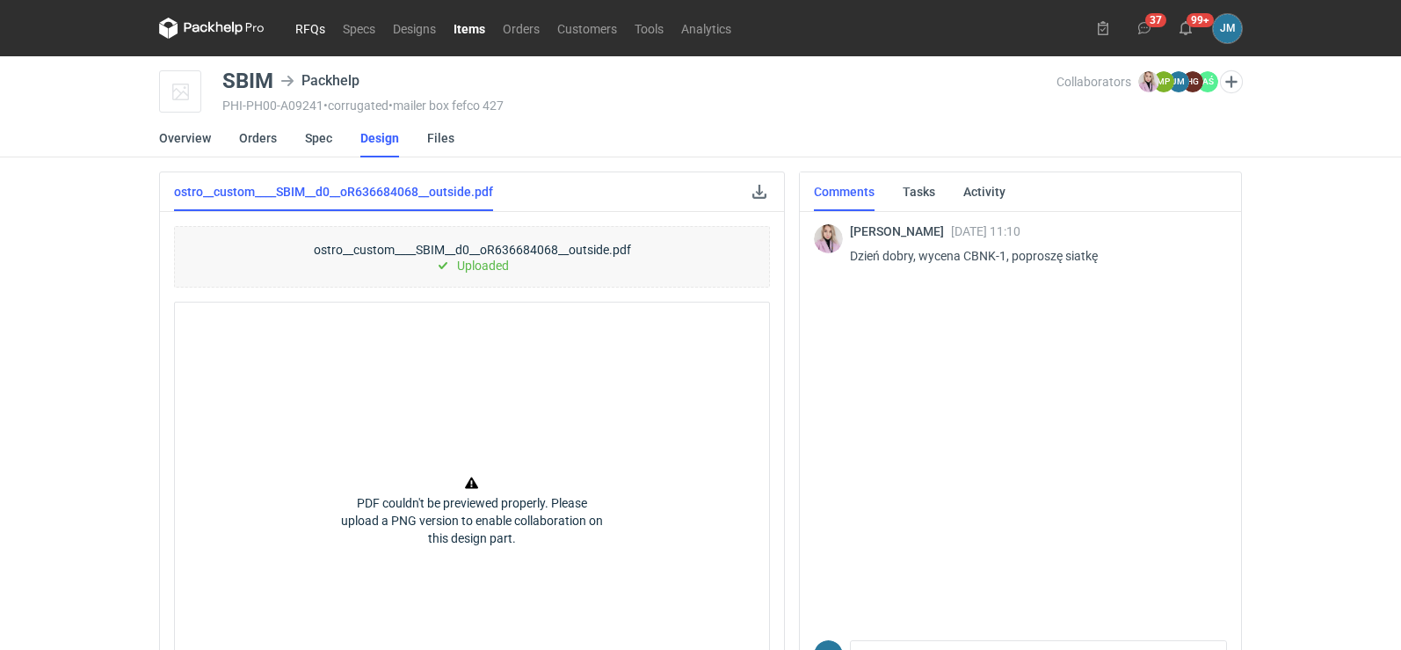
click at [299, 18] on link "RFQs" at bounding box center [310, 28] width 47 height 21
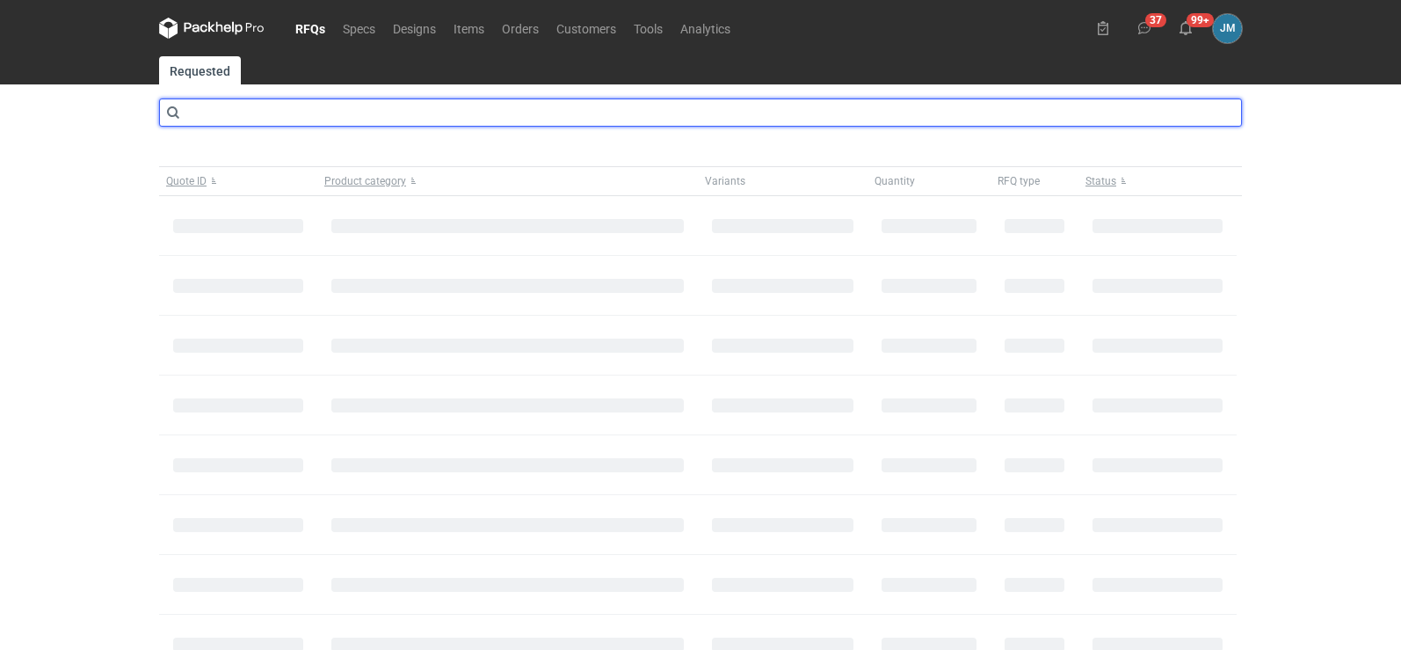
click at [230, 117] on input "text" at bounding box center [700, 112] width 1083 height 28
type input "CBNK"
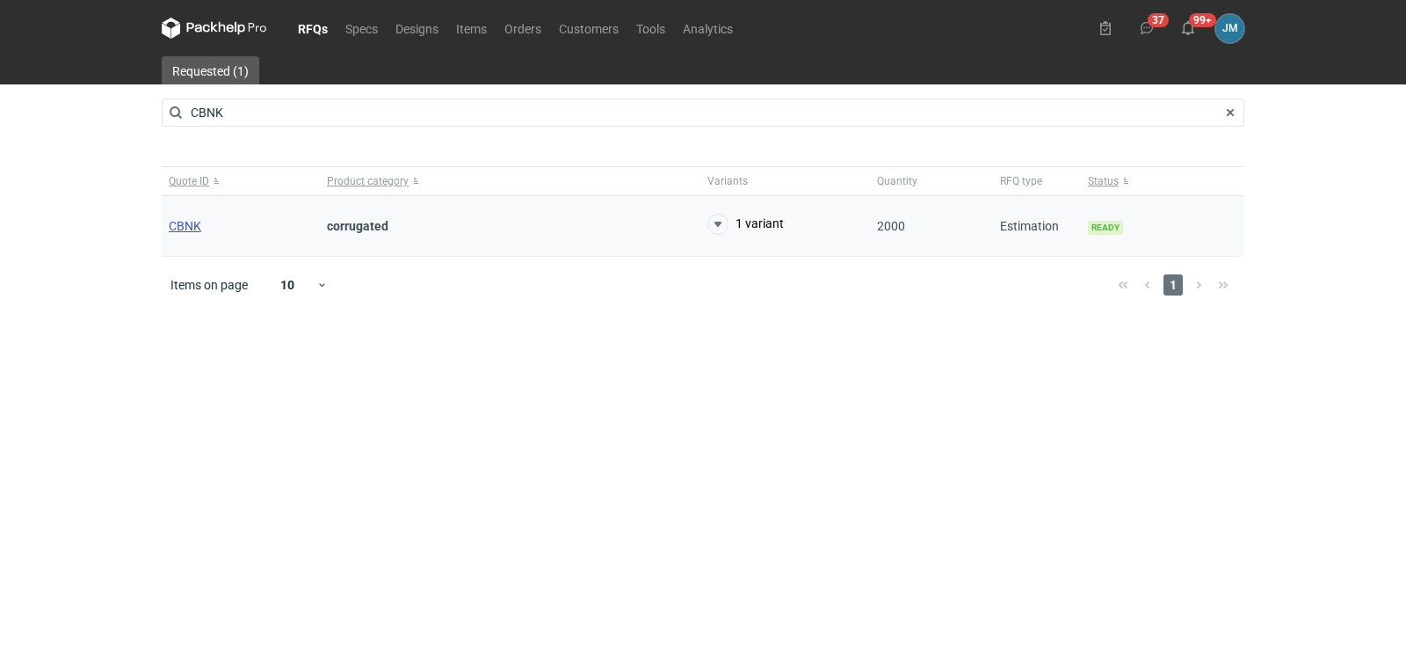
click at [172, 228] on span "CBNK" at bounding box center [185, 226] width 33 height 14
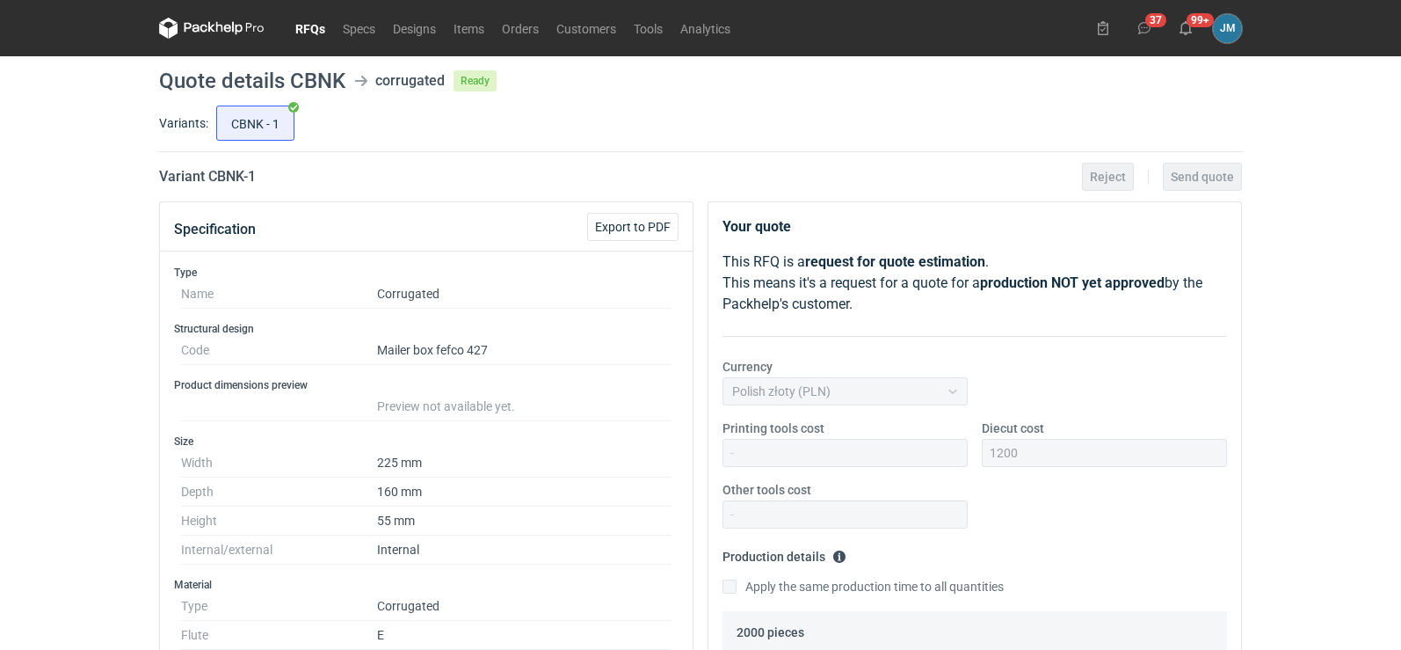
scroll to position [703, 0]
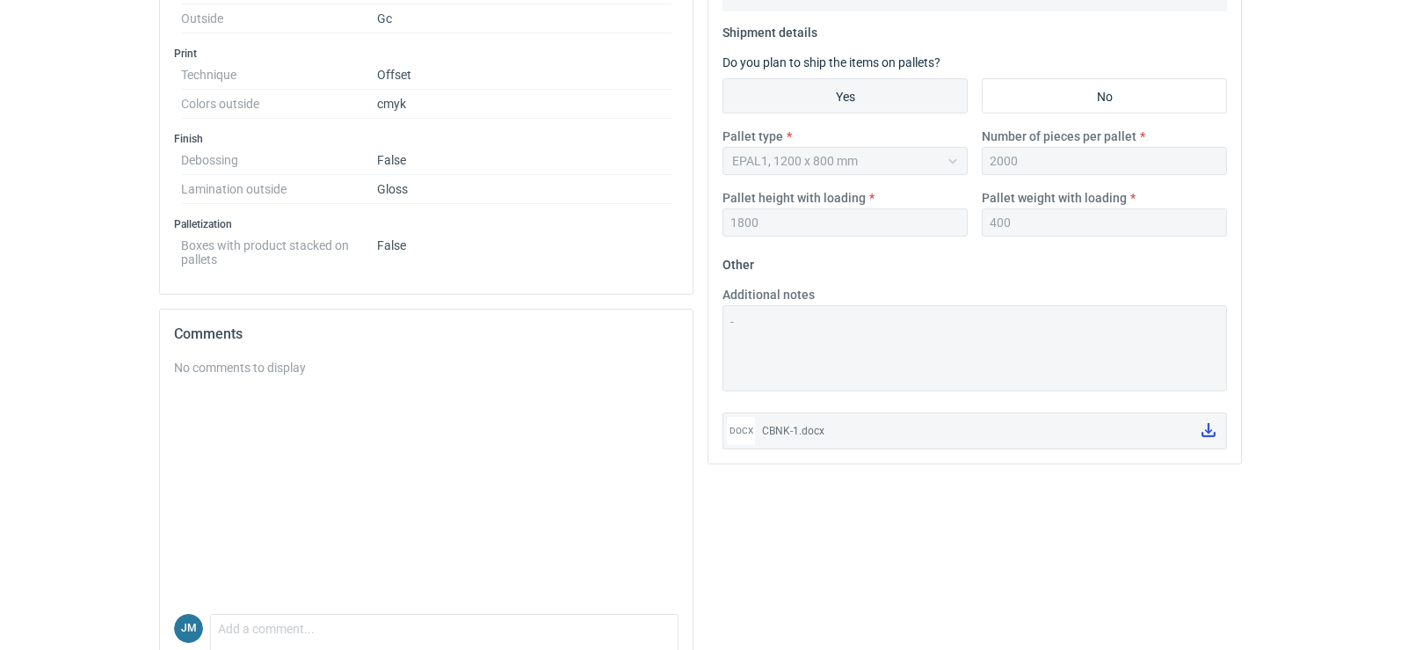
click at [1202, 428] on icon at bounding box center [1208, 430] width 14 height 14
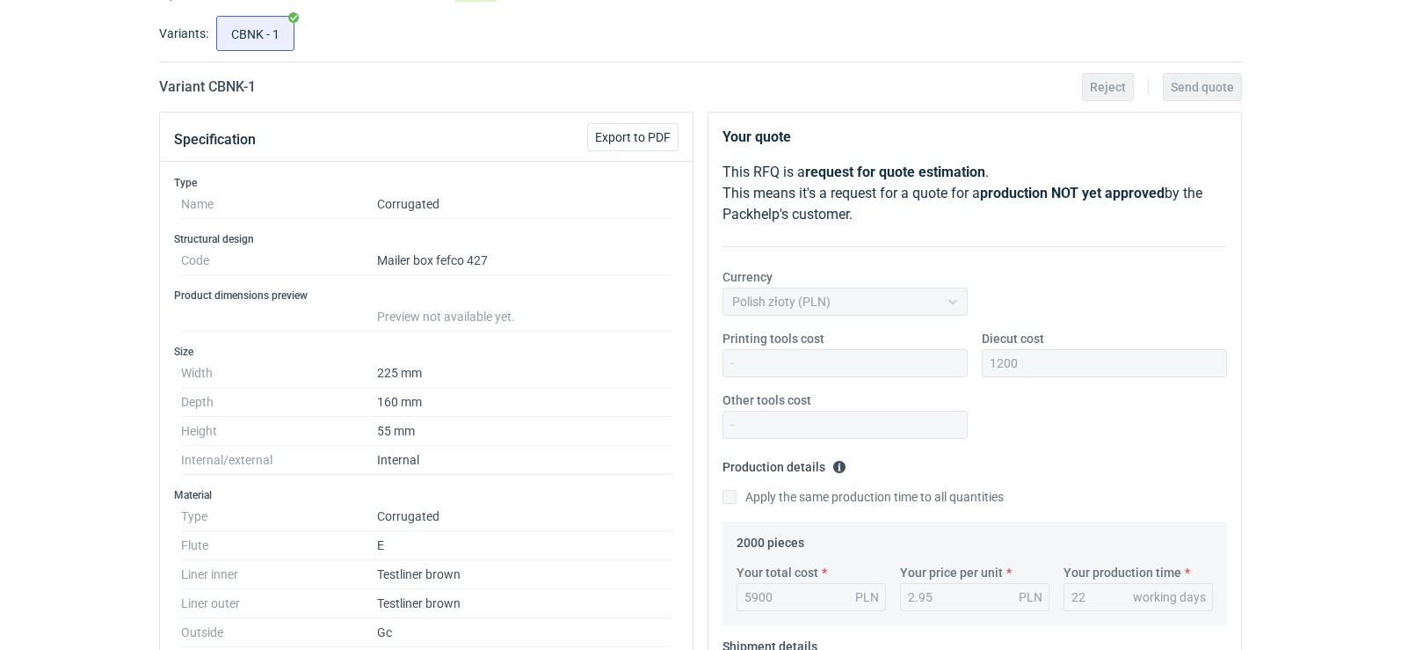
scroll to position [0, 0]
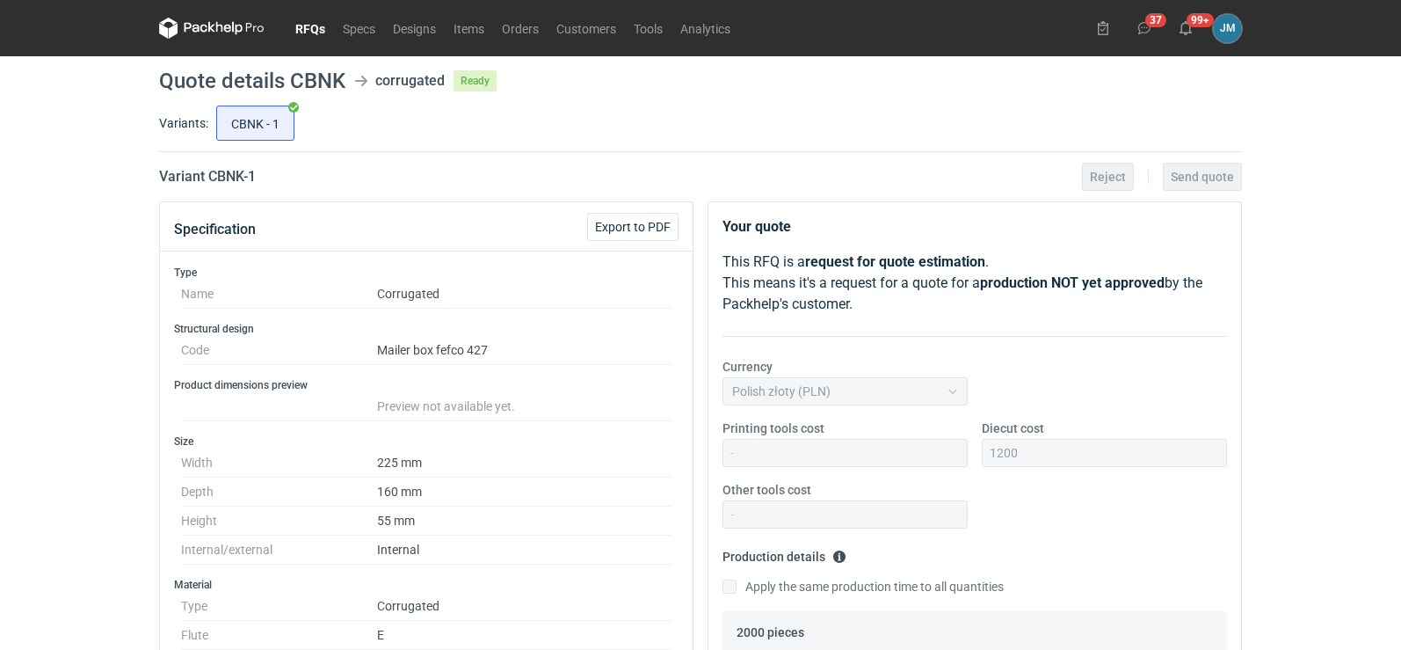
click at [214, 29] on icon at bounding box center [211, 28] width 105 height 21
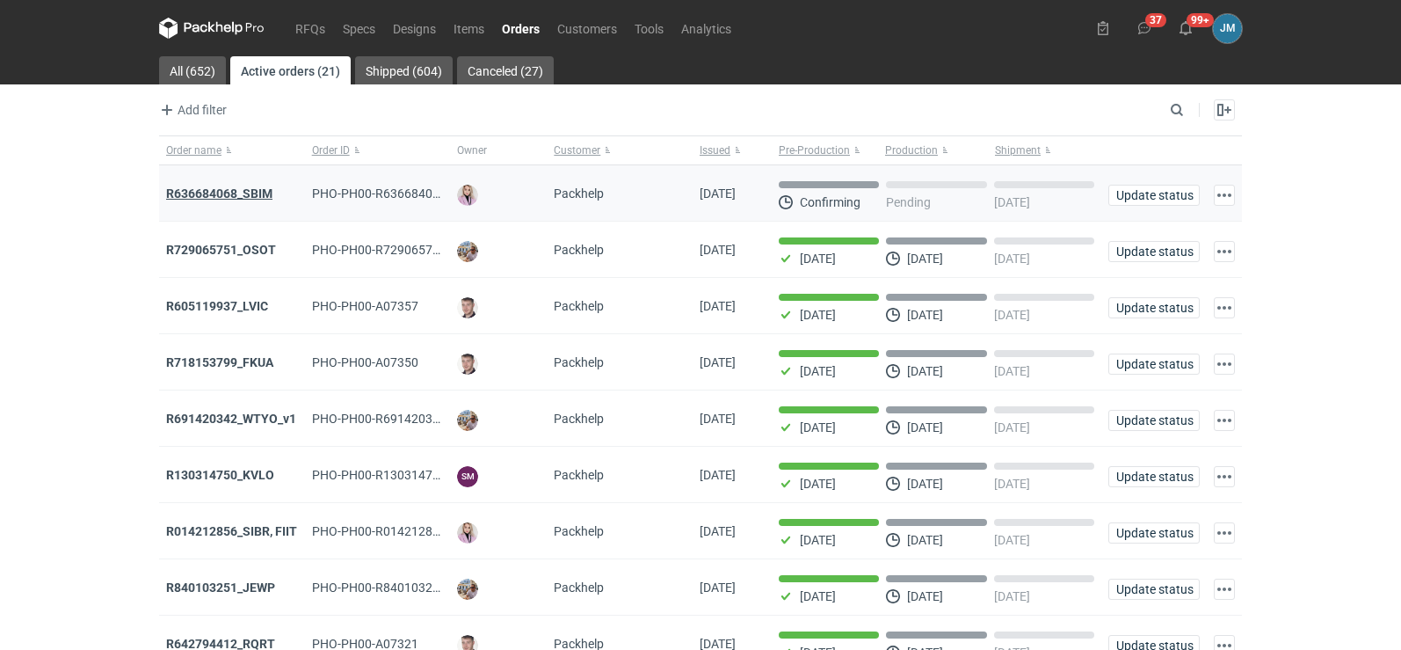
click at [198, 192] on strong "R636684068_SBIM" at bounding box center [219, 193] width 106 height 14
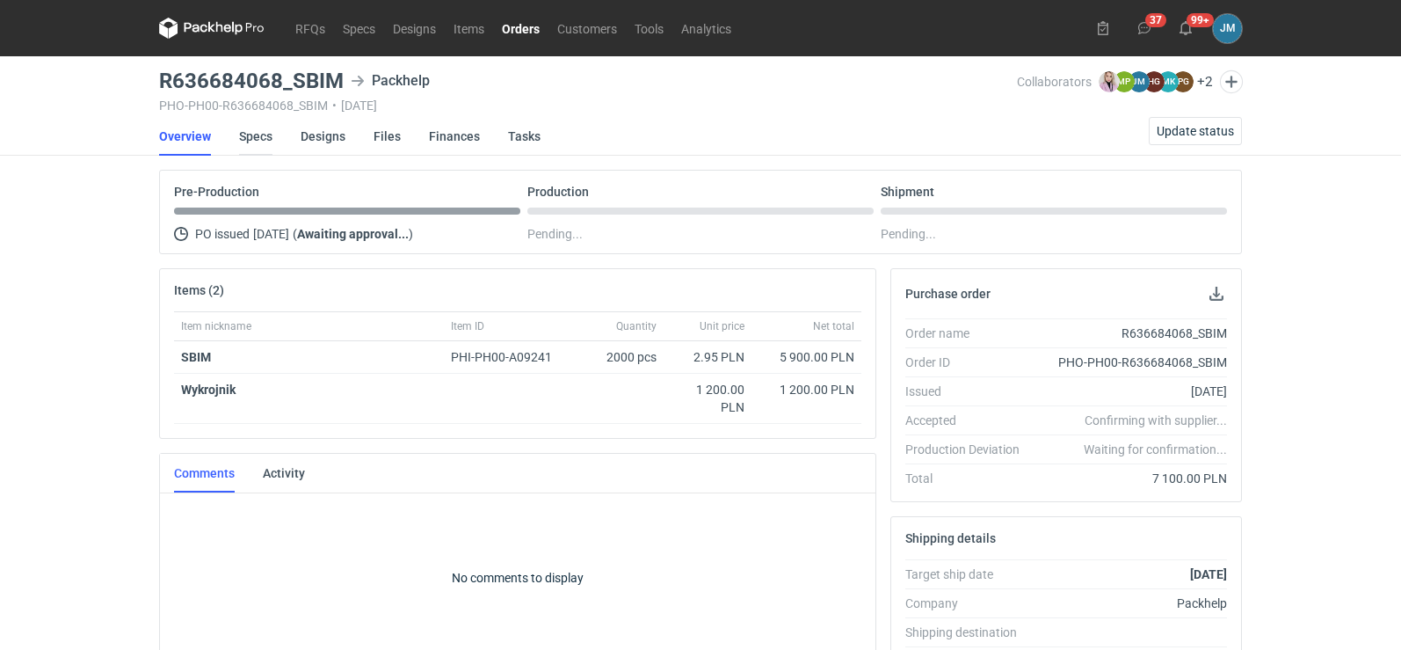
click at [258, 122] on link "Specs" at bounding box center [255, 136] width 33 height 39
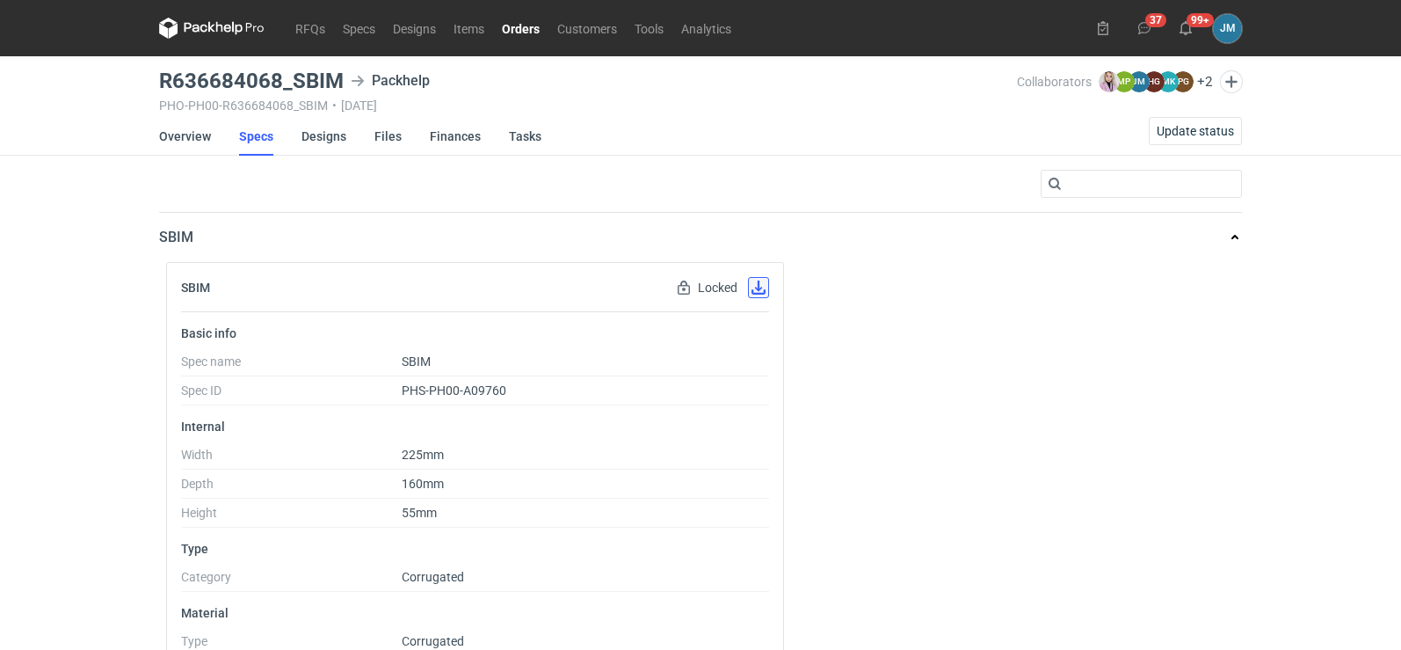
click at [755, 296] on button "button" at bounding box center [758, 287] width 21 height 21
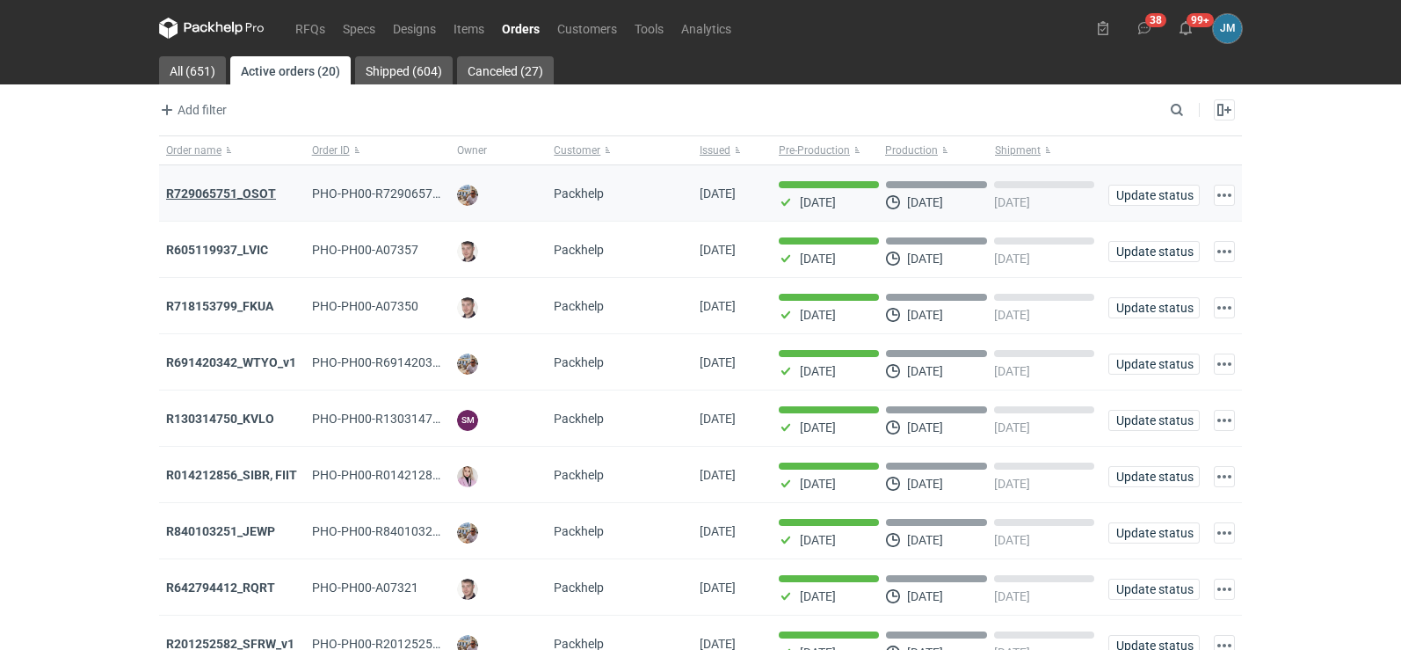
click at [251, 188] on strong "R729065751_OSOT" at bounding box center [221, 193] width 110 height 14
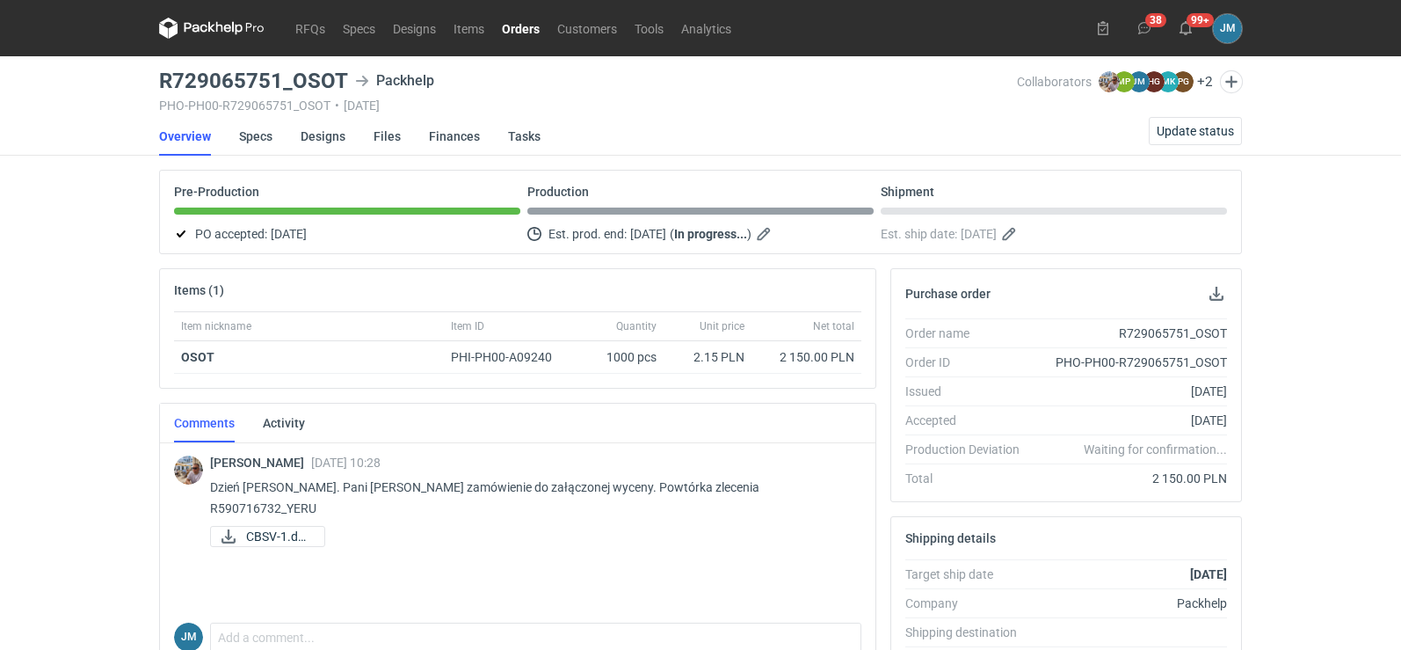
click at [214, 36] on icon at bounding box center [211, 28] width 105 height 21
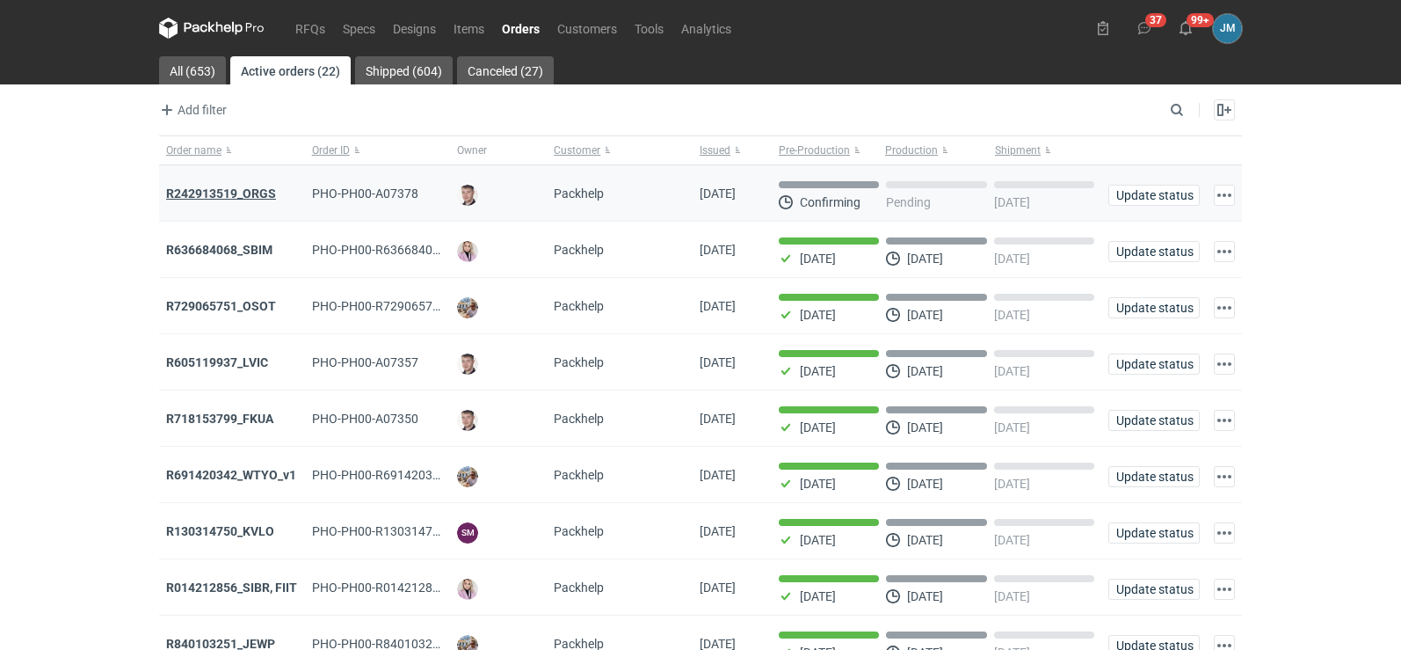
click at [224, 187] on strong "R242913519_ORGS" at bounding box center [221, 193] width 110 height 14
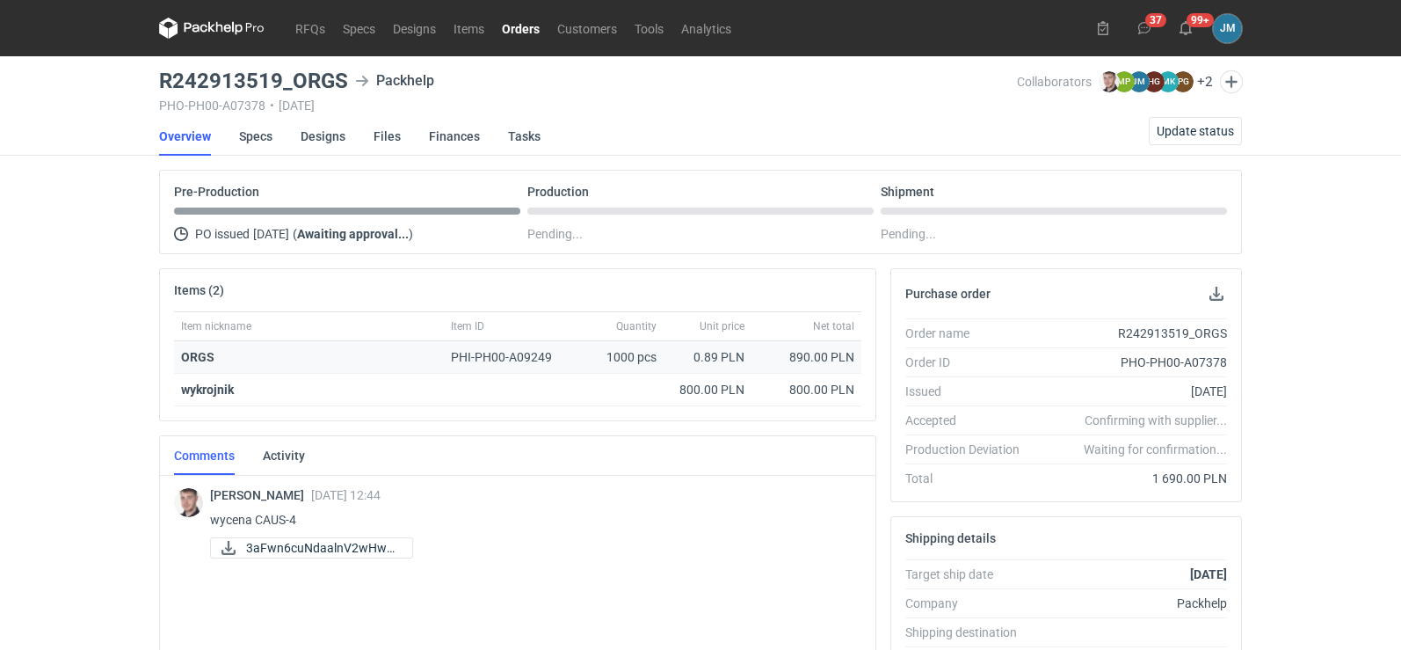
click at [192, 361] on strong "ORGS" at bounding box center [197, 357] width 33 height 14
click at [187, 396] on strong "wykrojnik" at bounding box center [207, 389] width 53 height 14
click at [192, 353] on strong "ORGS" at bounding box center [197, 357] width 33 height 14
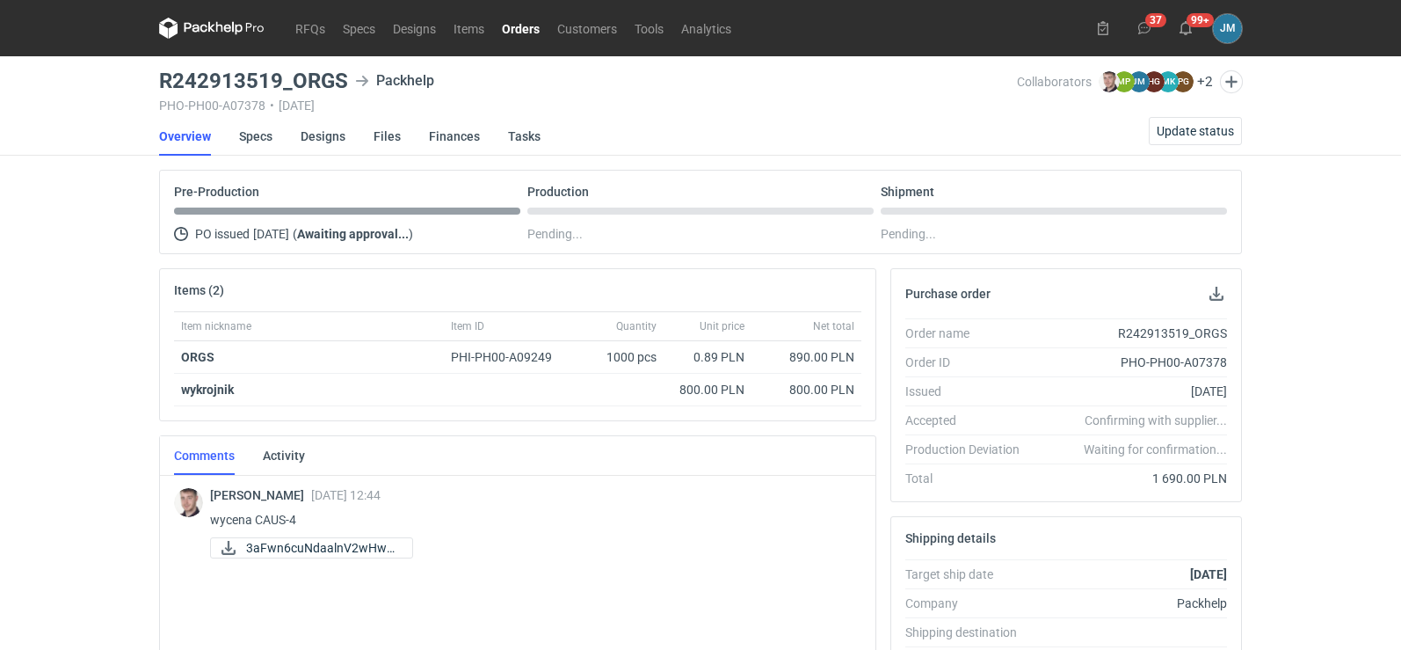
click at [91, 454] on div "RFQs Specs Designs Items Orders Customers Tools Analytics 37 99+ [PERSON_NAME] …" at bounding box center [700, 325] width 1401 height 650
click at [198, 356] on strong "ORGS" at bounding box center [197, 357] width 33 height 14
click at [314, 30] on link "RFQs" at bounding box center [310, 28] width 47 height 21
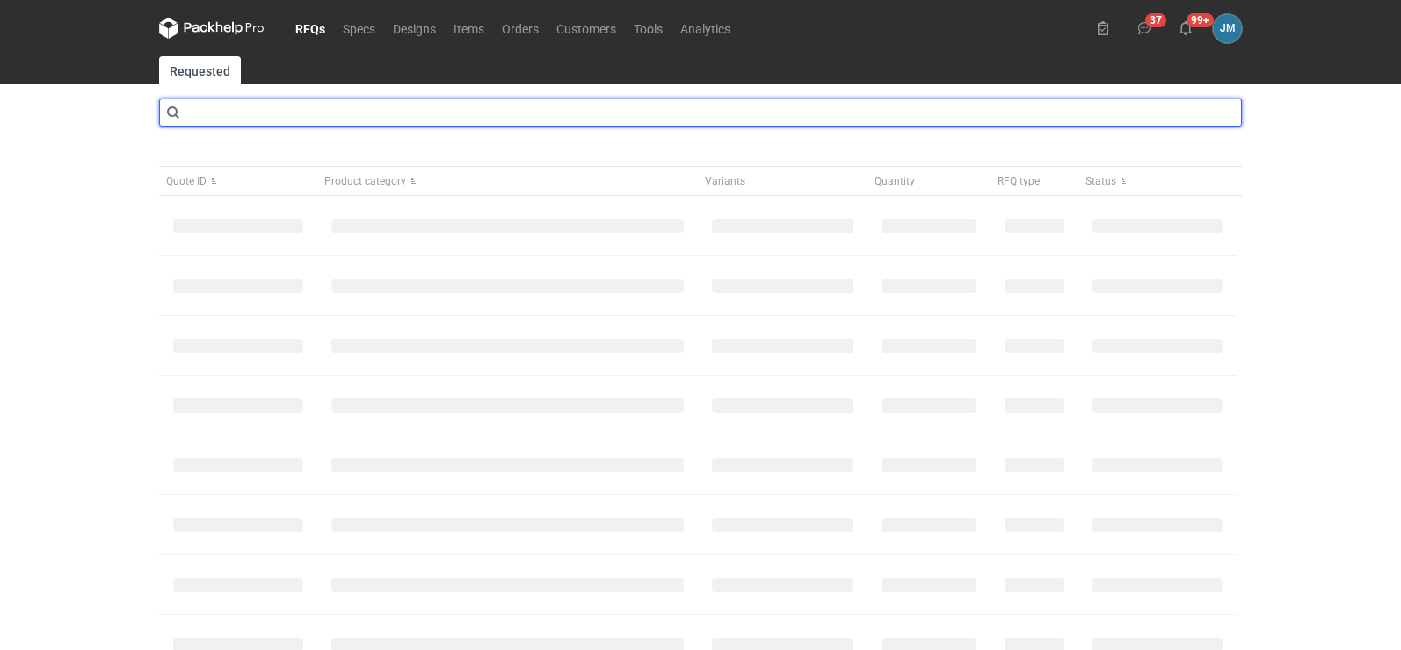
click at [306, 118] on input "text" at bounding box center [700, 112] width 1083 height 28
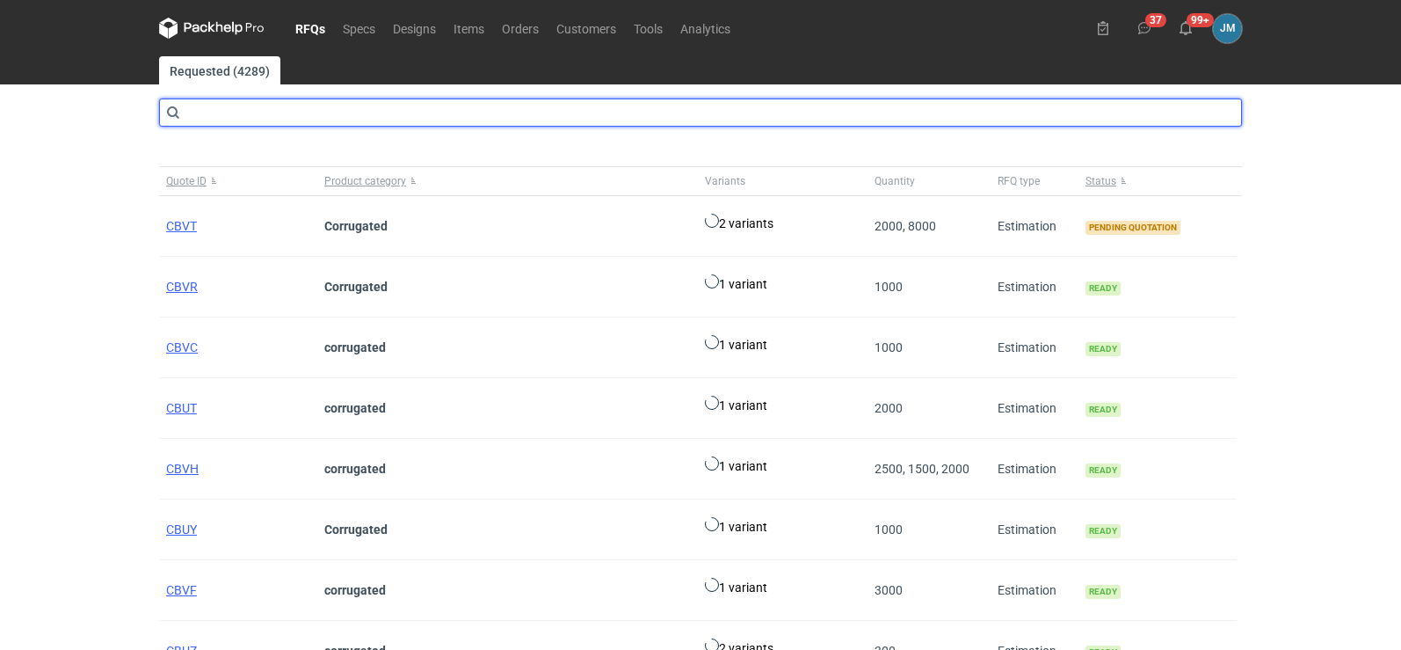
type input "v"
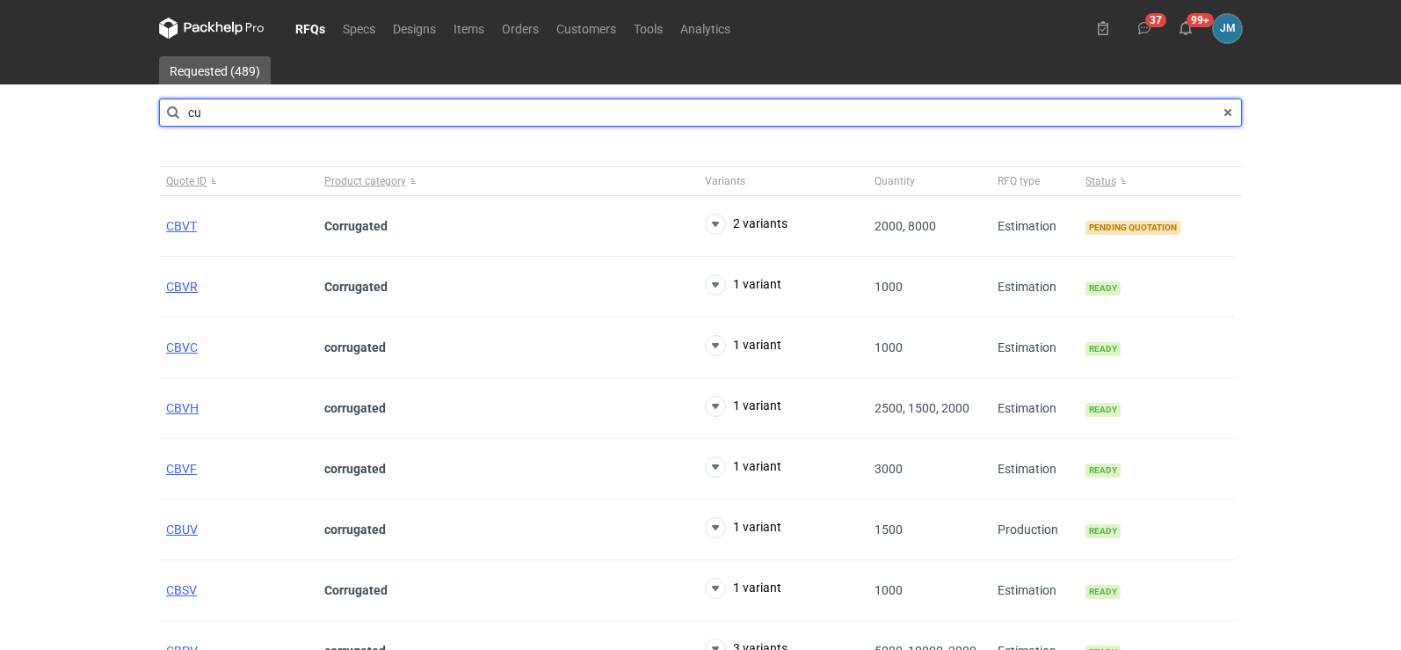
type input "cu"
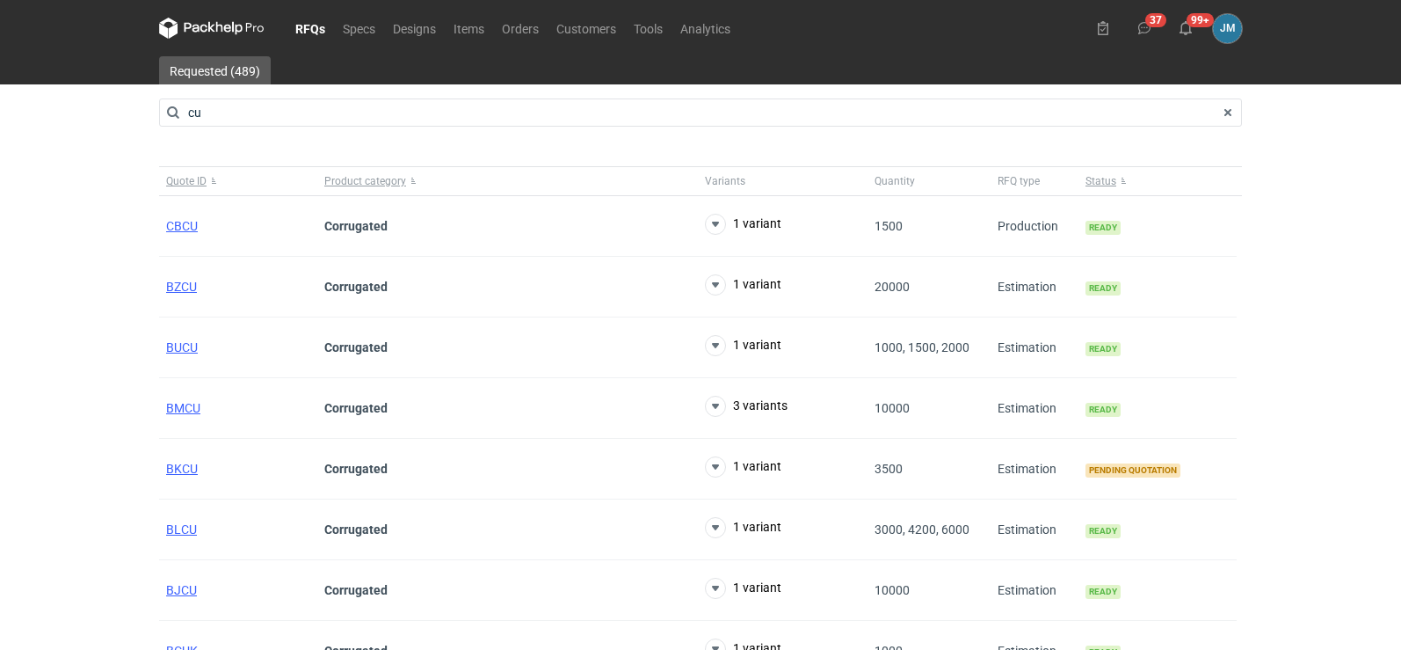
click at [192, 31] on icon at bounding box center [211, 28] width 105 height 21
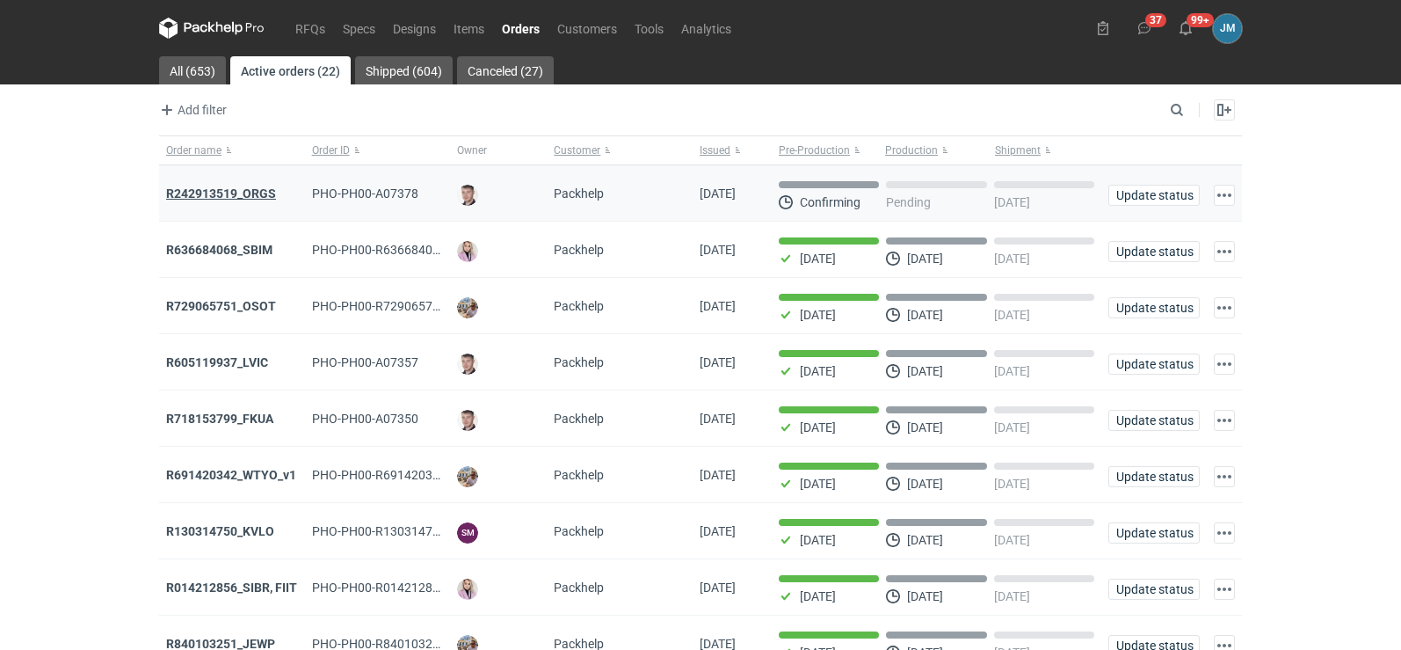
click at [221, 189] on strong "R242913519_ORGS" at bounding box center [221, 193] width 110 height 14
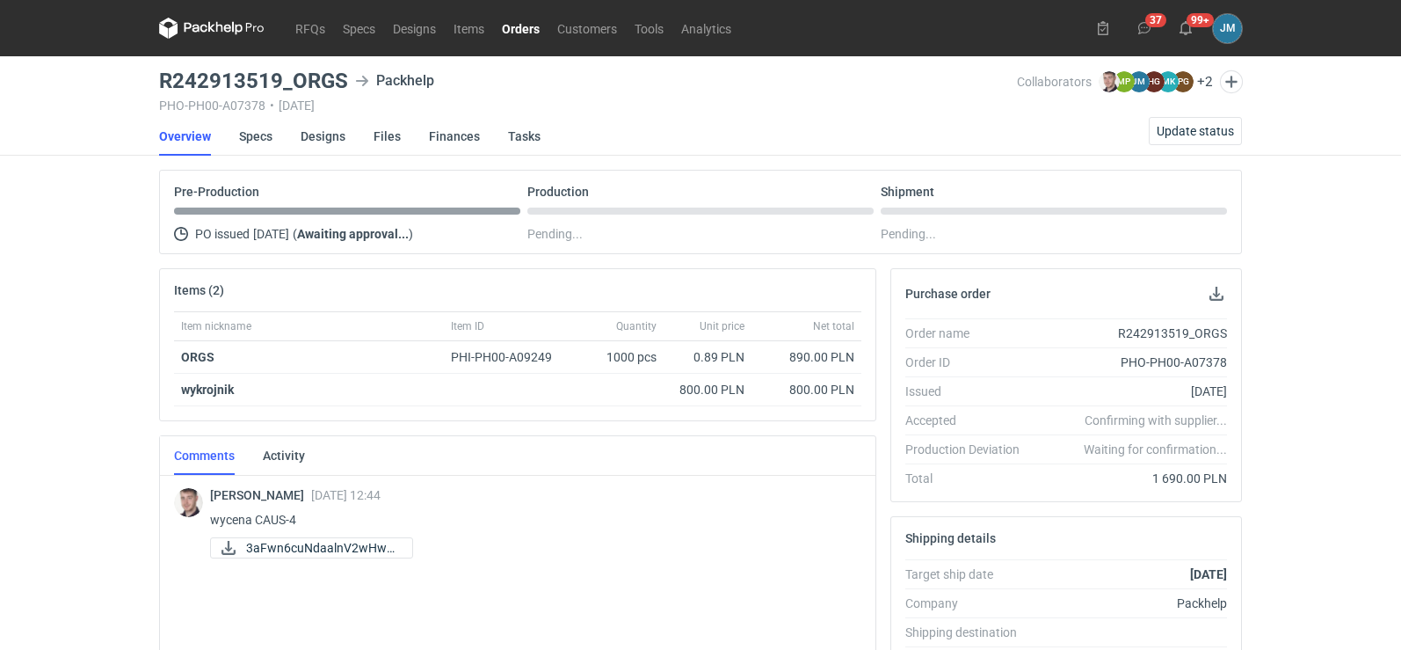
click at [228, 25] on icon at bounding box center [227, 29] width 7 height 8
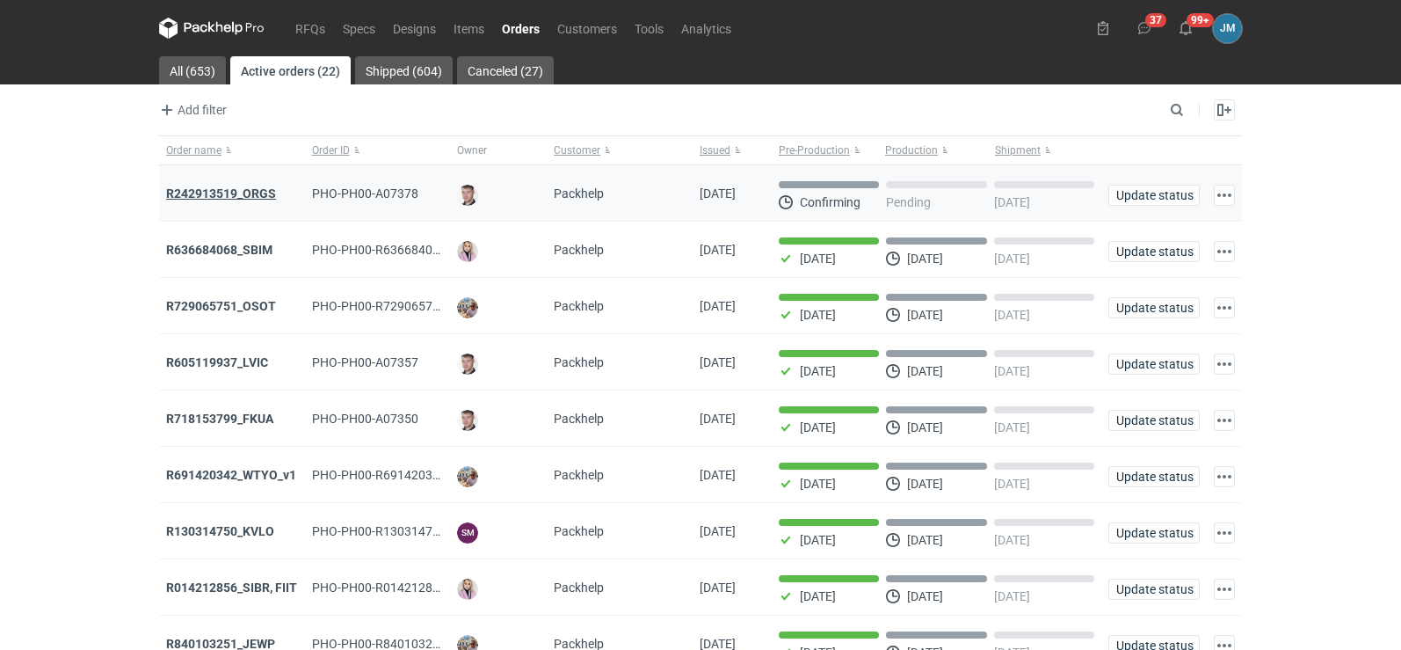
click at [206, 186] on strong "R242913519_ORGS" at bounding box center [221, 193] width 110 height 14
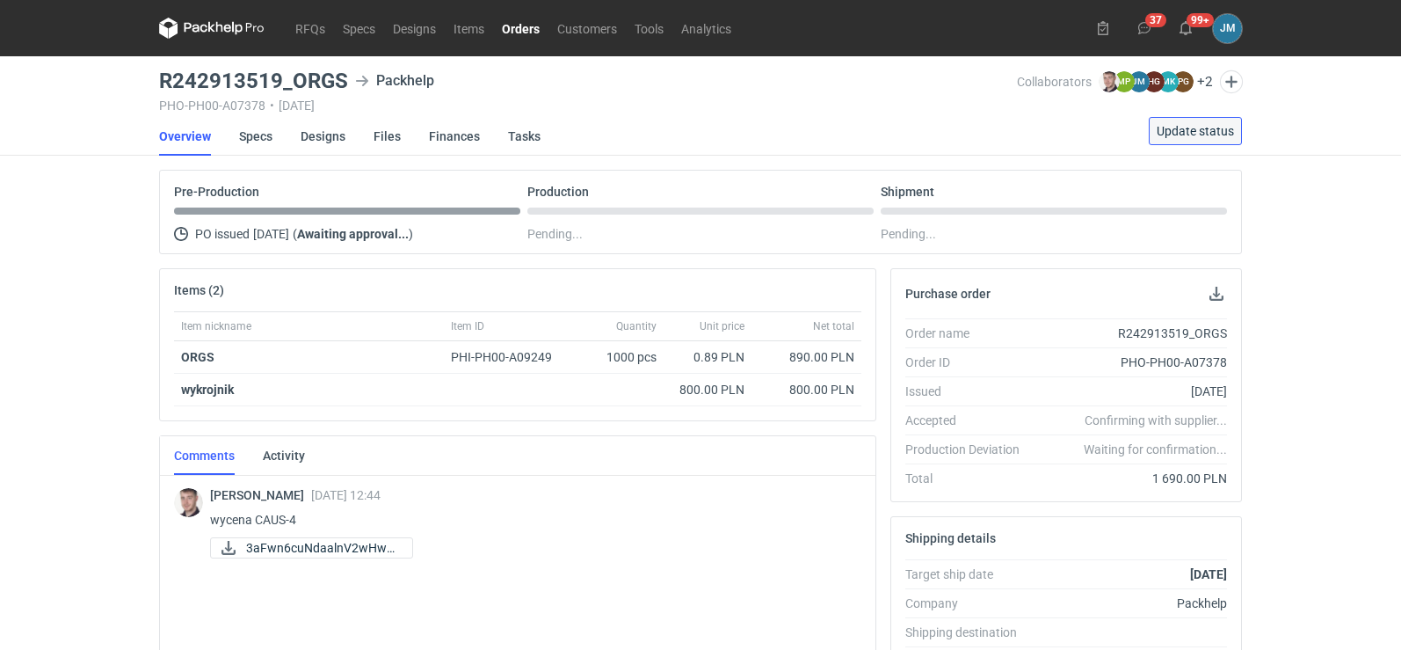
click at [1203, 131] on span "Update status" at bounding box center [1195, 131] width 77 height 12
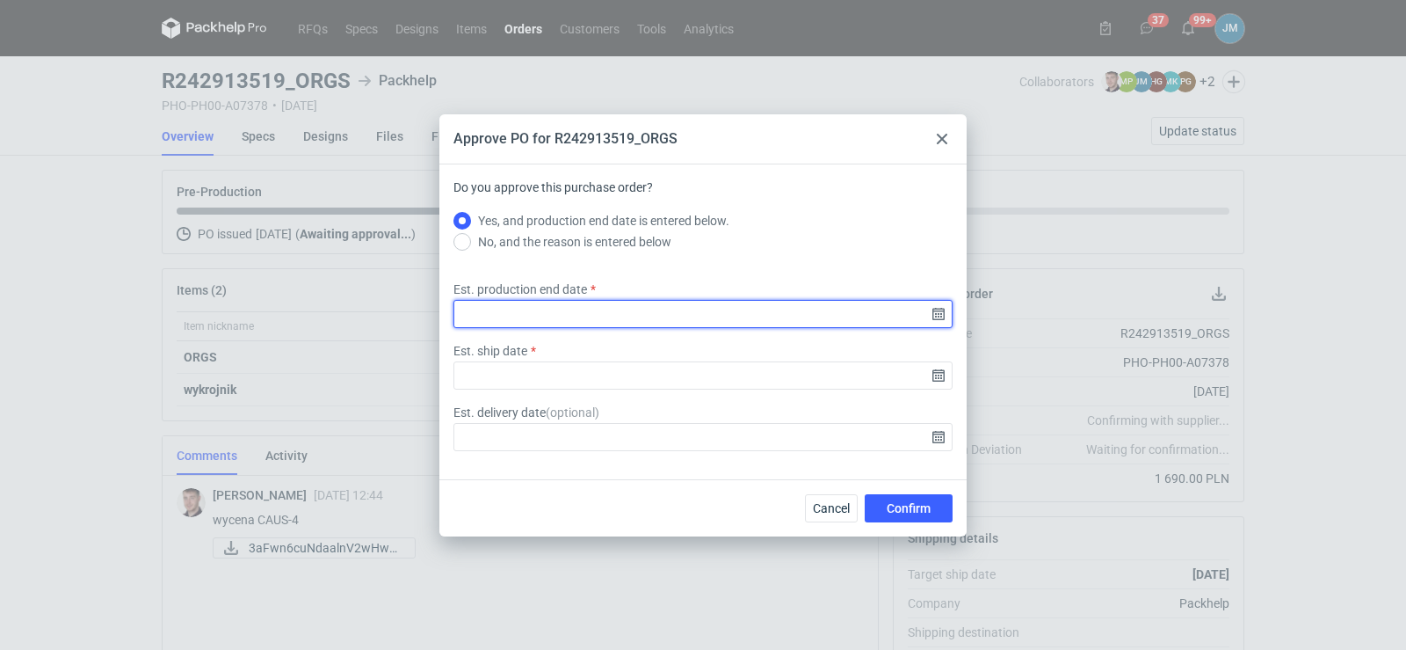
click at [932, 310] on input "Est. production end date" at bounding box center [703, 314] width 499 height 28
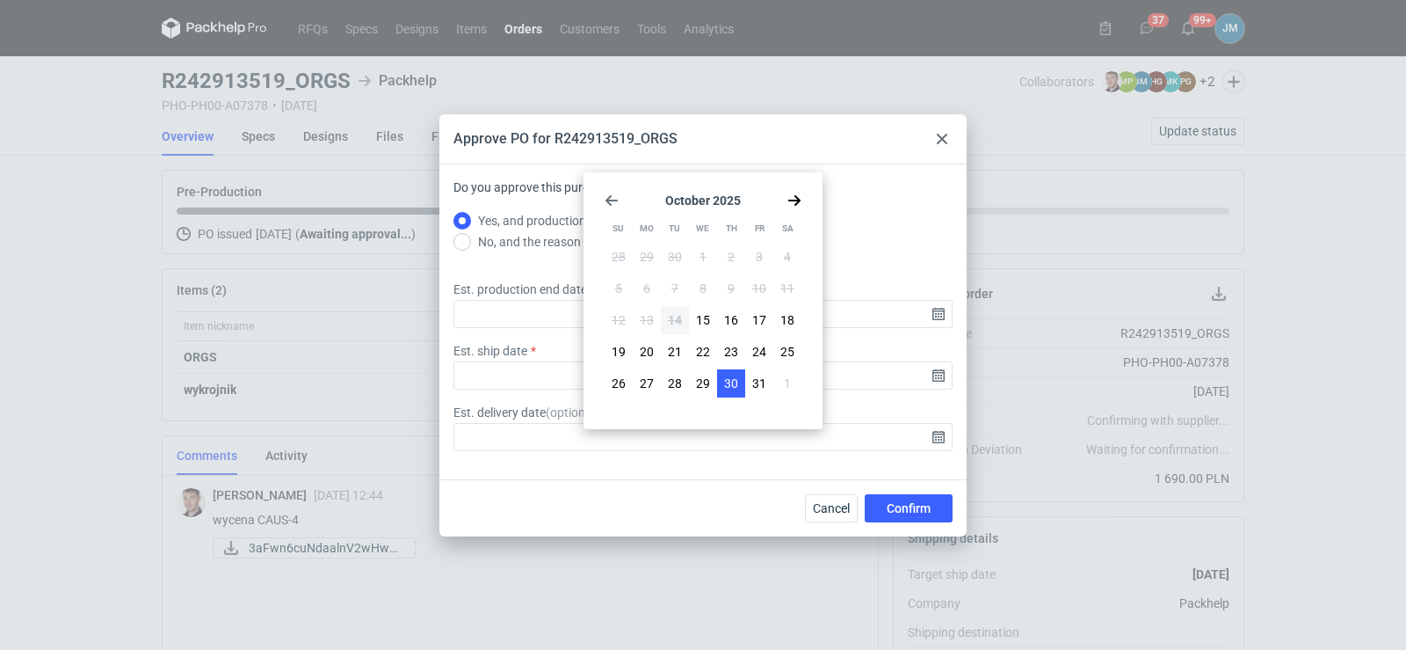
click at [735, 385] on span "30" at bounding box center [731, 383] width 14 height 18
type input "[DATE]"
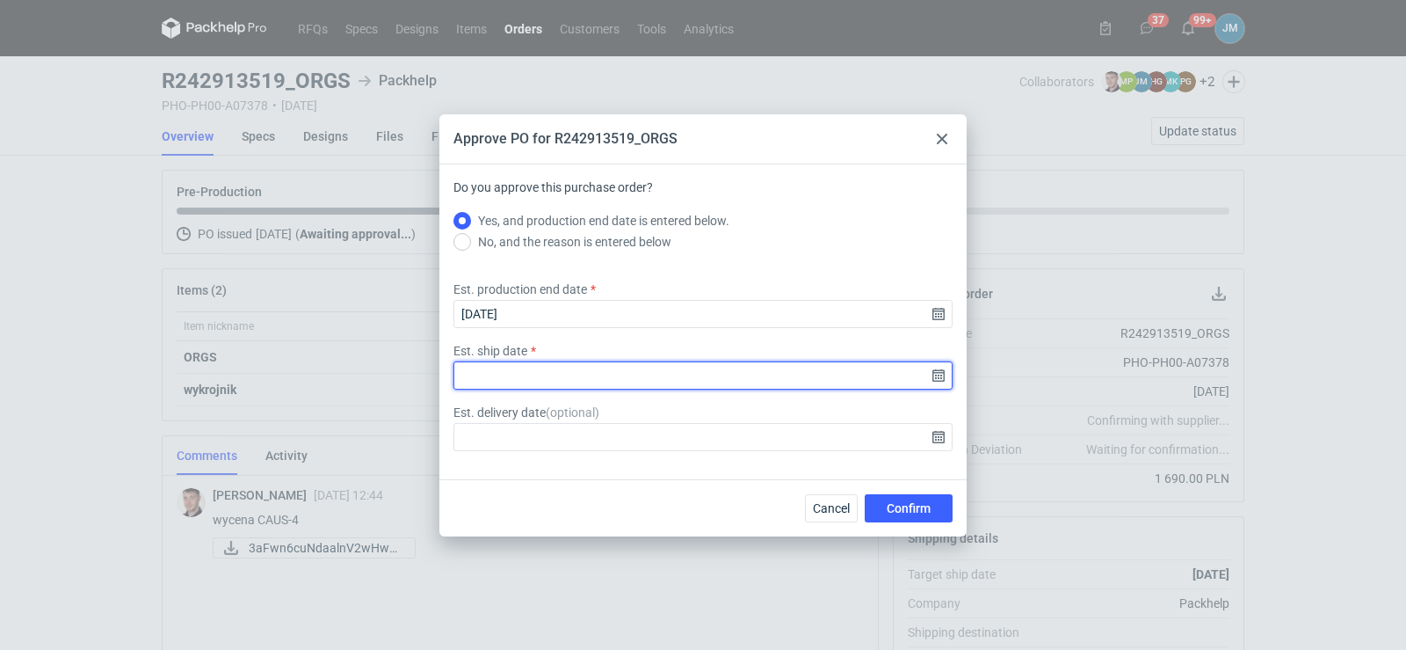
click at [937, 371] on input "Est. ship date" at bounding box center [703, 375] width 499 height 28
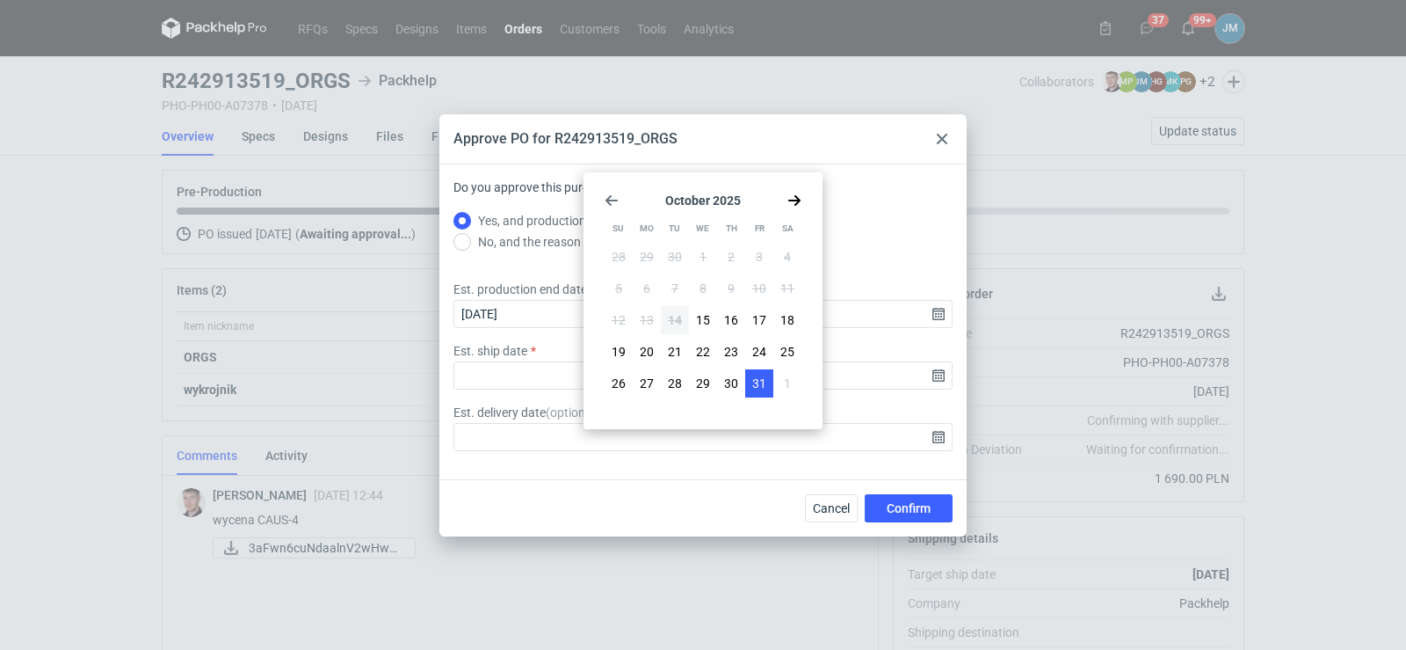
click at [757, 389] on span "31" at bounding box center [759, 383] width 14 height 18
type input "[DATE]"
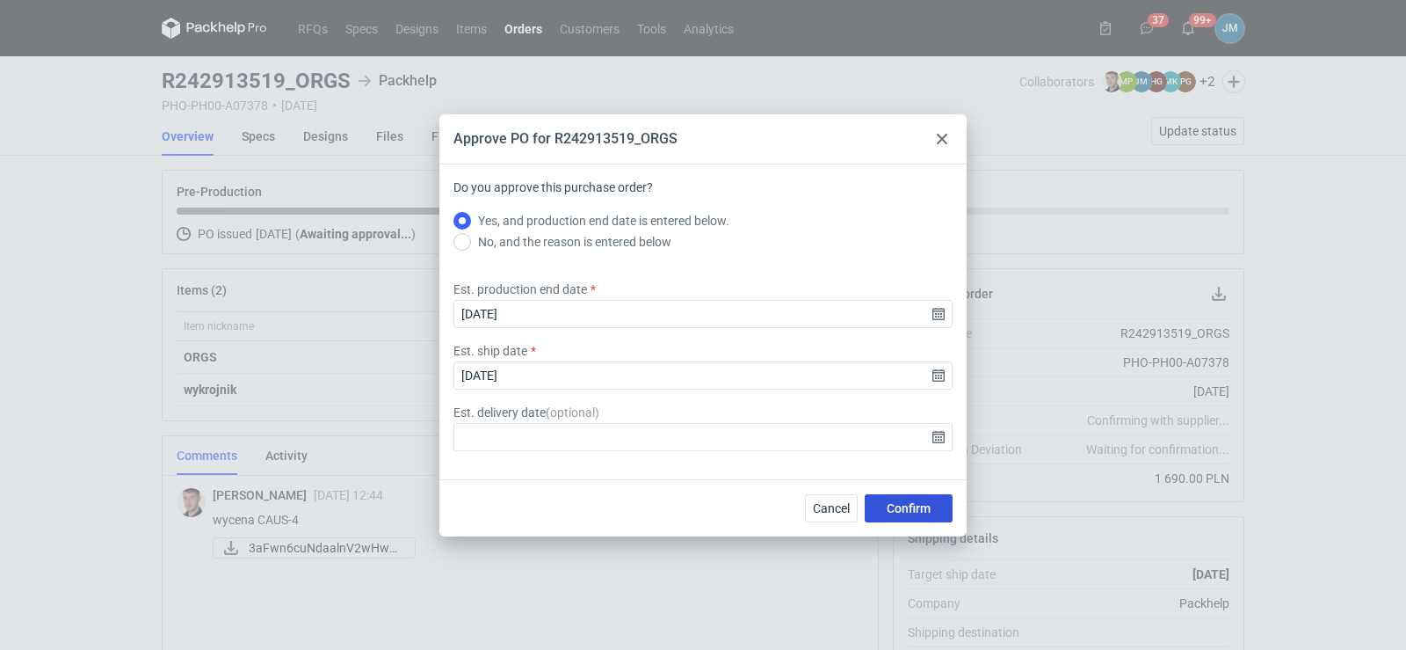
click at [889, 498] on button "Confirm" at bounding box center [909, 508] width 88 height 28
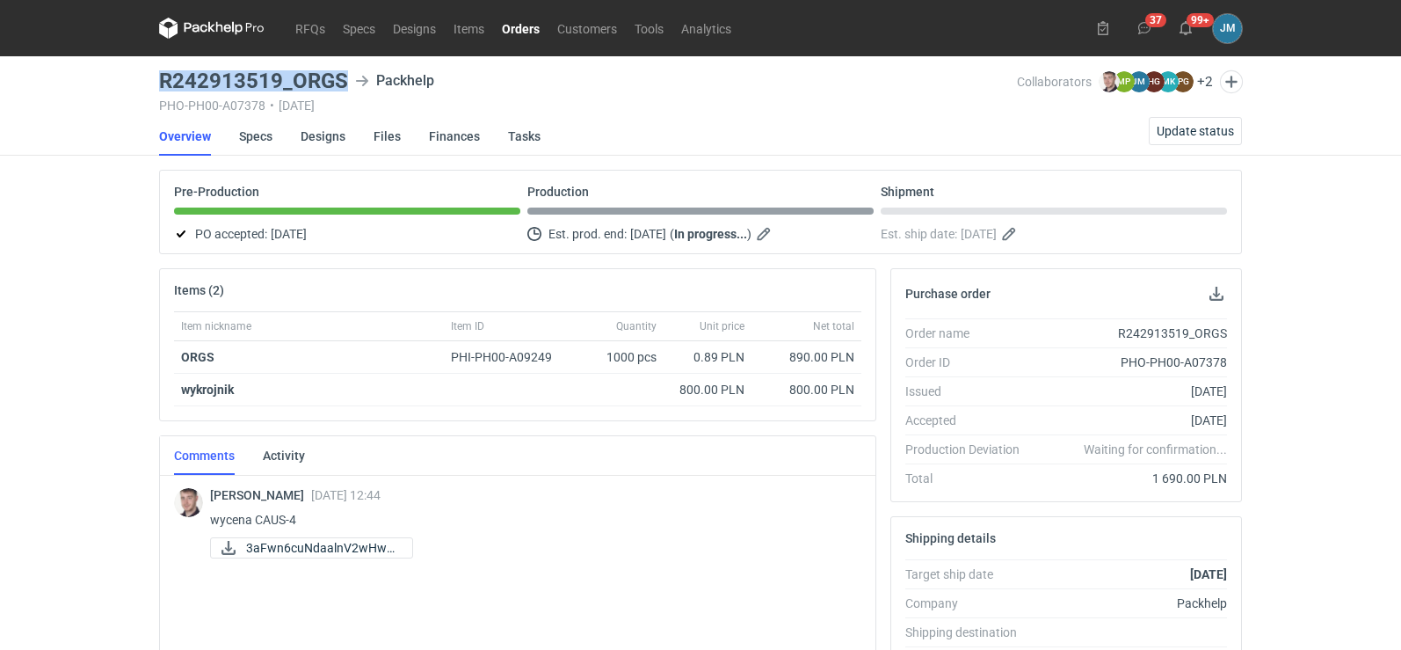
drag, startPoint x: 341, startPoint y: 79, endPoint x: 151, endPoint y: 79, distance: 189.8
click at [151, 79] on div "RFQs Specs Designs Items Orders Customers Tools Analytics 37 99+ [PERSON_NAME] …" at bounding box center [700, 325] width 1401 height 650
copy h3 "R242913519_ORGS"
click at [0, 368] on div "RFQs Specs Designs Items Orders Customers Tools Analytics 37 99+ [PERSON_NAME] …" at bounding box center [700, 325] width 1401 height 650
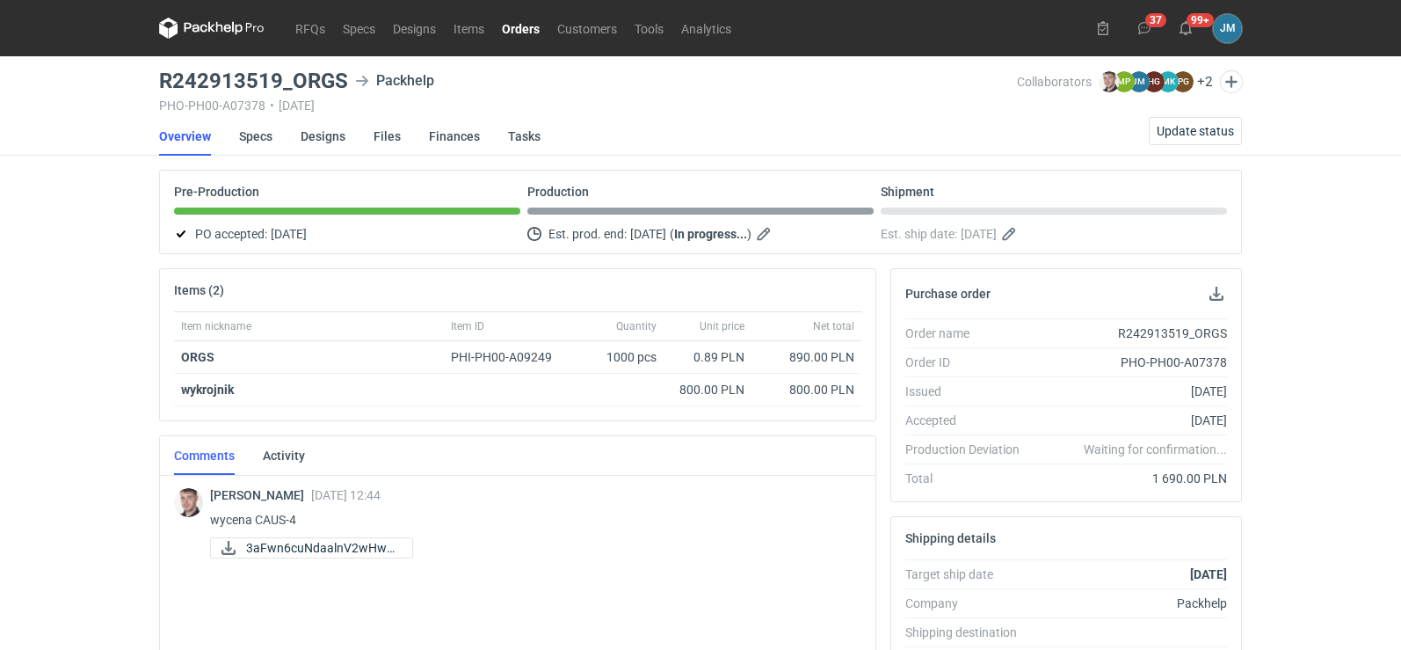
click at [199, 23] on icon at bounding box center [211, 28] width 105 height 21
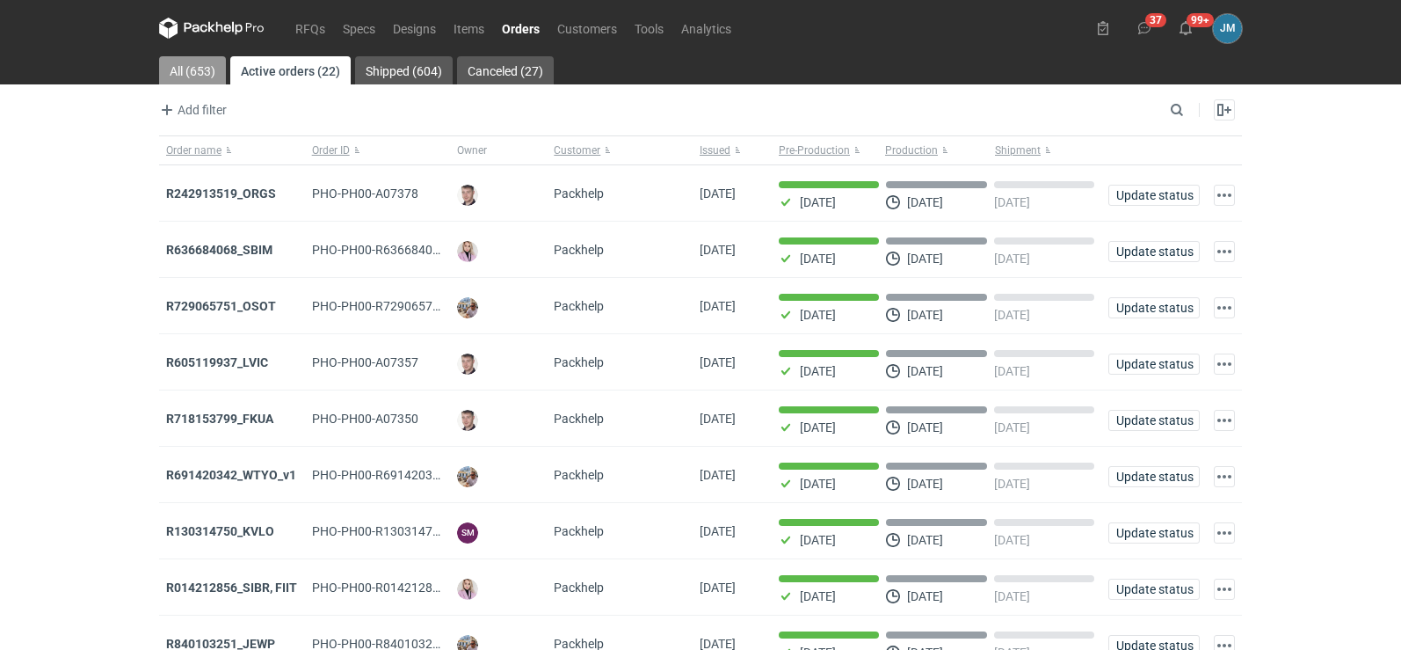
click at [190, 66] on link "All (653)" at bounding box center [192, 70] width 67 height 28
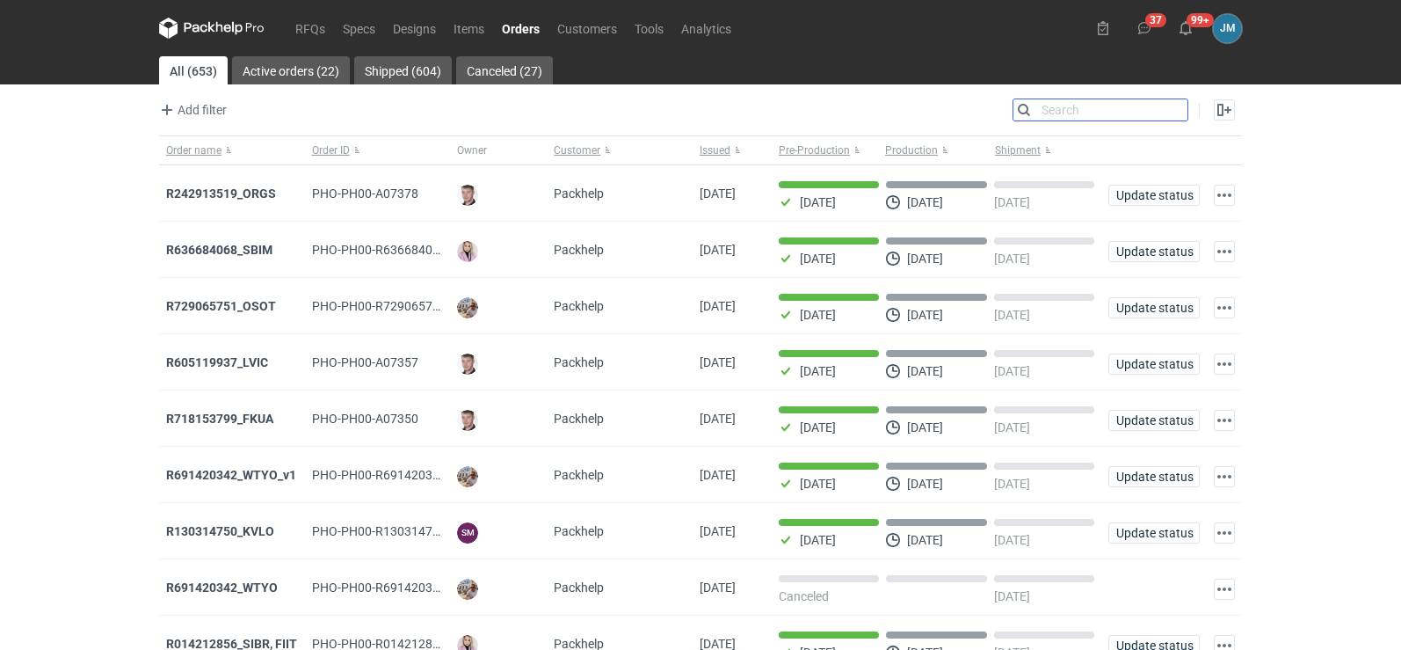
click at [1179, 108] on input "Search" at bounding box center [1100, 109] width 174 height 21
type input "nlch"
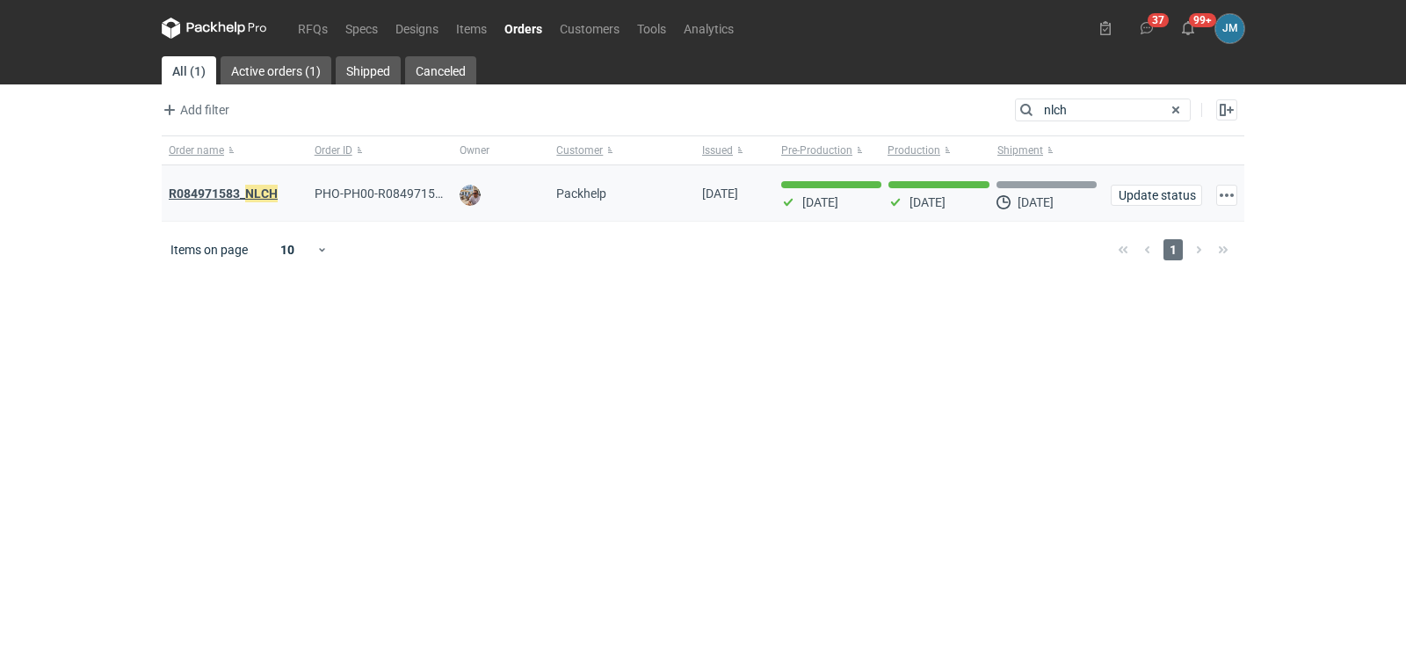
click at [236, 190] on strong "R084971583_ NLCH" at bounding box center [223, 193] width 109 height 19
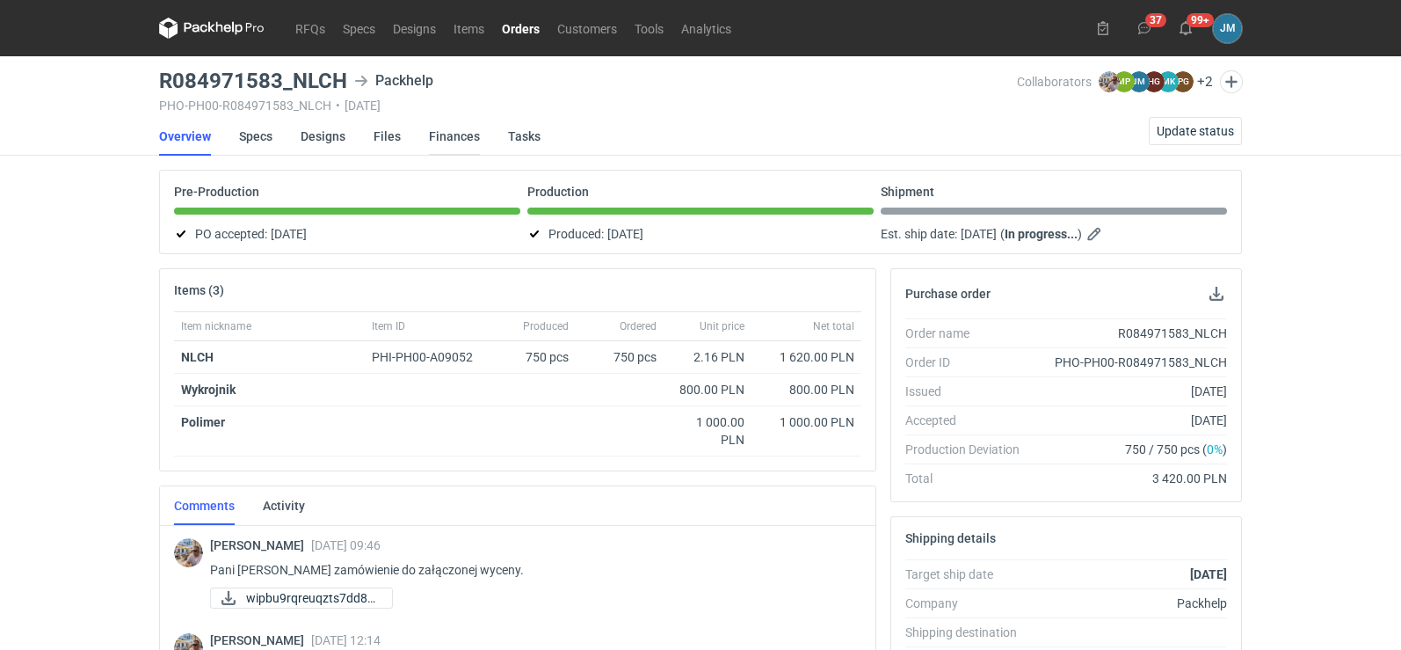
click at [462, 129] on link "Finances" at bounding box center [454, 136] width 51 height 39
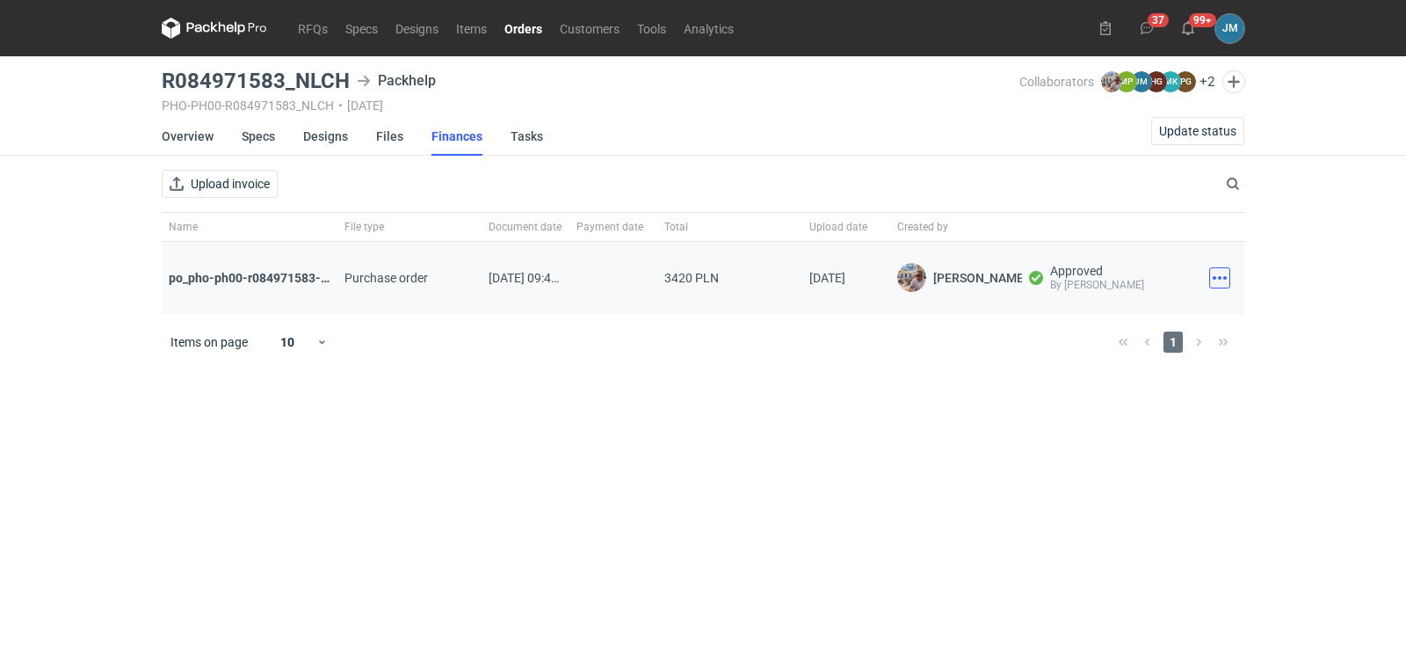
click at [1221, 273] on button "button" at bounding box center [1219, 277] width 21 height 21
click at [1170, 316] on button "Download" at bounding box center [1143, 316] width 162 height 28
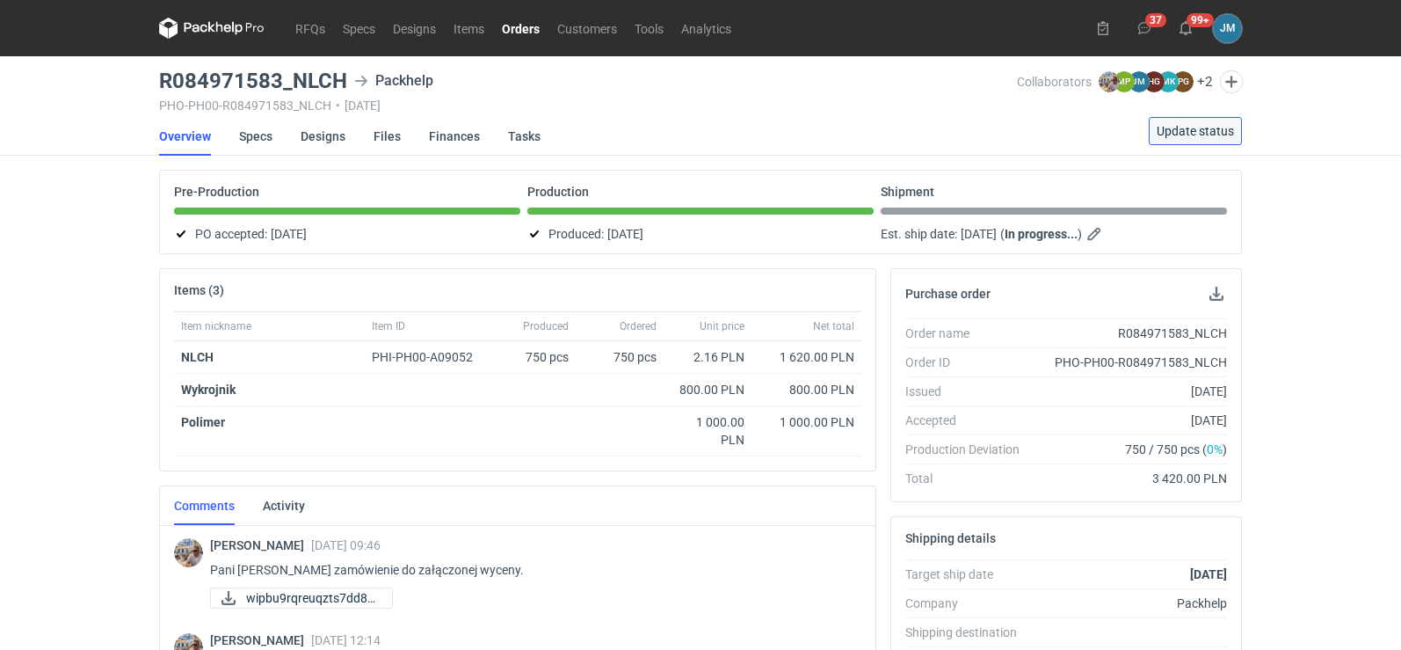
click at [1168, 120] on button "Update status" at bounding box center [1195, 131] width 93 height 28
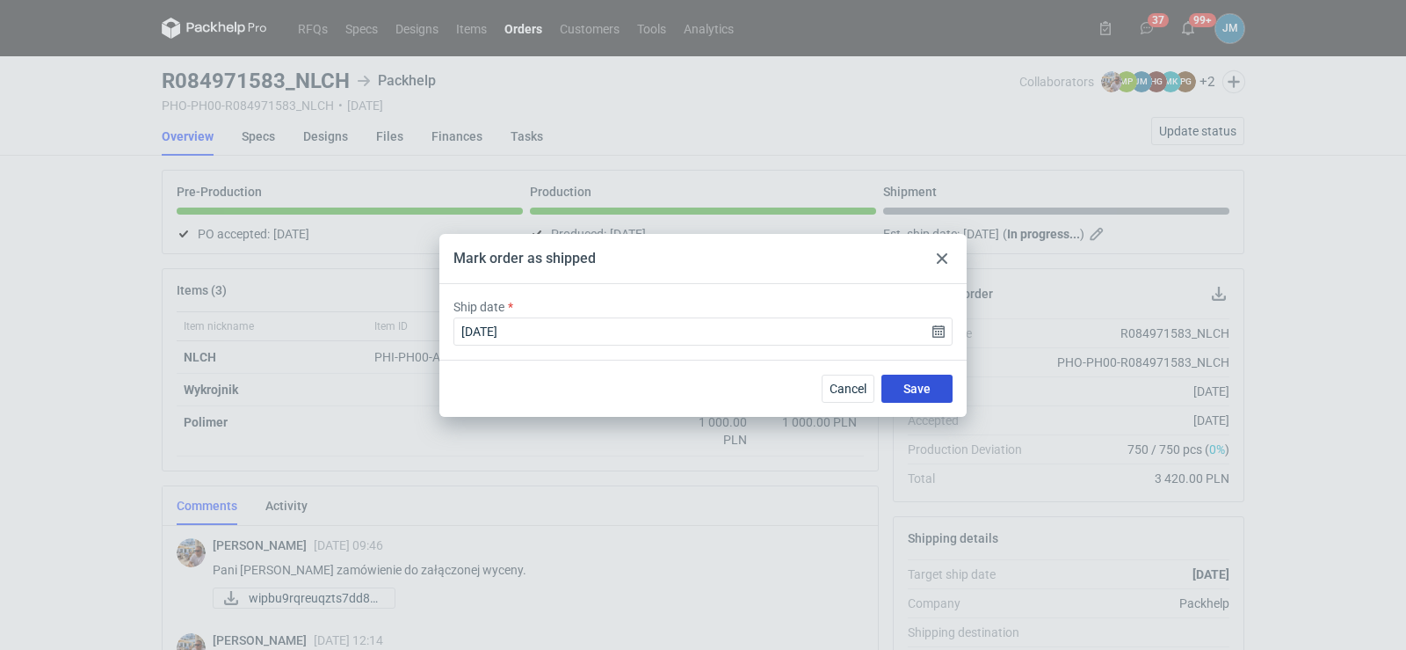
click at [909, 391] on span "Save" at bounding box center [917, 388] width 27 height 12
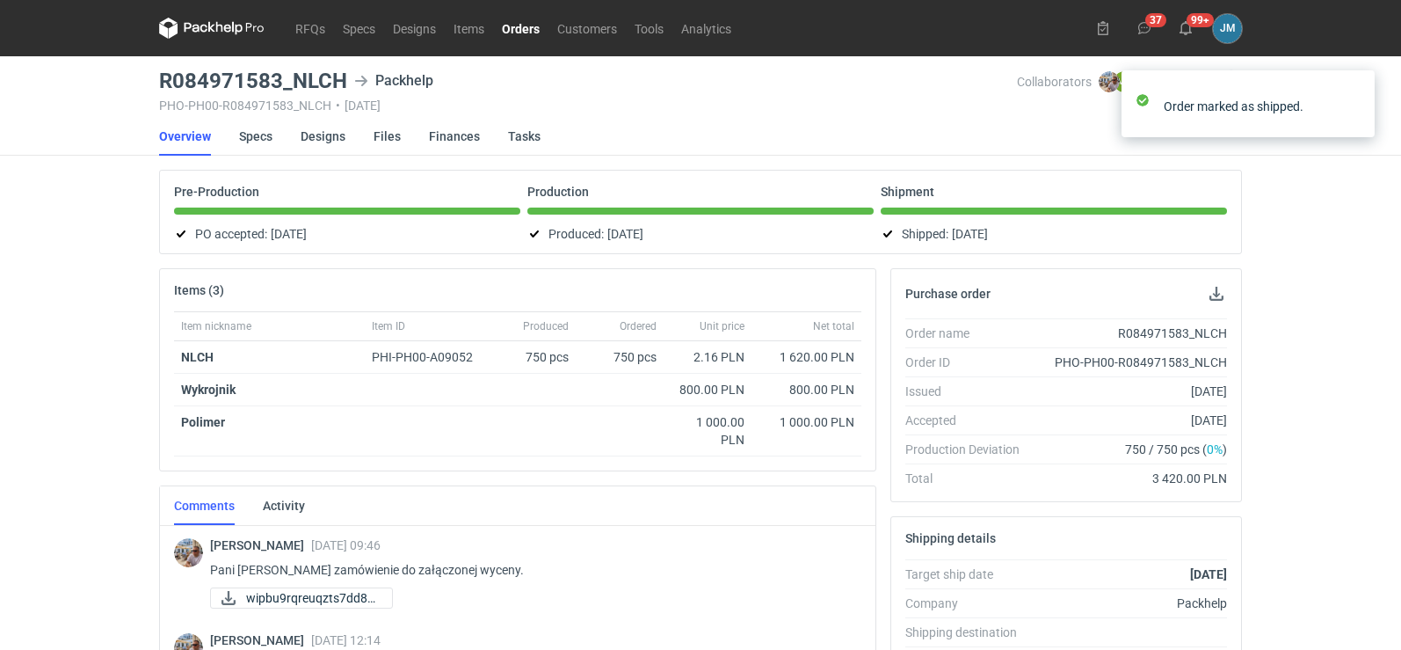
click at [207, 30] on icon at bounding box center [211, 28] width 105 height 21
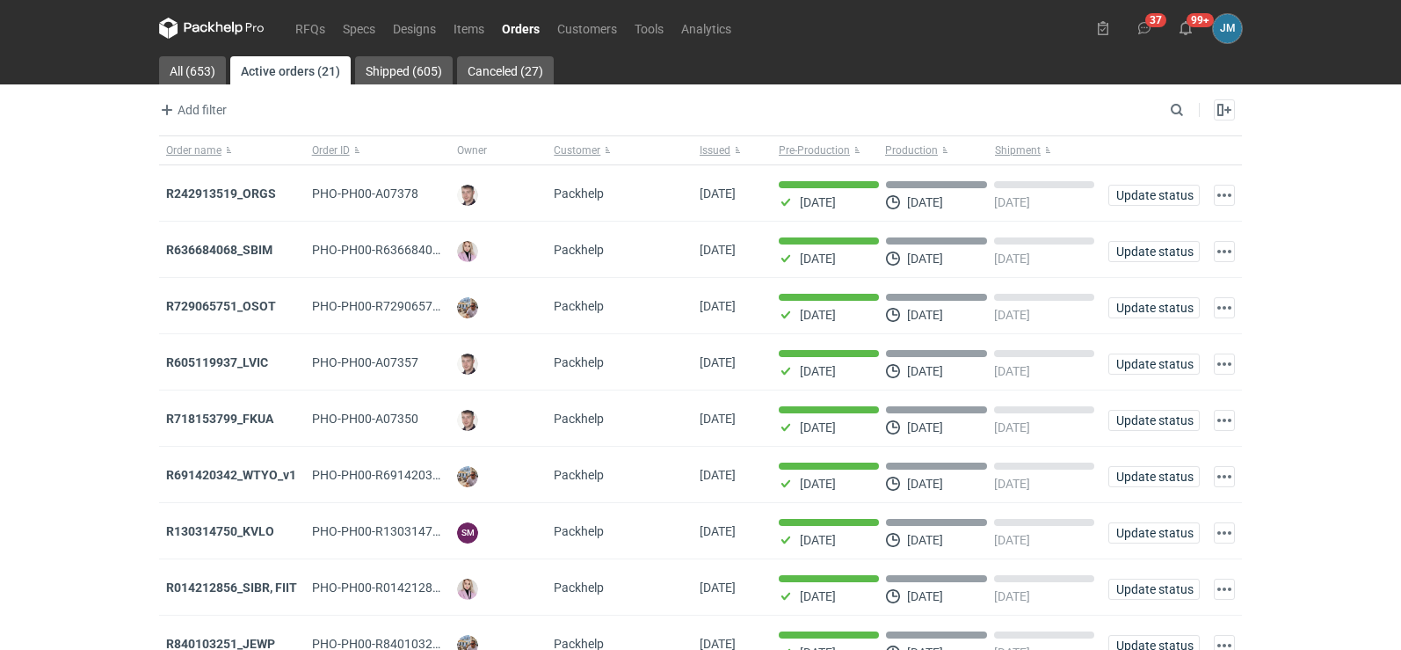
click at [224, 29] on icon at bounding box center [227, 29] width 7 height 8
click at [185, 33] on icon at bounding box center [211, 28] width 105 height 21
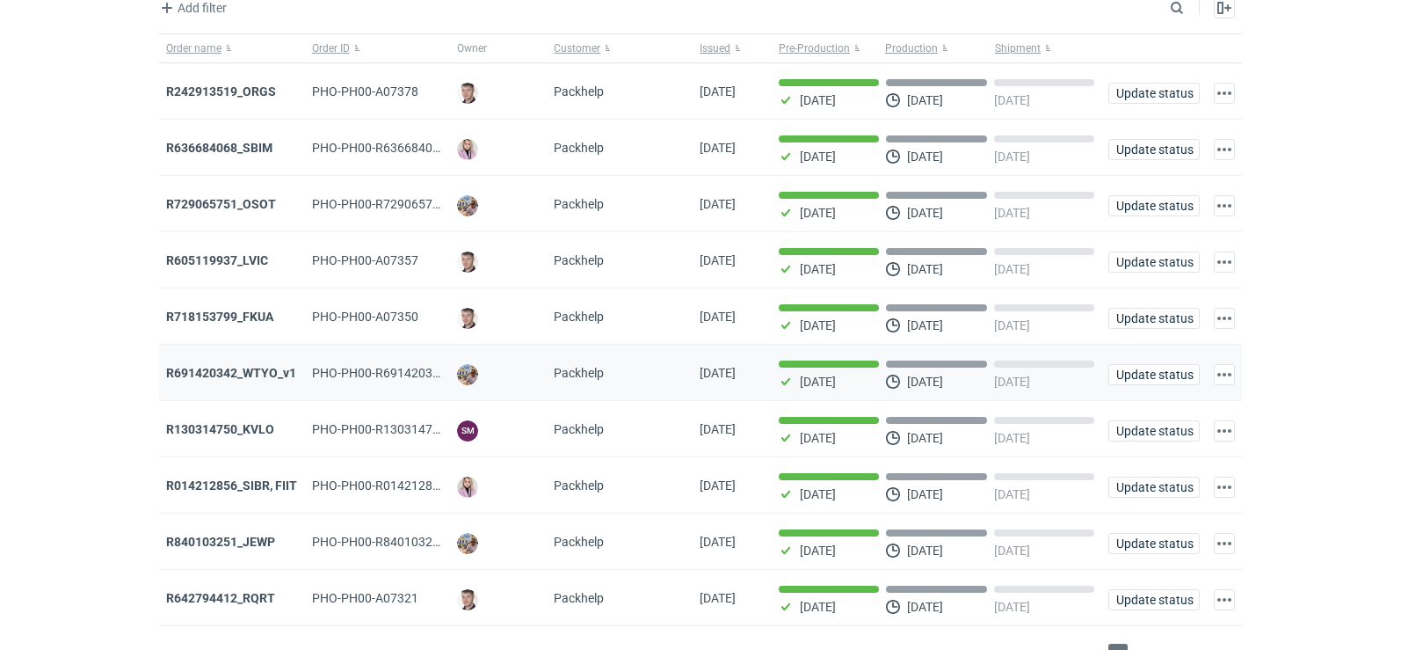
scroll to position [143, 0]
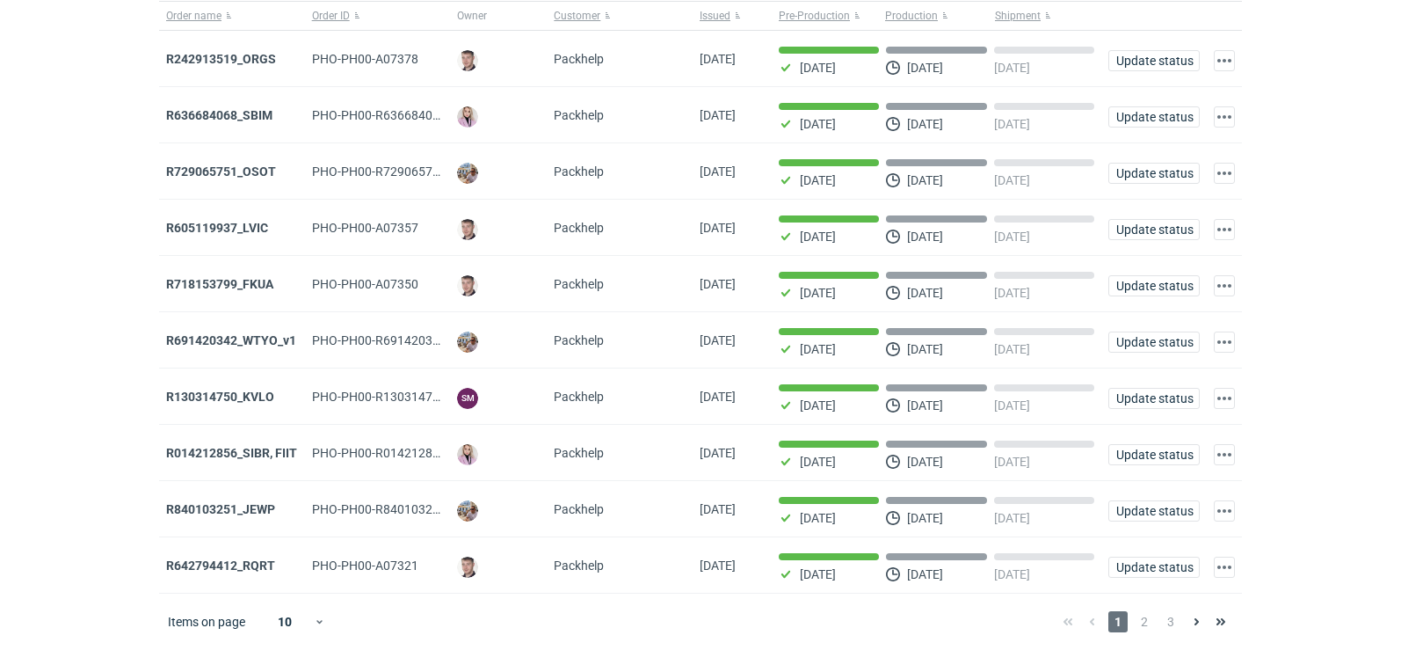
click at [1125, 629] on span "1" at bounding box center [1117, 621] width 19 height 21
click at [1133, 624] on div "1 2 3" at bounding box center [1145, 621] width 178 height 21
click at [1135, 628] on span "2" at bounding box center [1144, 621] width 19 height 21
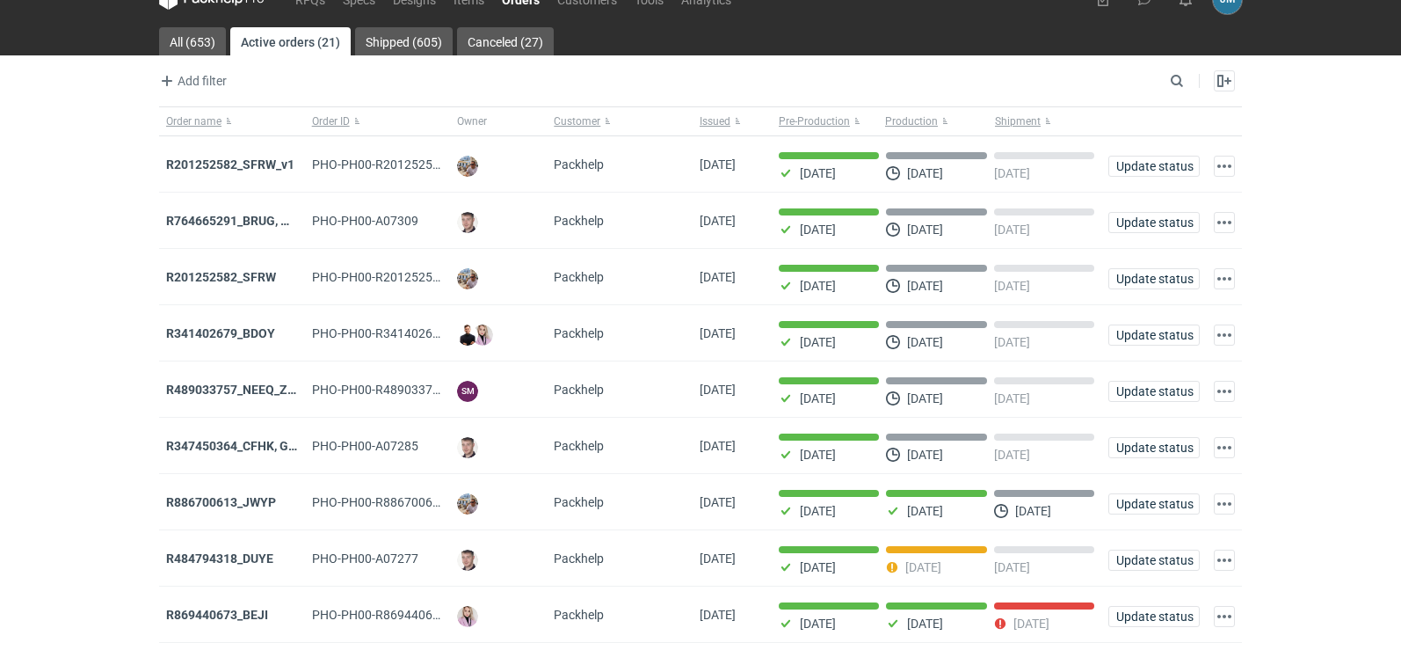
scroll to position [143, 0]
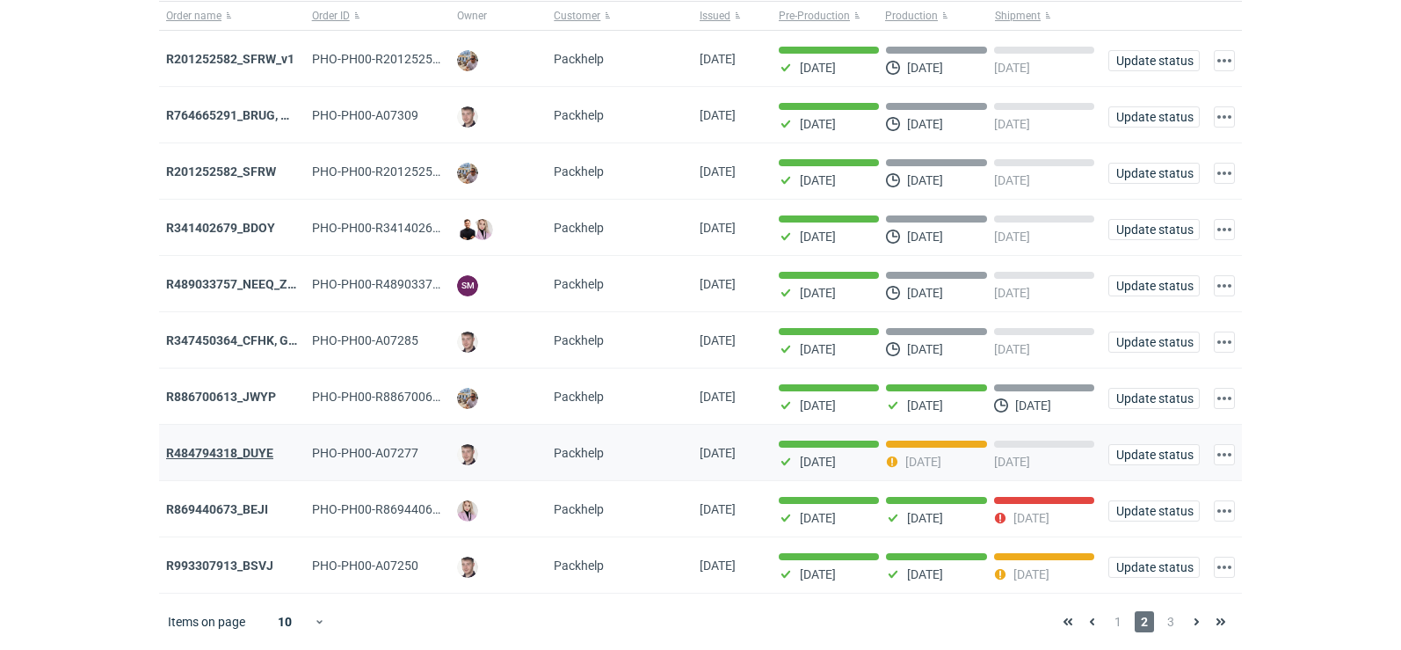
click at [189, 453] on strong "R484794318_DUYE" at bounding box center [219, 453] width 107 height 14
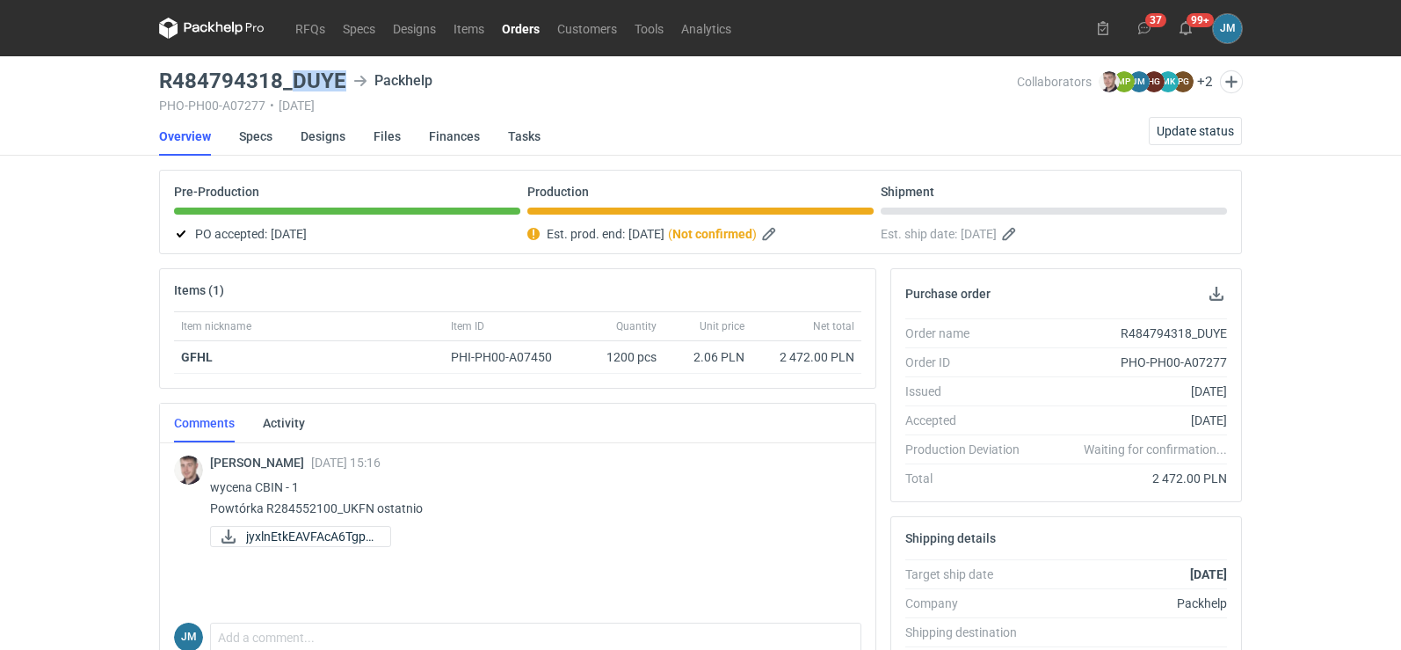
drag, startPoint x: 345, startPoint y: 76, endPoint x: 297, endPoint y: 69, distance: 47.9
click at [297, 69] on main "R484794318_DUYE Packhelp PHO-PH00-A07277 • [DATE] Collaborators [PERSON_NAME] M…" at bounding box center [700, 592] width 1097 height 1073
copy h3 "DUYE"
click at [198, 33] on icon at bounding box center [211, 28] width 105 height 21
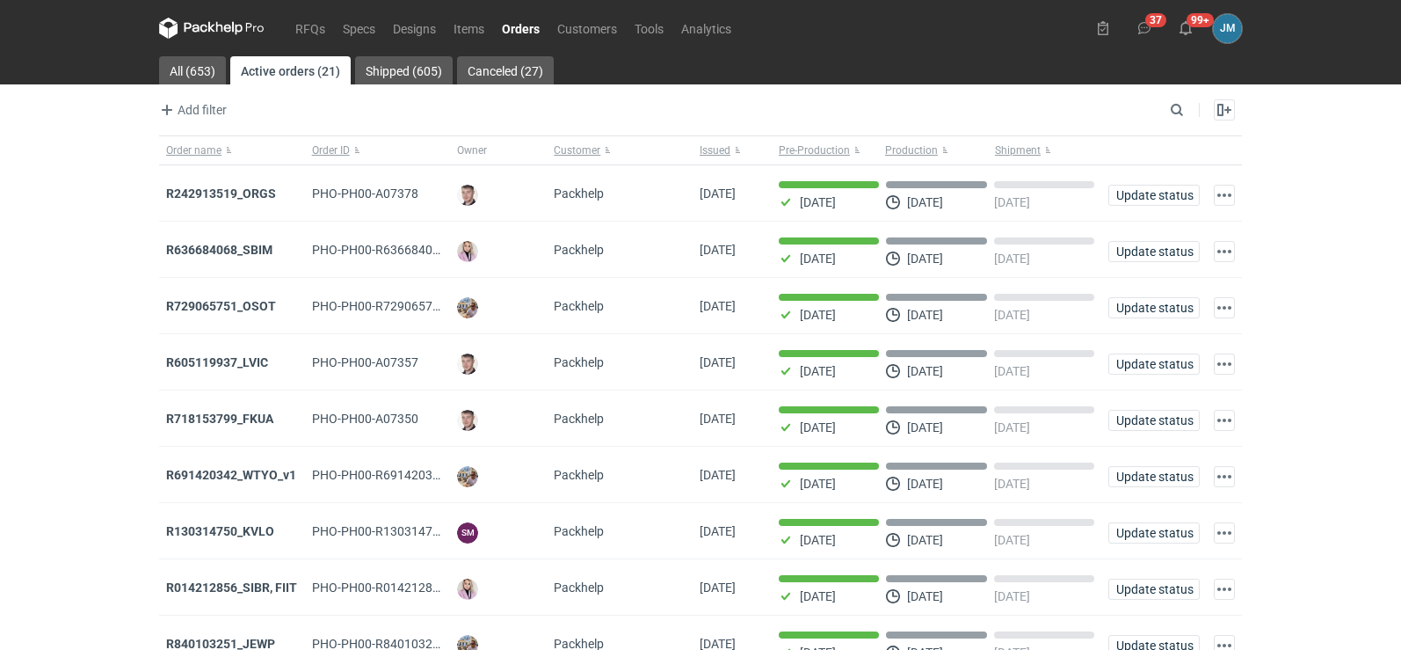
click at [236, 28] on icon at bounding box center [237, 28] width 11 height 13
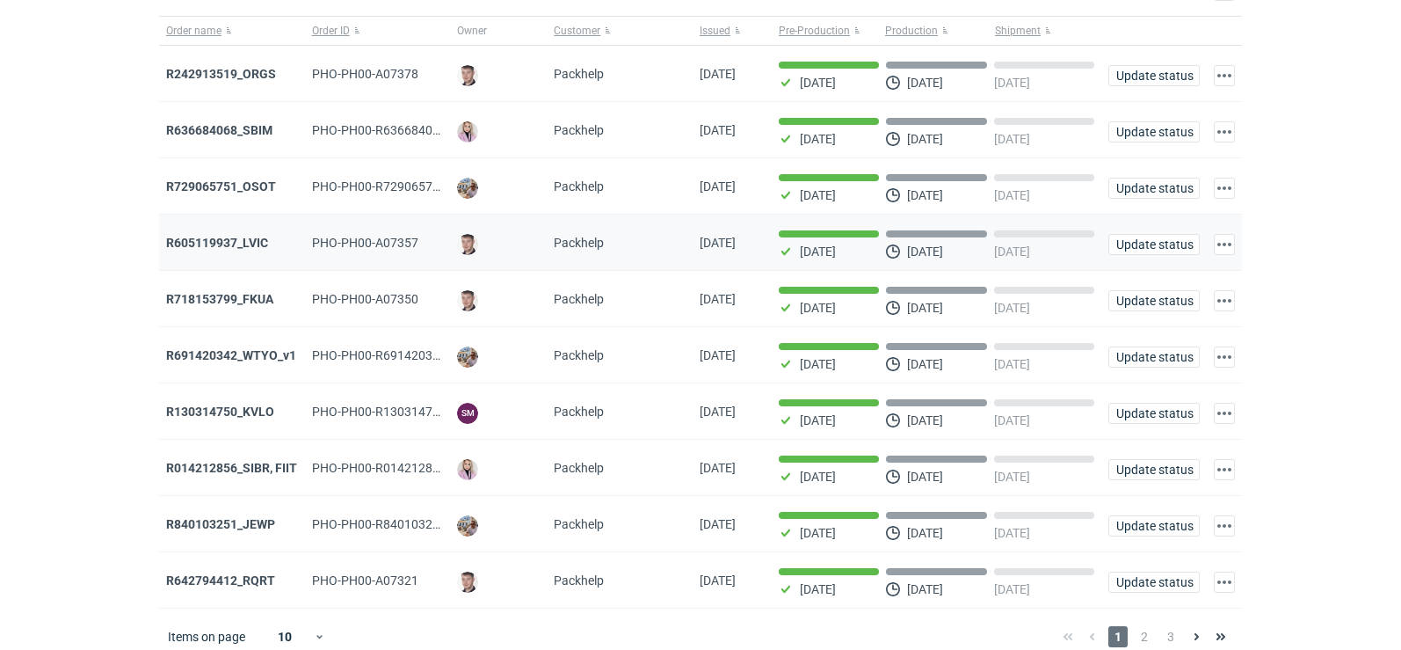
scroll to position [143, 0]
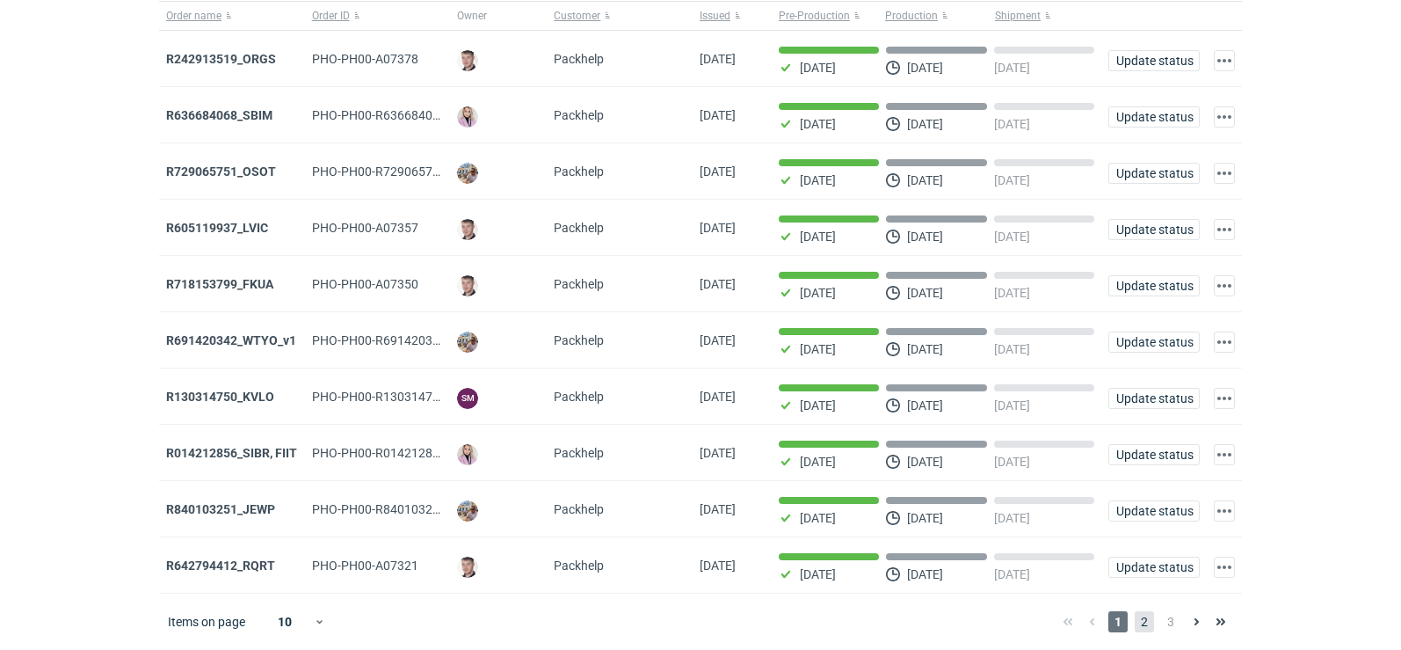
click at [1150, 622] on span "2" at bounding box center [1144, 621] width 19 height 21
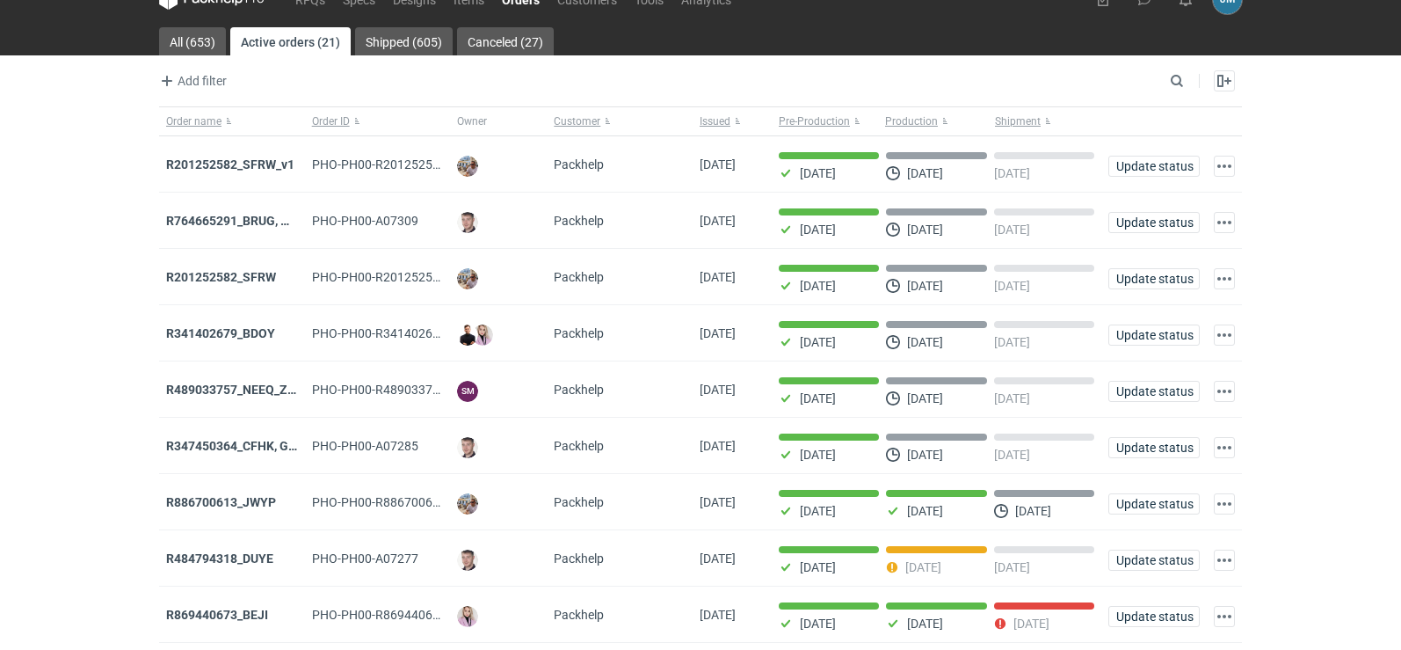
scroll to position [143, 0]
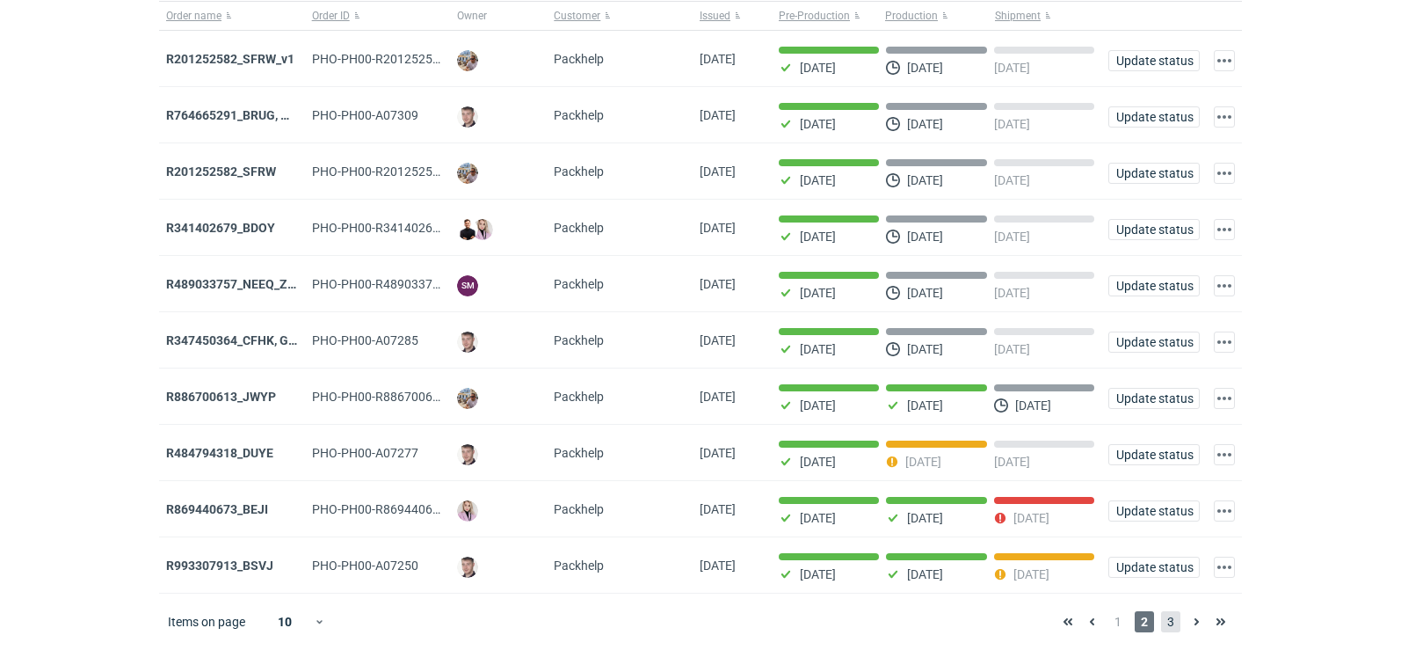
click at [1168, 622] on span "3" at bounding box center [1170, 621] width 19 height 21
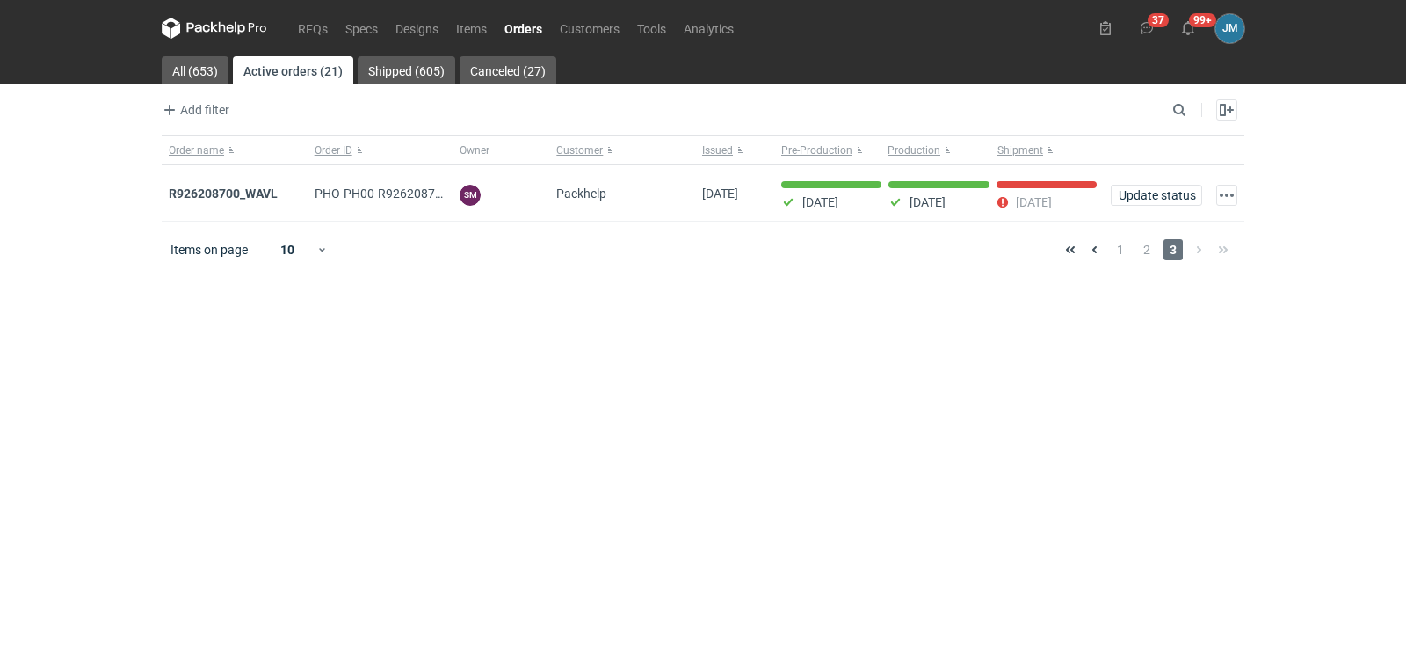
click at [221, 29] on icon at bounding box center [214, 28] width 105 height 21
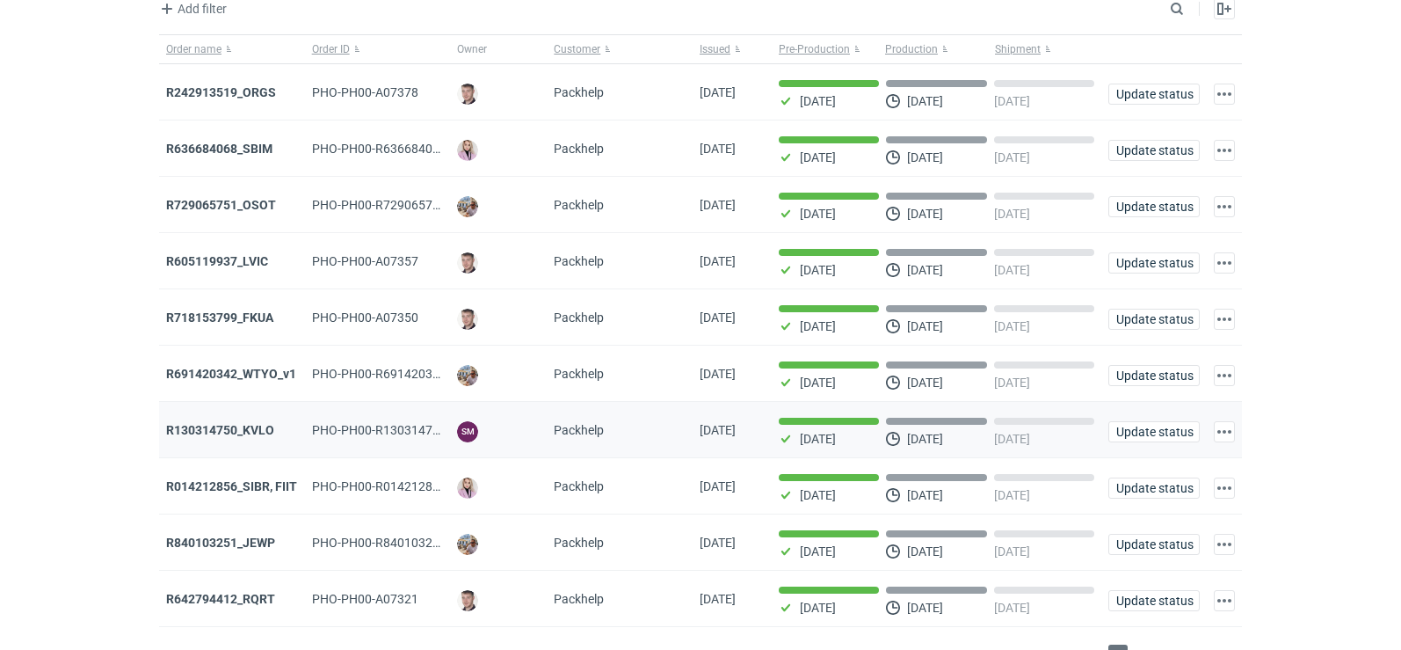
scroll to position [143, 0]
